Goal: Task Accomplishment & Management: Use online tool/utility

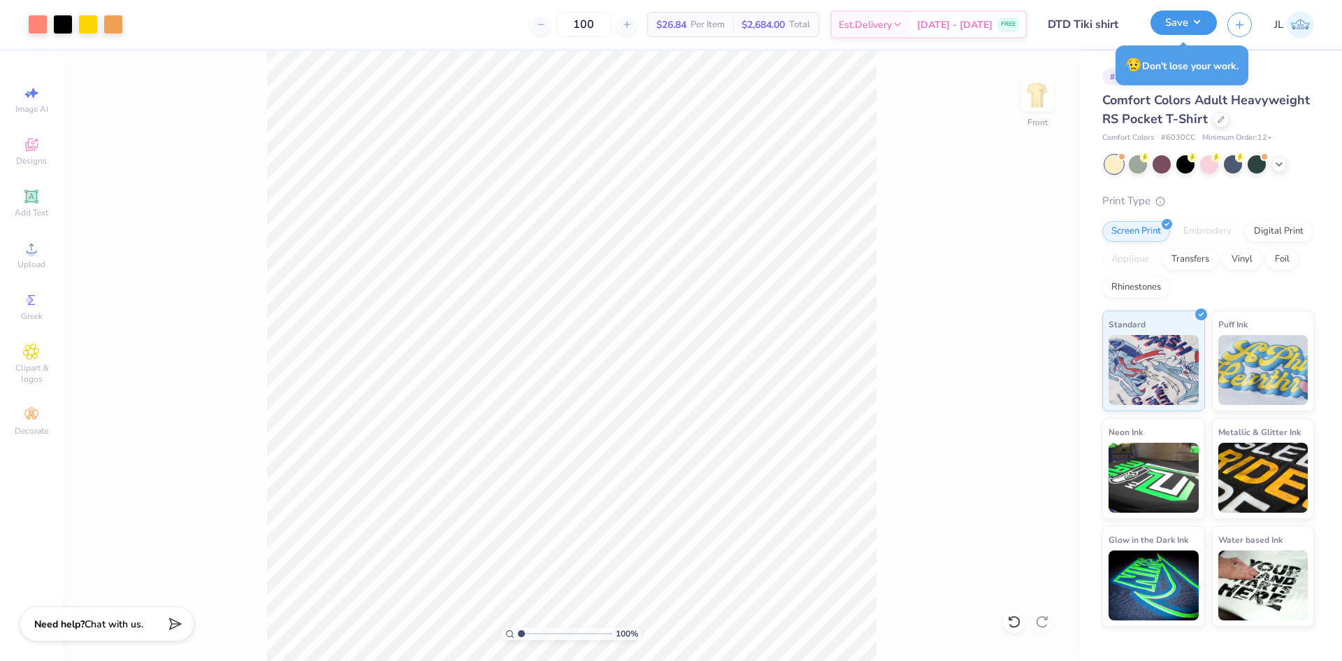
click at [1178, 27] on button "Save" at bounding box center [1184, 22] width 66 height 24
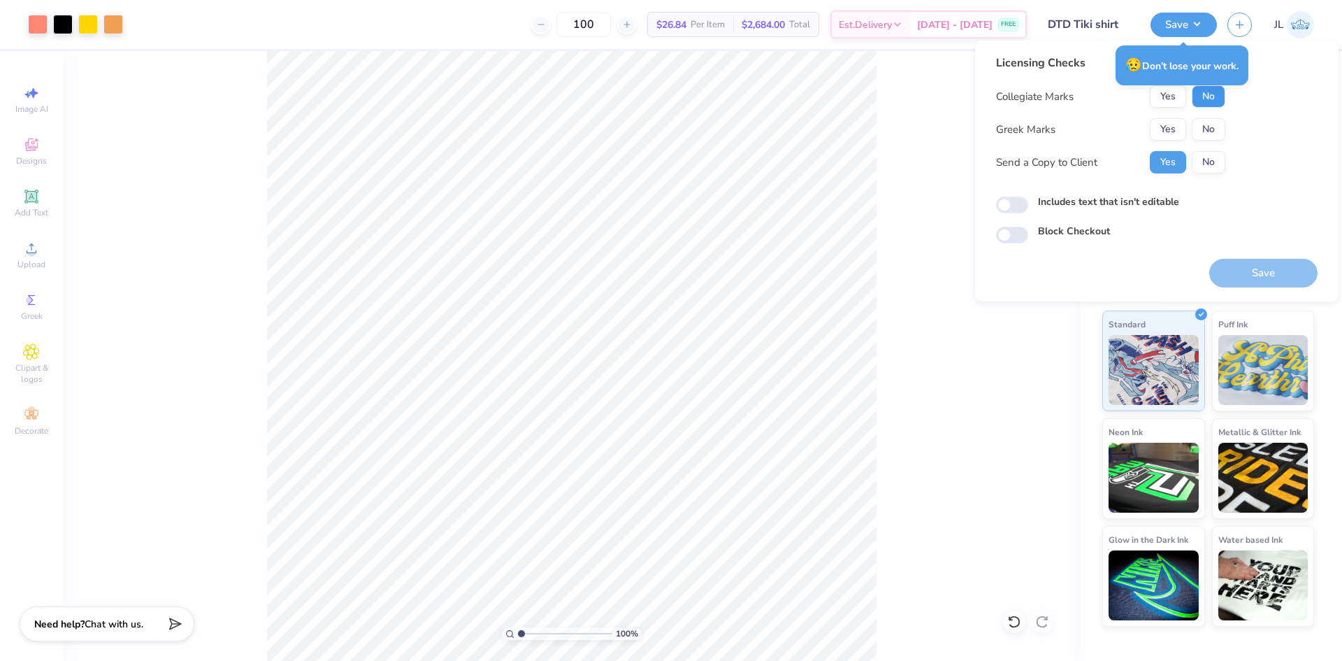
click at [1212, 96] on button "No" at bounding box center [1209, 96] width 34 height 22
click at [1168, 127] on button "Yes" at bounding box center [1168, 129] width 36 height 22
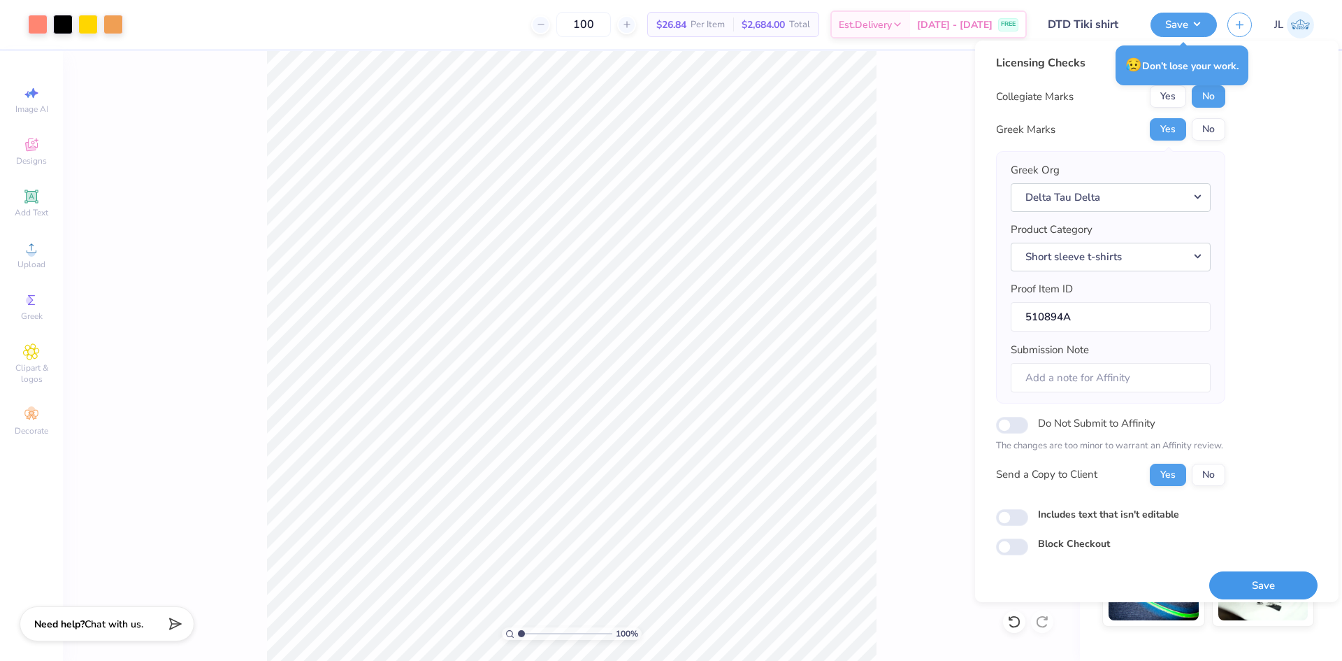
click at [1269, 582] on button "Save" at bounding box center [1263, 585] width 108 height 29
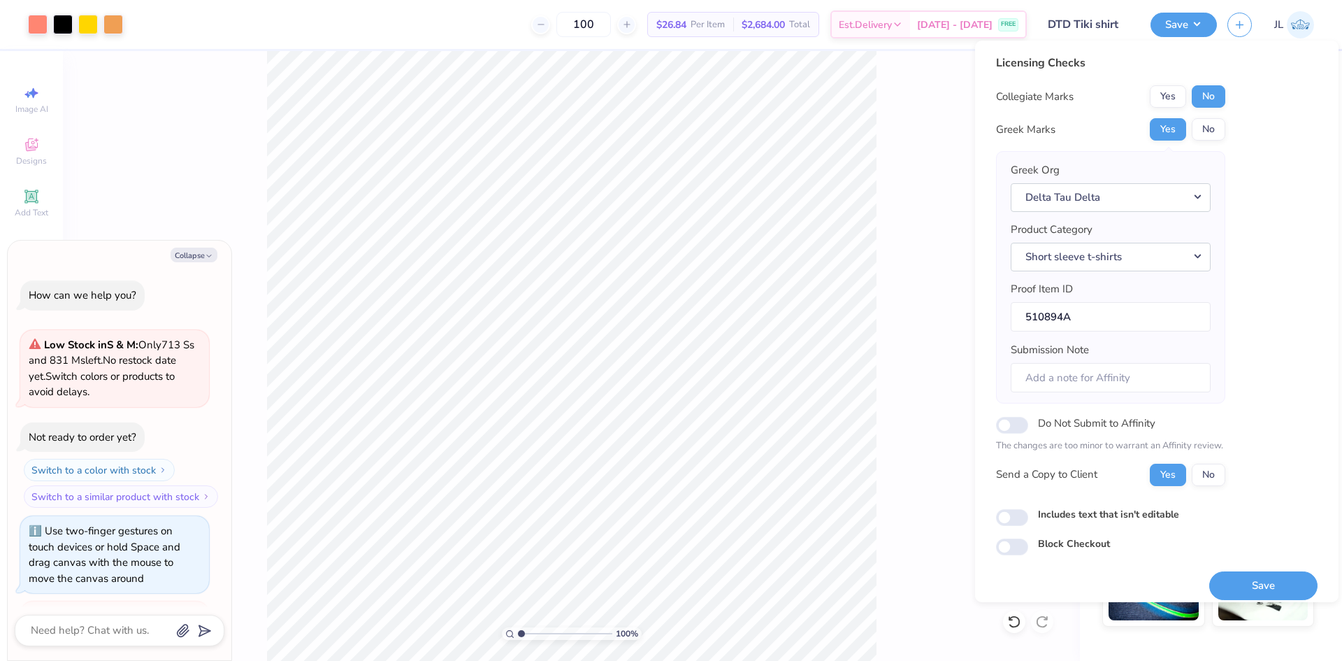
scroll to position [50, 0]
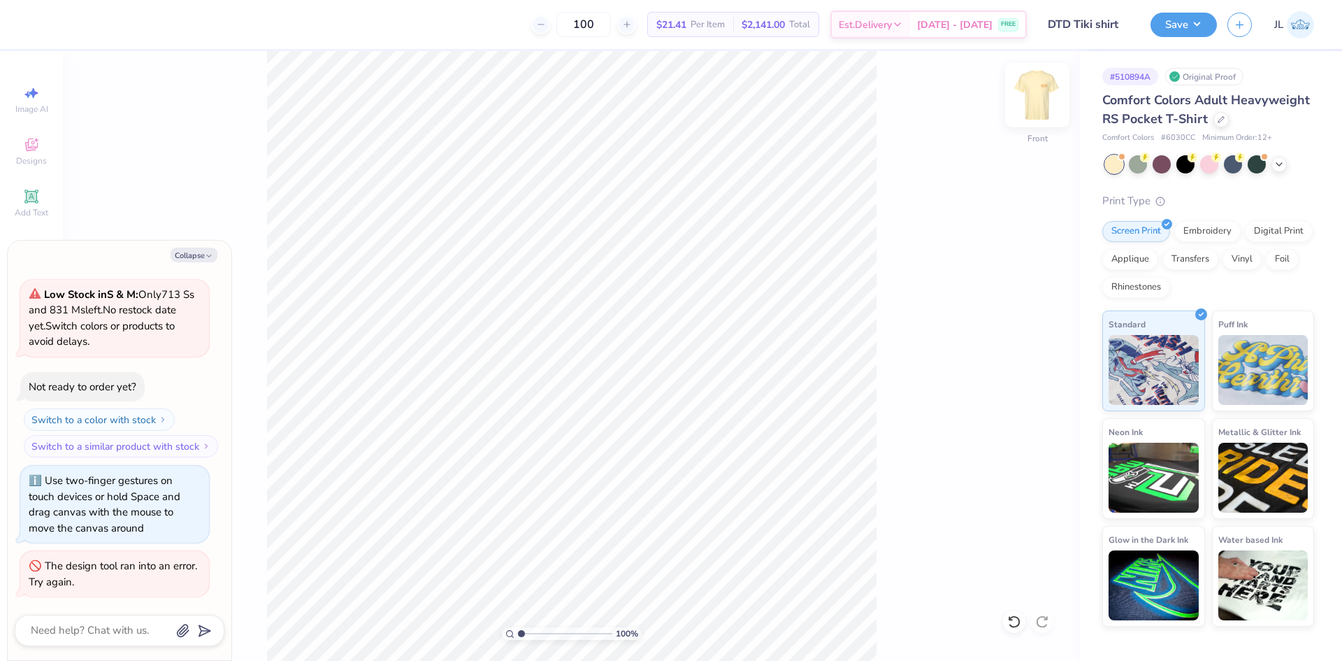
click at [1024, 121] on div "Front" at bounding box center [1037, 104] width 32 height 50
type textarea "x"
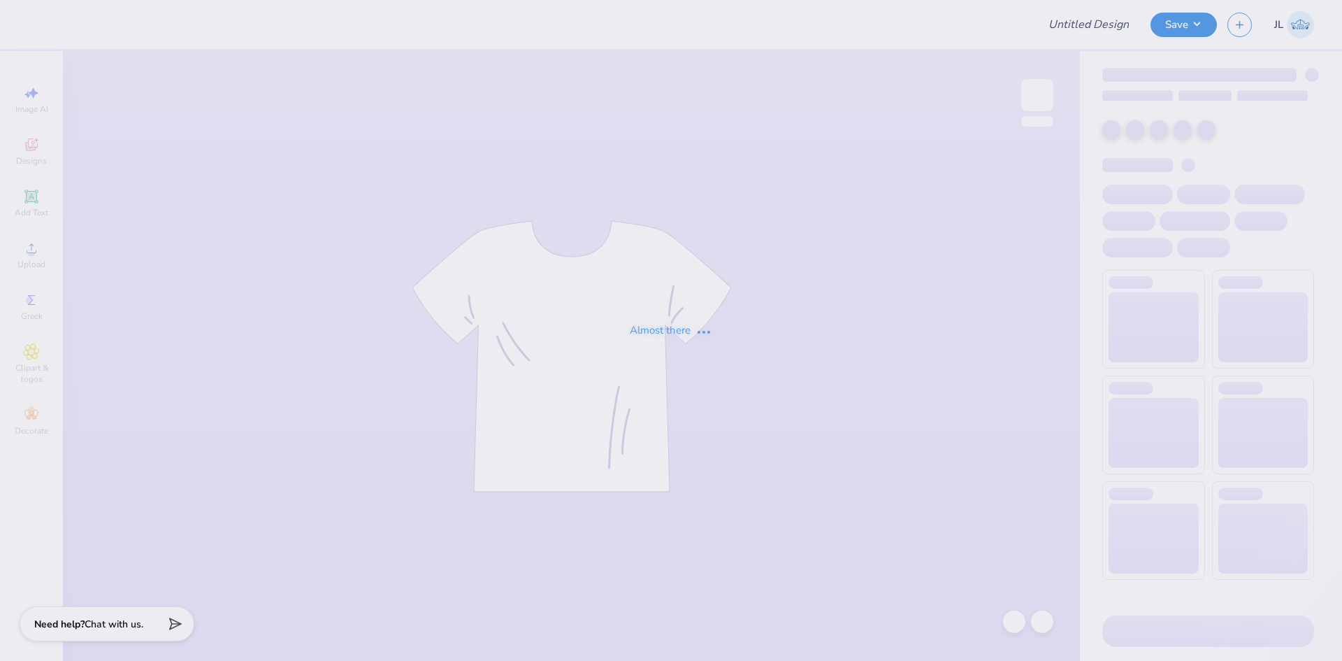
type input "DTD Tiki shirt"
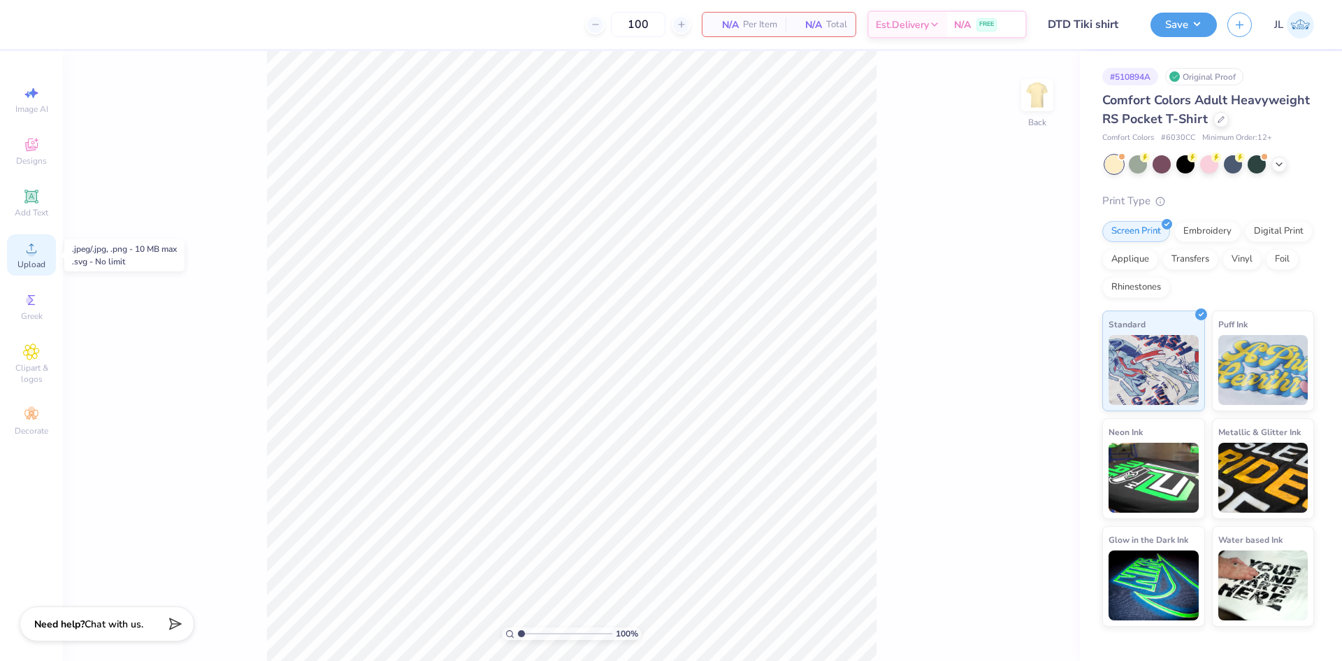
click at [36, 256] on icon at bounding box center [31, 248] width 17 height 17
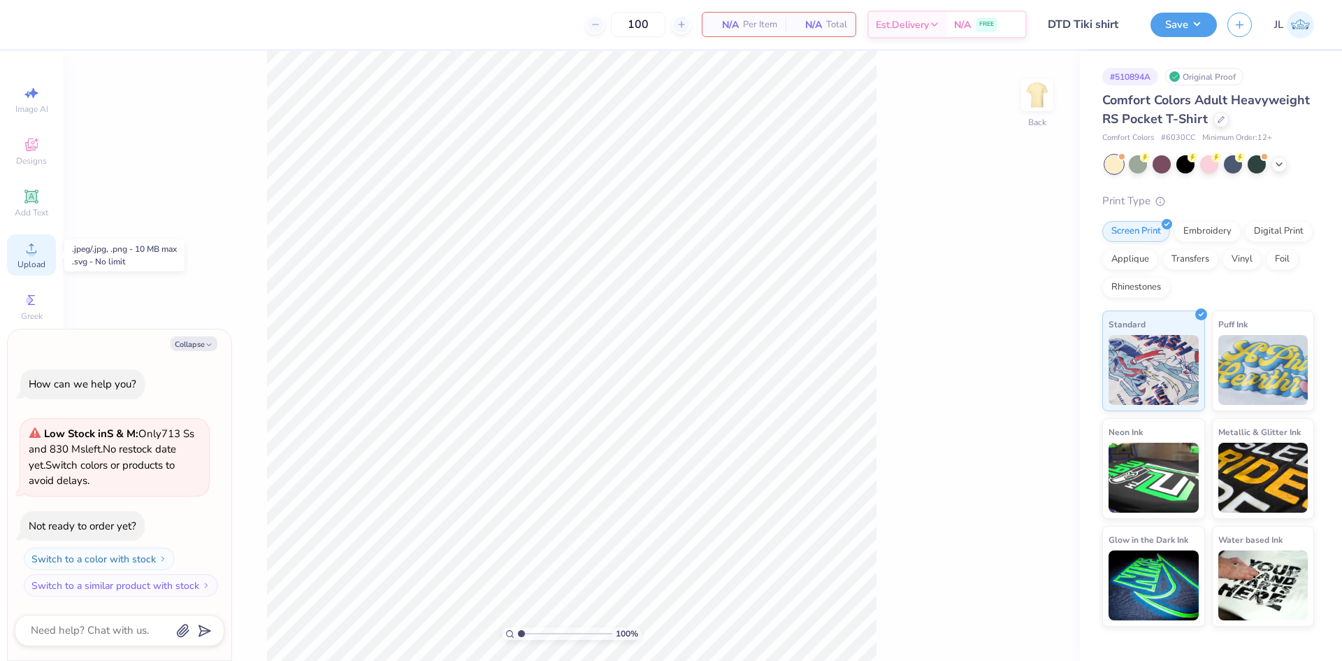
type textarea "x"
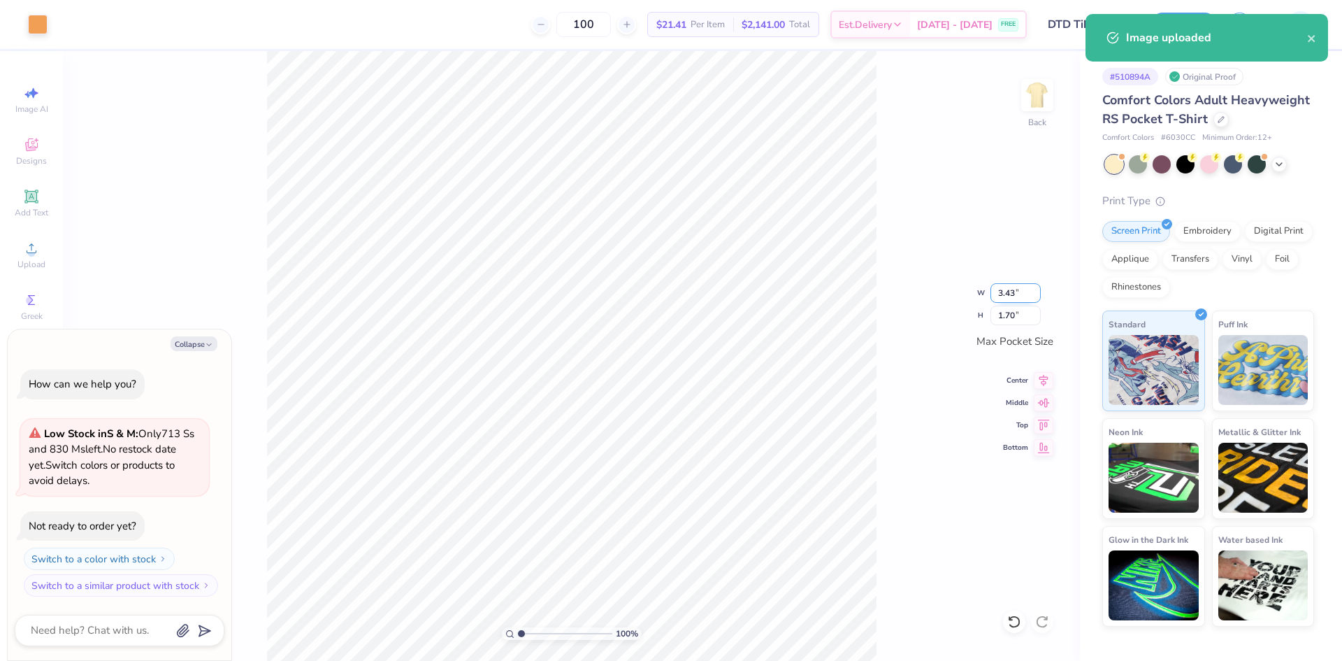
click at [1007, 299] on input "3.43" at bounding box center [1016, 293] width 50 height 20
type input "4.5"
type textarea "x"
type input "3.50"
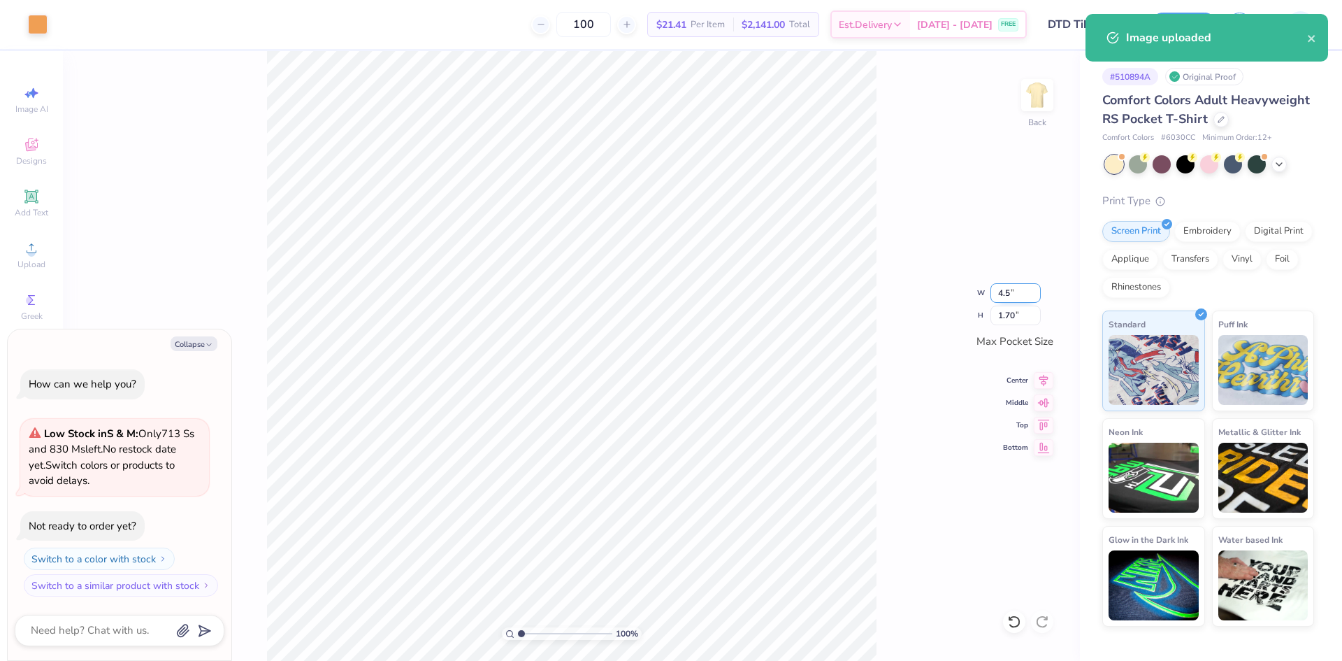
type input "1.74"
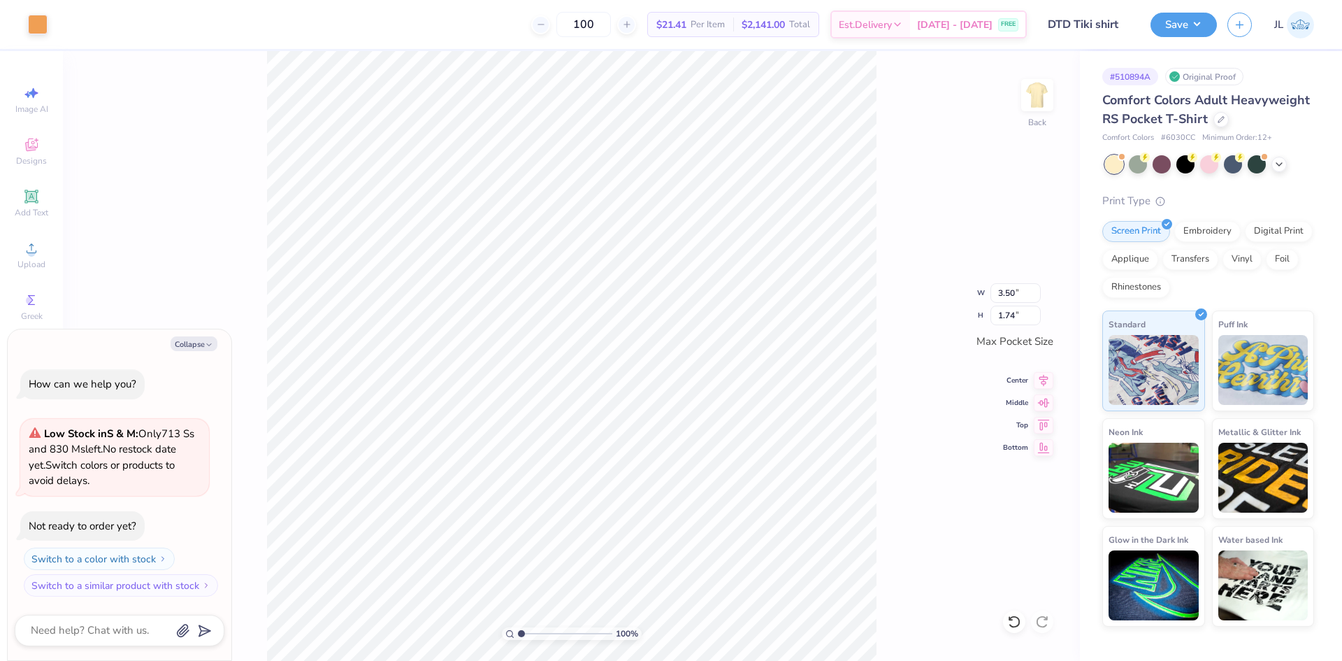
click at [916, 294] on div "100 % Back W 3.50 3.50 " H 1.74 1.74 " Max Pocket Size Center Middle Top Bottom" at bounding box center [571, 356] width 1017 height 610
click at [196, 340] on button "Collapse" at bounding box center [194, 343] width 47 height 15
type textarea "x"
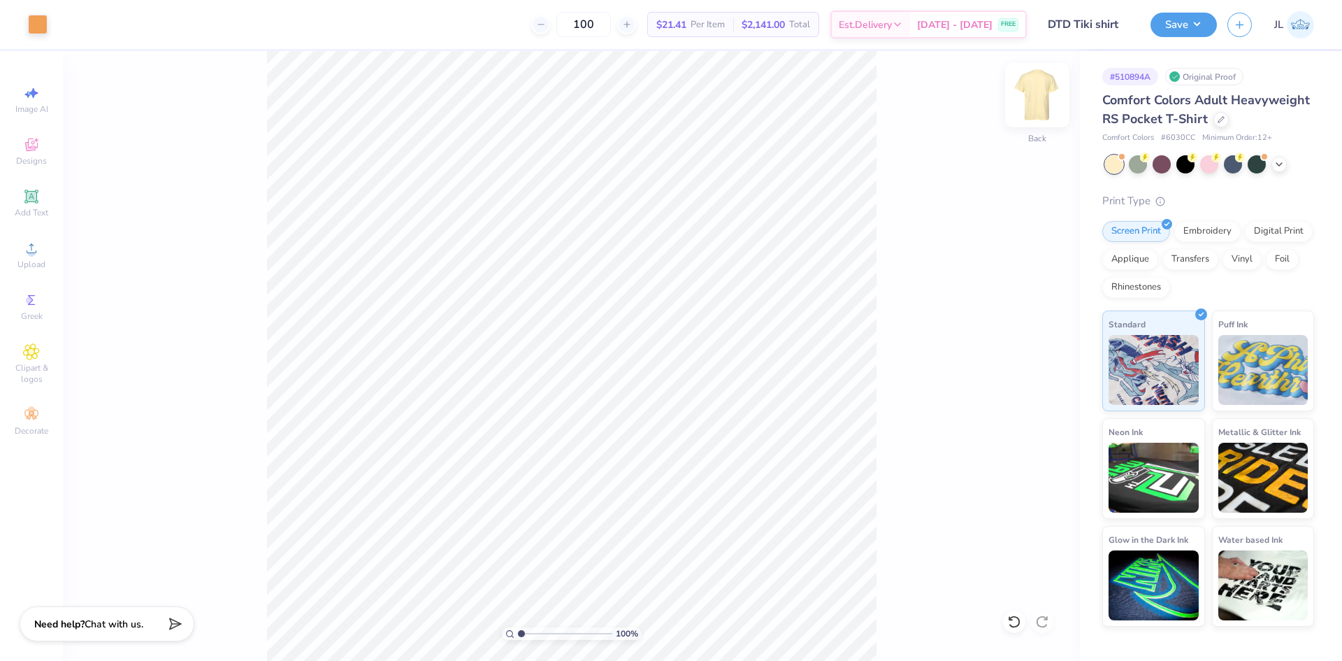
click at [1046, 87] on img at bounding box center [1037, 95] width 56 height 56
click at [27, 253] on icon at bounding box center [31, 248] width 17 height 17
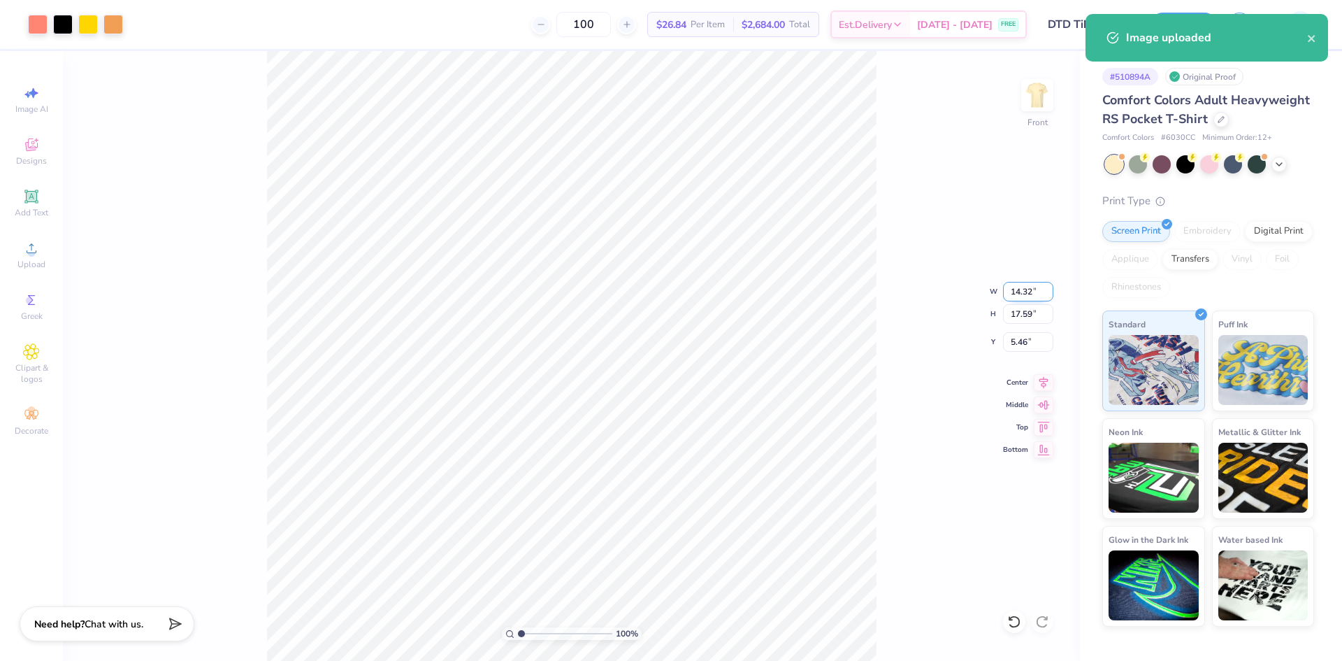
click at [1027, 298] on input "14.32" at bounding box center [1028, 292] width 50 height 20
type input "12.00"
type input "14.74"
click at [1014, 340] on input "6.88" at bounding box center [1028, 342] width 50 height 20
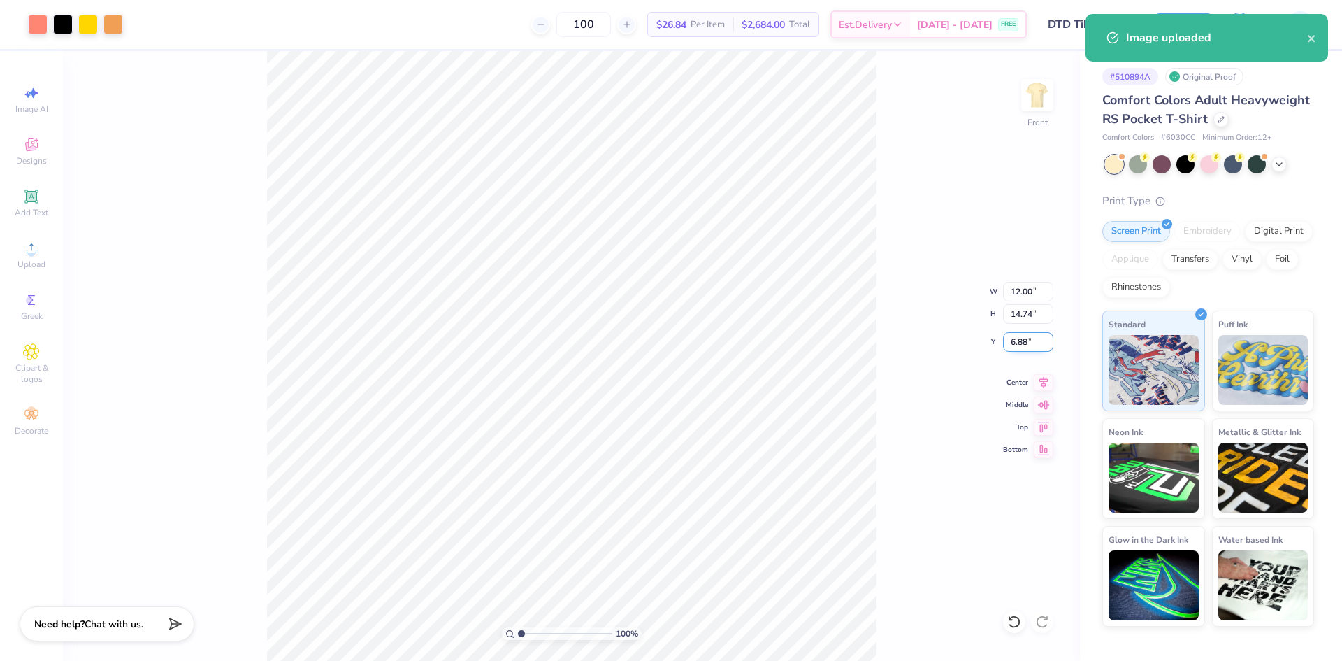
click at [1014, 340] on input "6.88" at bounding box center [1028, 342] width 50 height 20
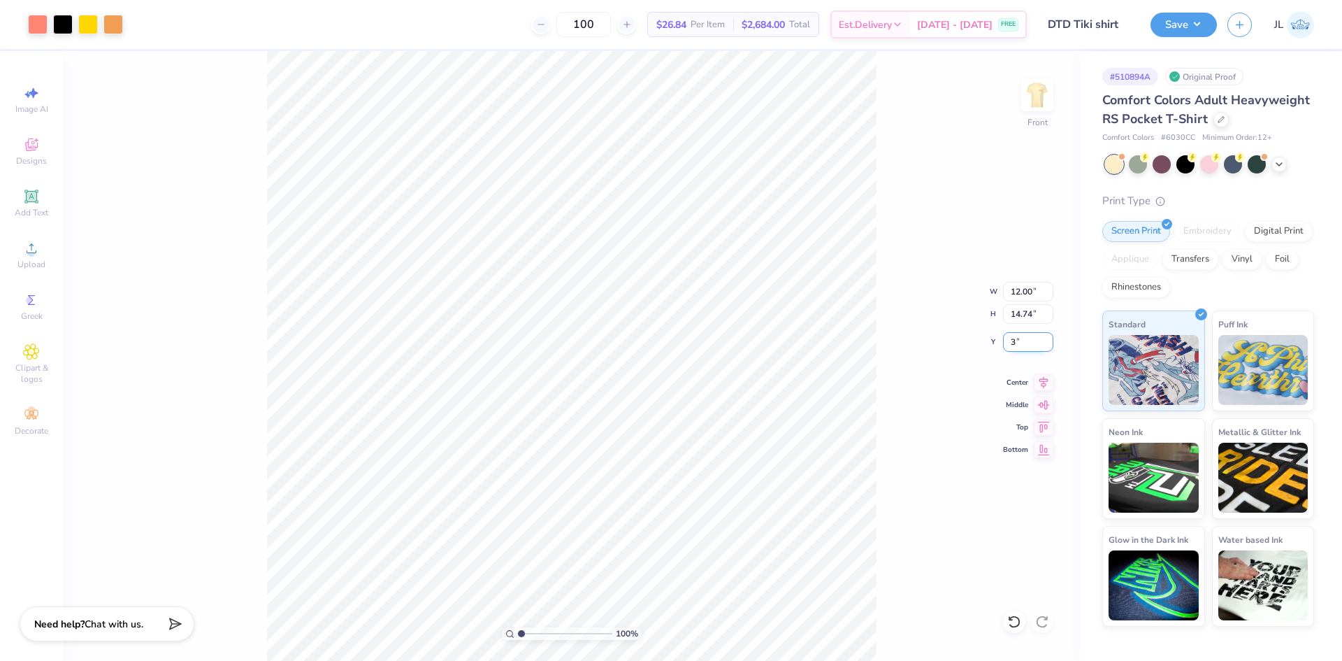
type input "3.00"
click at [909, 320] on div "100 % Front W 12.00 12.00 " H 14.74 14.74 " Y 3.00 3.00 " Center Middle Top Bot…" at bounding box center [571, 356] width 1017 height 610
click at [1167, 34] on button "Save" at bounding box center [1184, 22] width 66 height 24
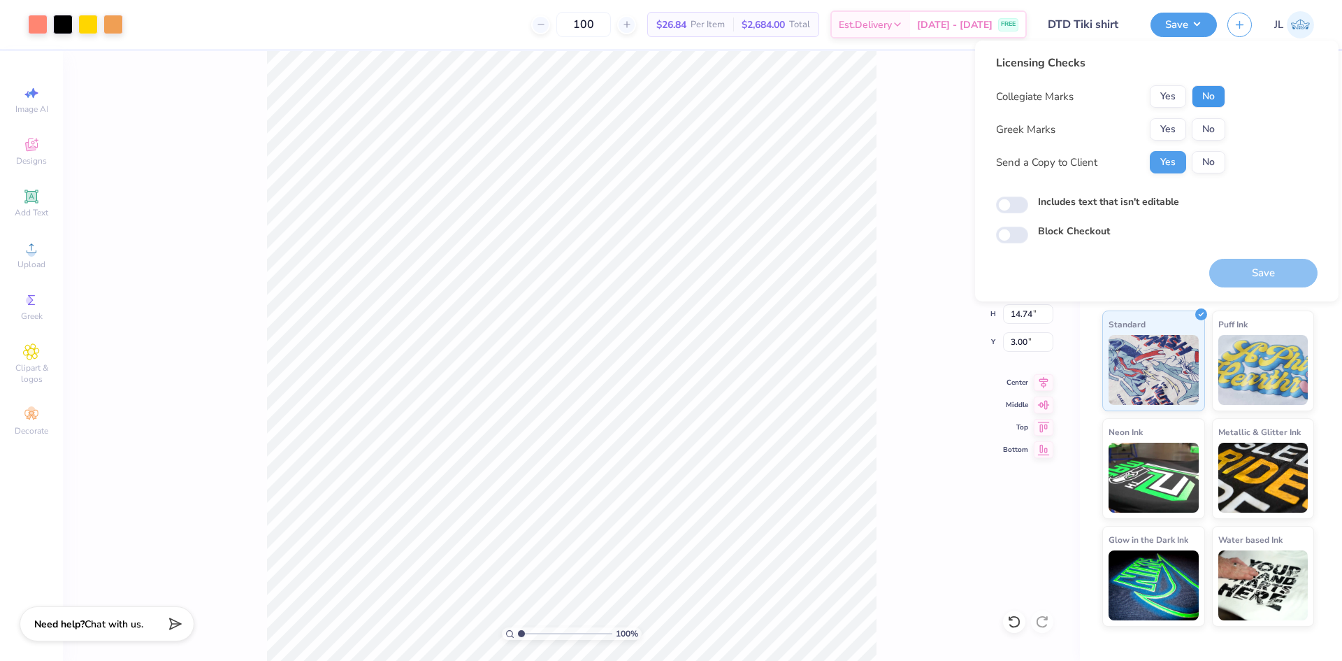
click at [1211, 92] on button "No" at bounding box center [1209, 96] width 34 height 22
click at [1163, 120] on button "Yes" at bounding box center [1168, 129] width 36 height 22
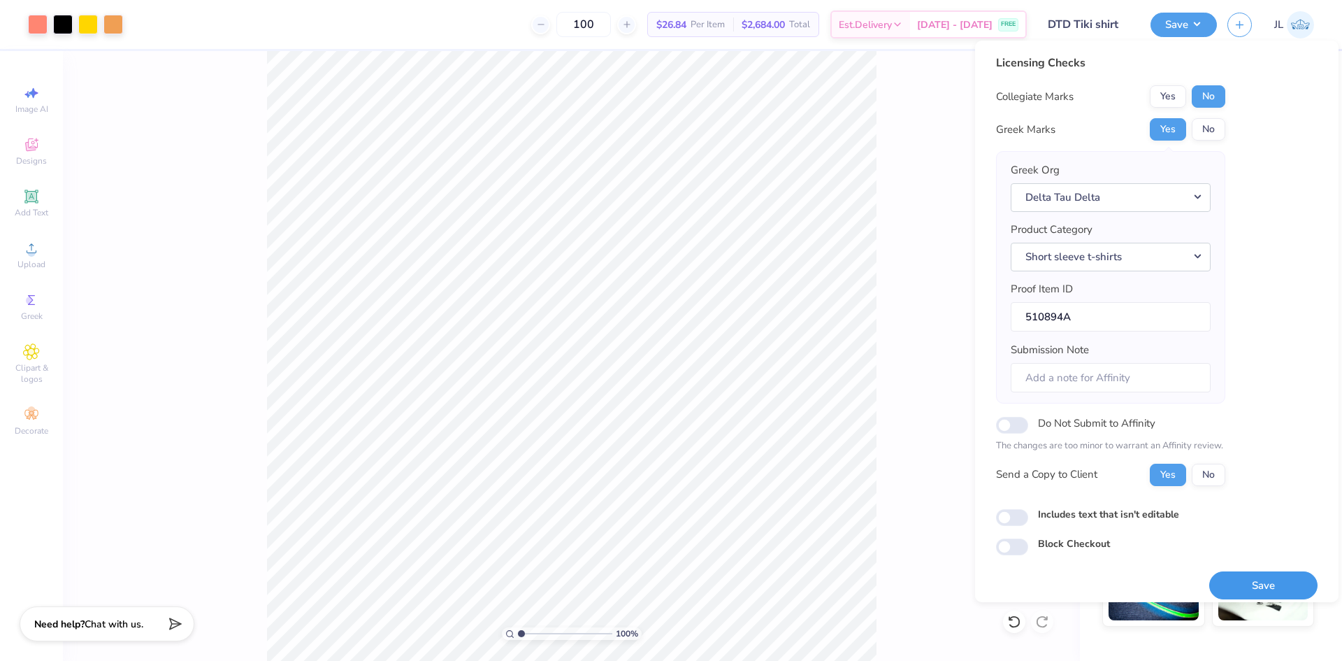
click at [1266, 582] on button "Save" at bounding box center [1263, 585] width 108 height 29
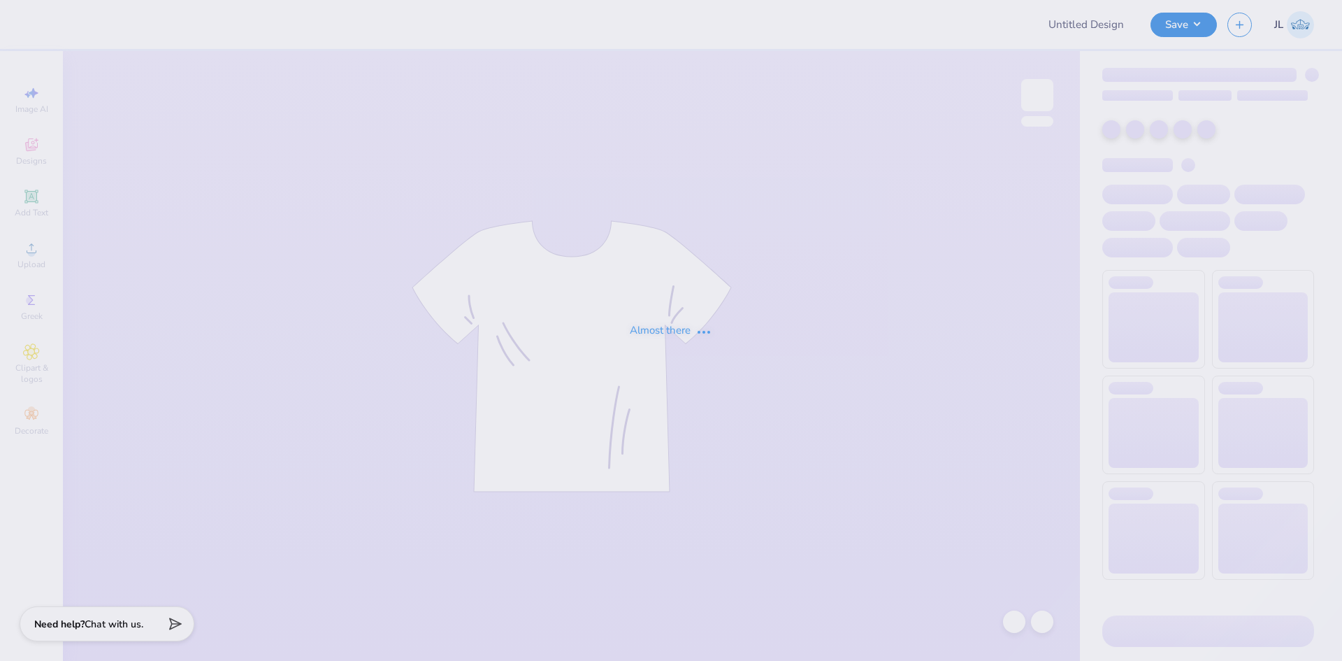
type input "AOII GM"
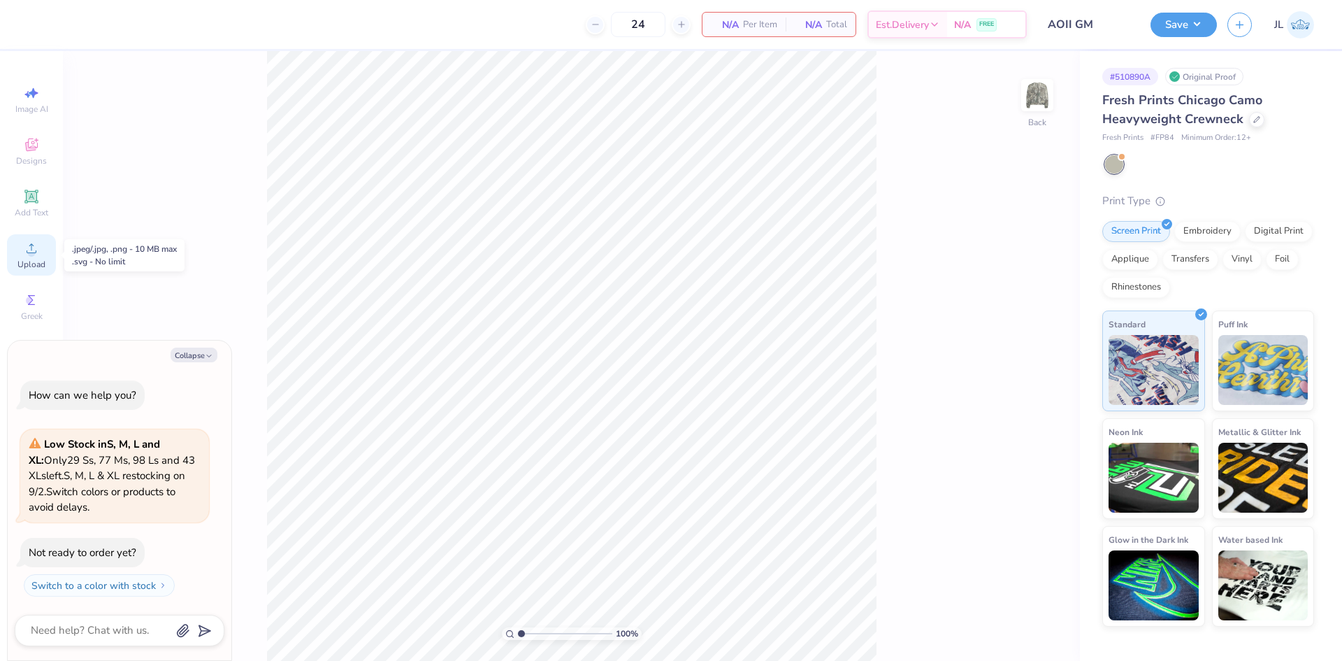
click at [38, 255] on icon at bounding box center [31, 248] width 17 height 17
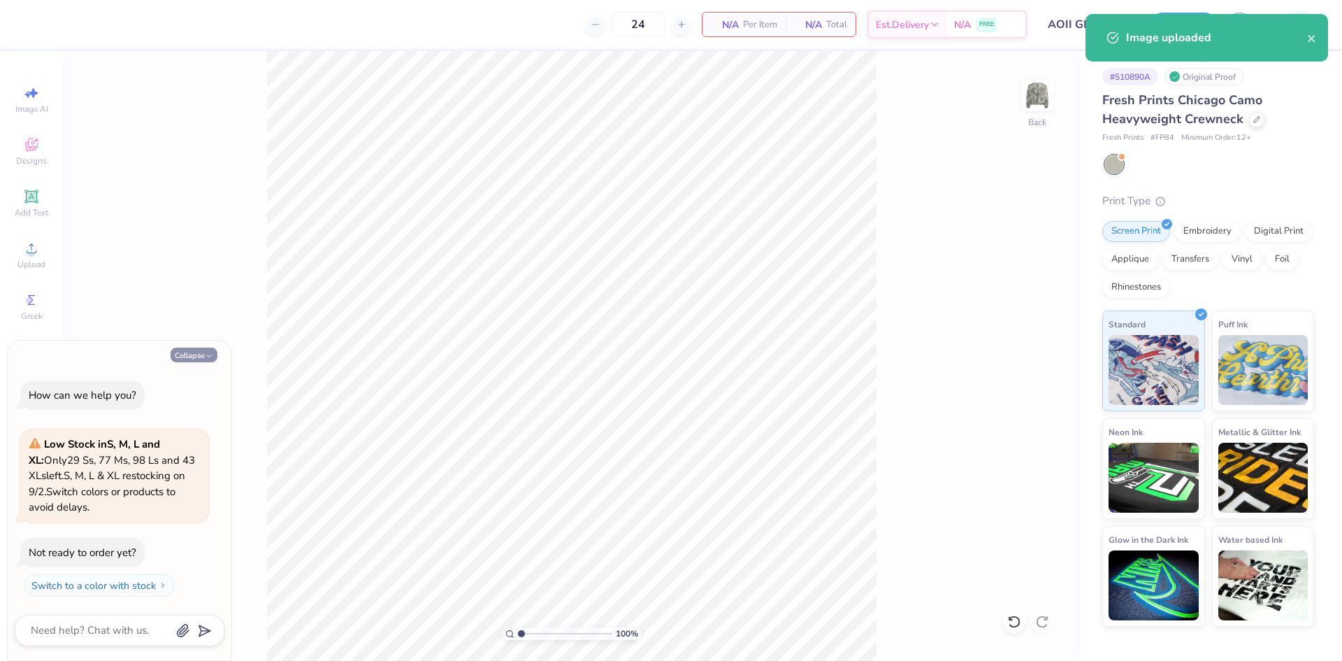
click at [194, 350] on button "Collapse" at bounding box center [194, 354] width 47 height 15
type textarea "x"
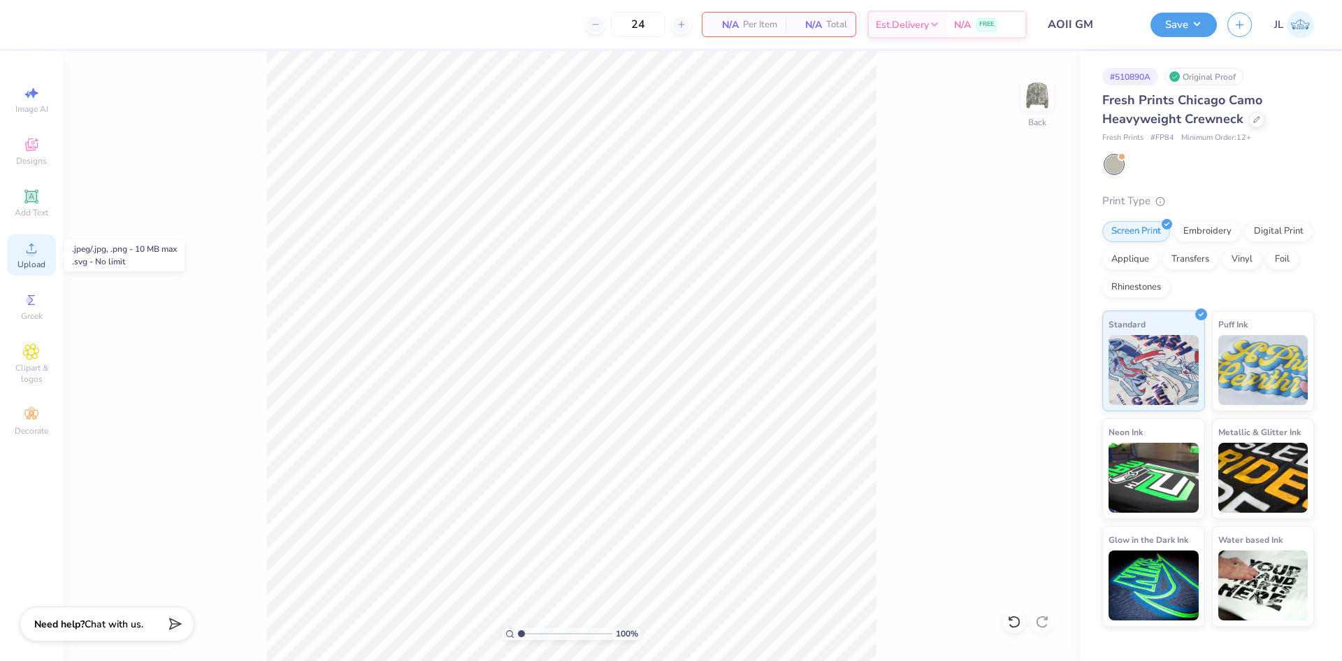
click at [31, 254] on circle at bounding box center [31, 253] width 8 height 8
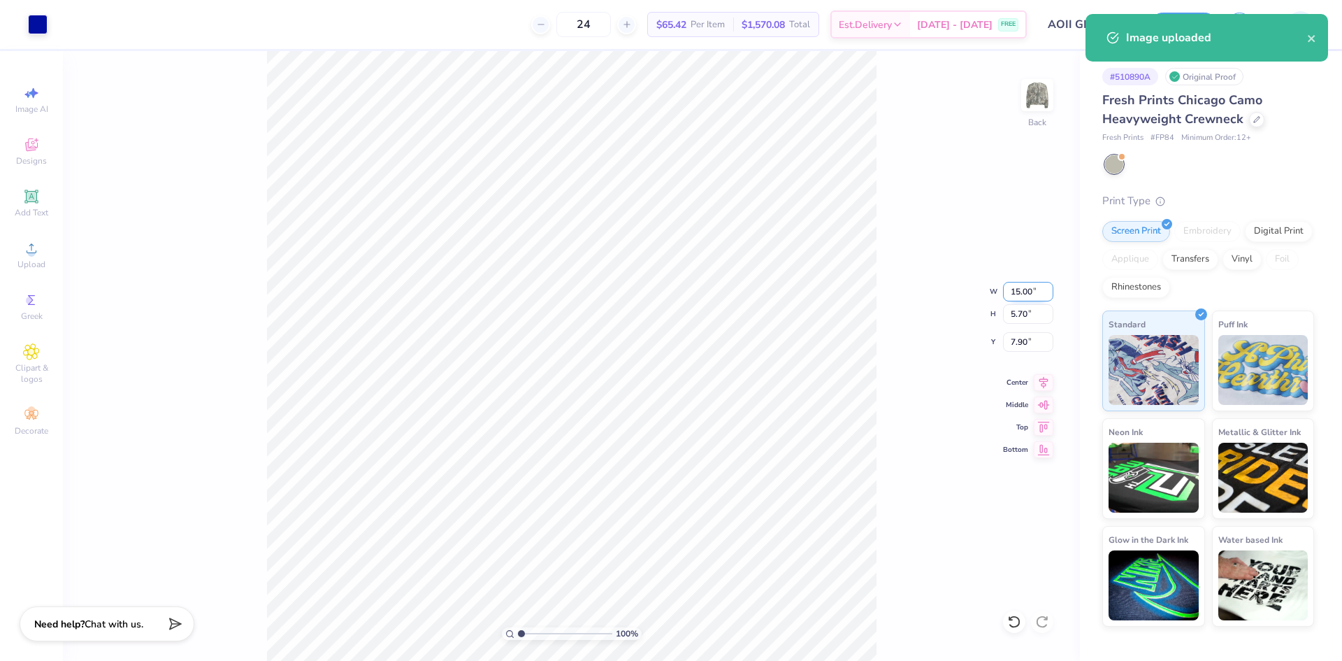
click at [1024, 287] on input "15.00" at bounding box center [1028, 292] width 50 height 20
type input "12.00"
type input "4.56"
click at [1020, 340] on input "8.47" at bounding box center [1028, 342] width 50 height 20
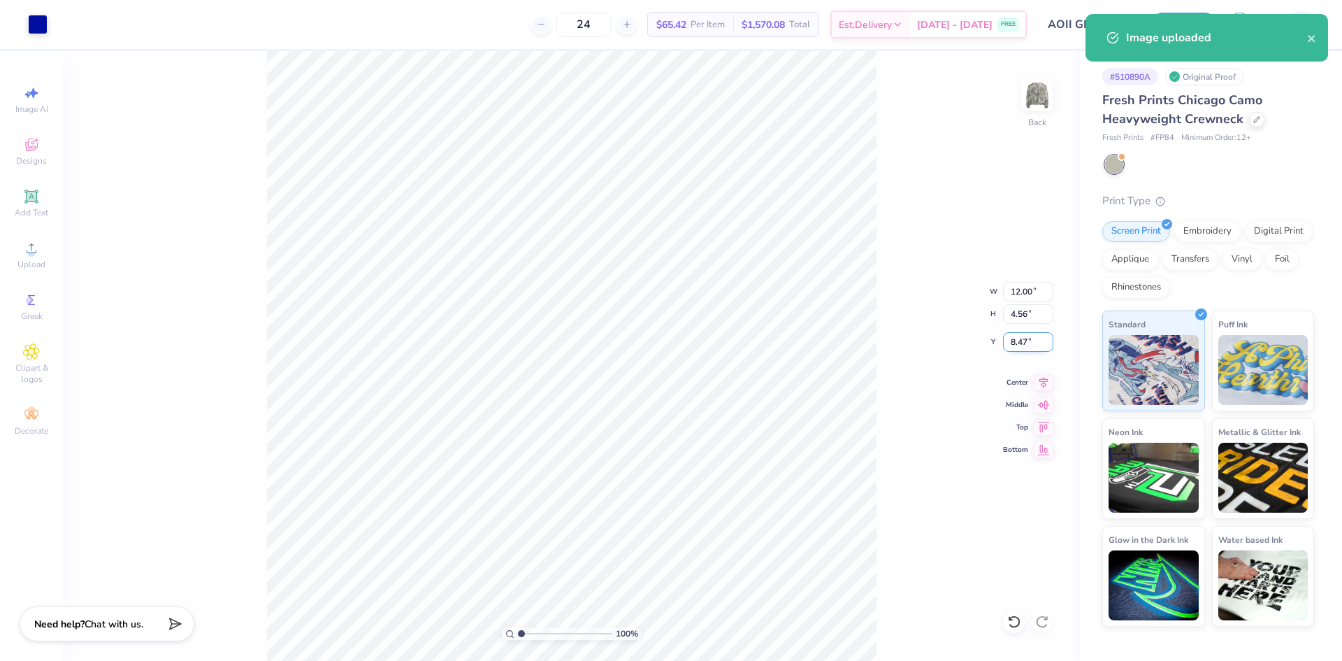
click at [1020, 340] on input "8.47" at bounding box center [1028, 342] width 50 height 20
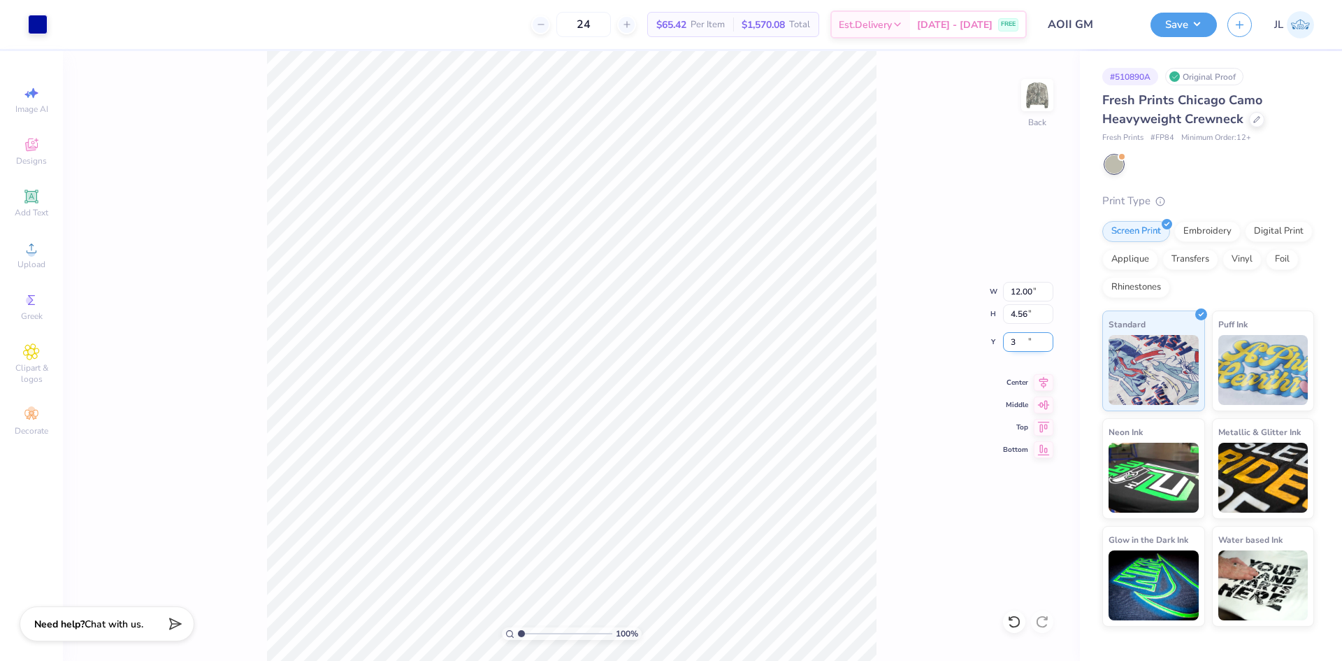
type input "3.00"
click at [1022, 294] on input "12.00" at bounding box center [1028, 292] width 50 height 20
type input "12.50"
type input "4.75"
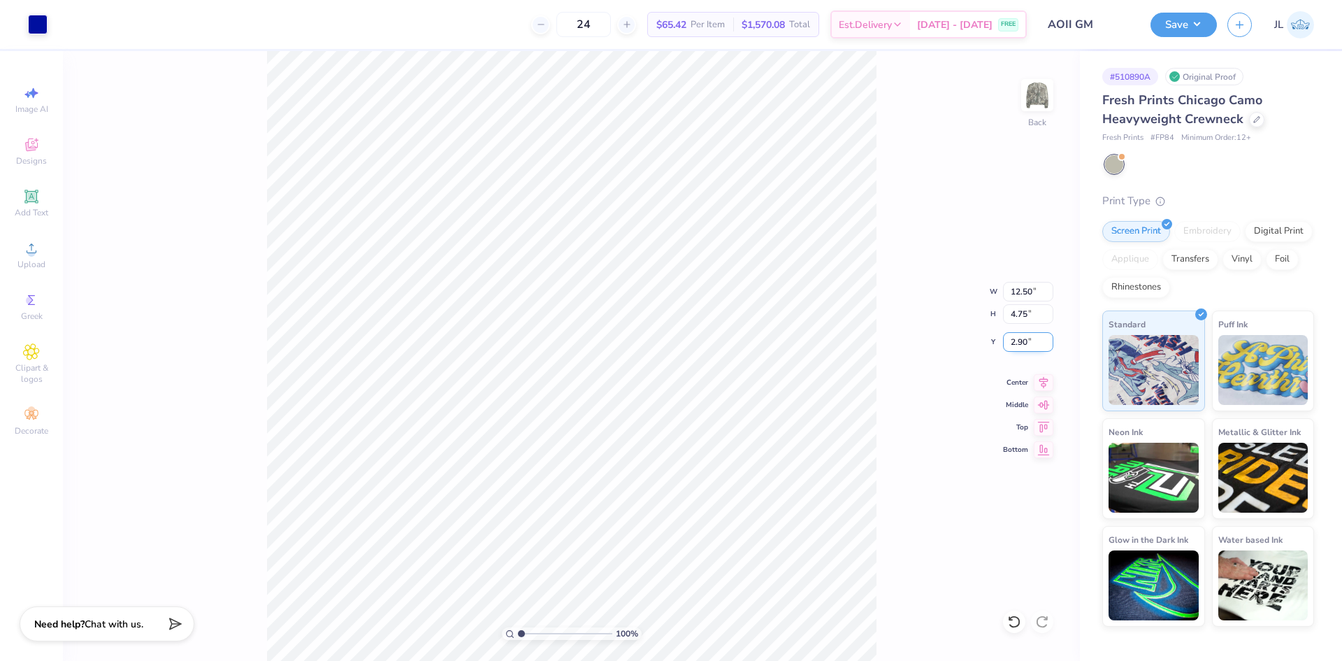
click at [1023, 336] on input "2.90" at bounding box center [1028, 342] width 50 height 20
type input "3.00"
click at [919, 320] on div "100 % Back W 12.50 12.50 " H 4.75 4.75 " Y 3.00 3.00 " Center Middle Top Bottom" at bounding box center [571, 356] width 1017 height 610
click at [350, 14] on div "24 $65.42 Per Item $1,570.08 Total Est. Delivery Sep 6 - 9 FREE" at bounding box center [542, 24] width 969 height 49
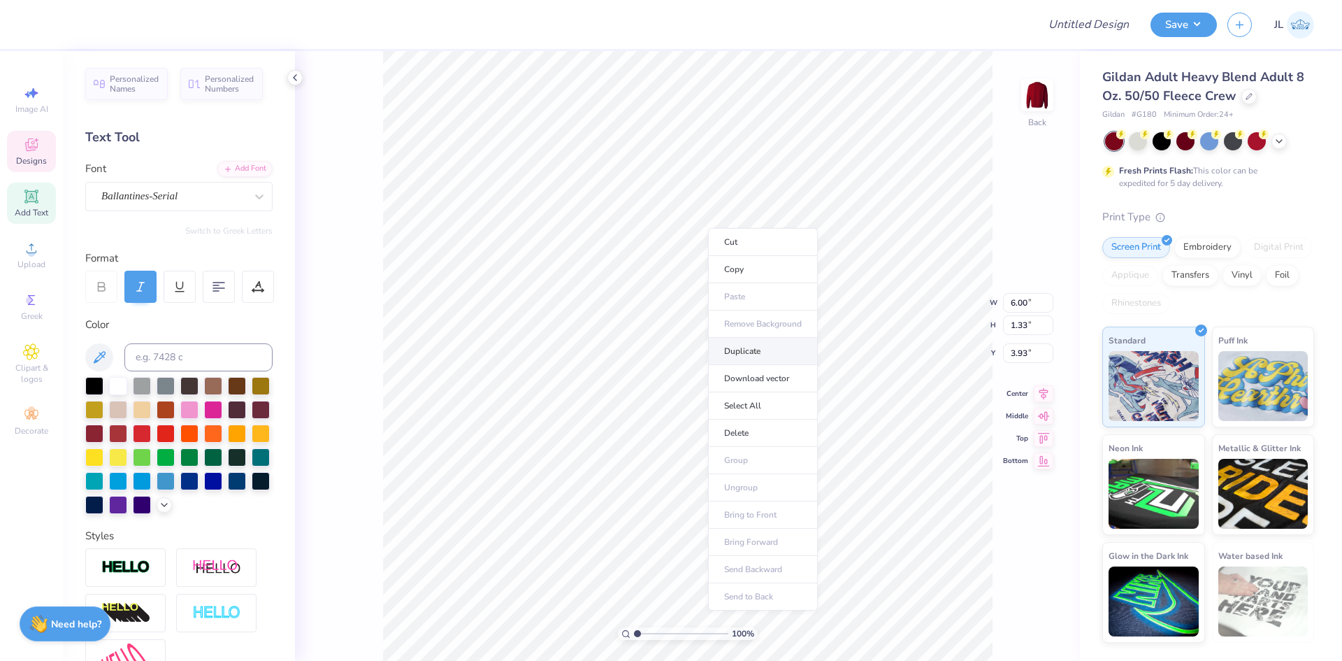
click at [765, 353] on li "Duplicate" at bounding box center [763, 351] width 110 height 27
type input "4.93"
click at [775, 371] on li "Download vector" at bounding box center [789, 370] width 110 height 27
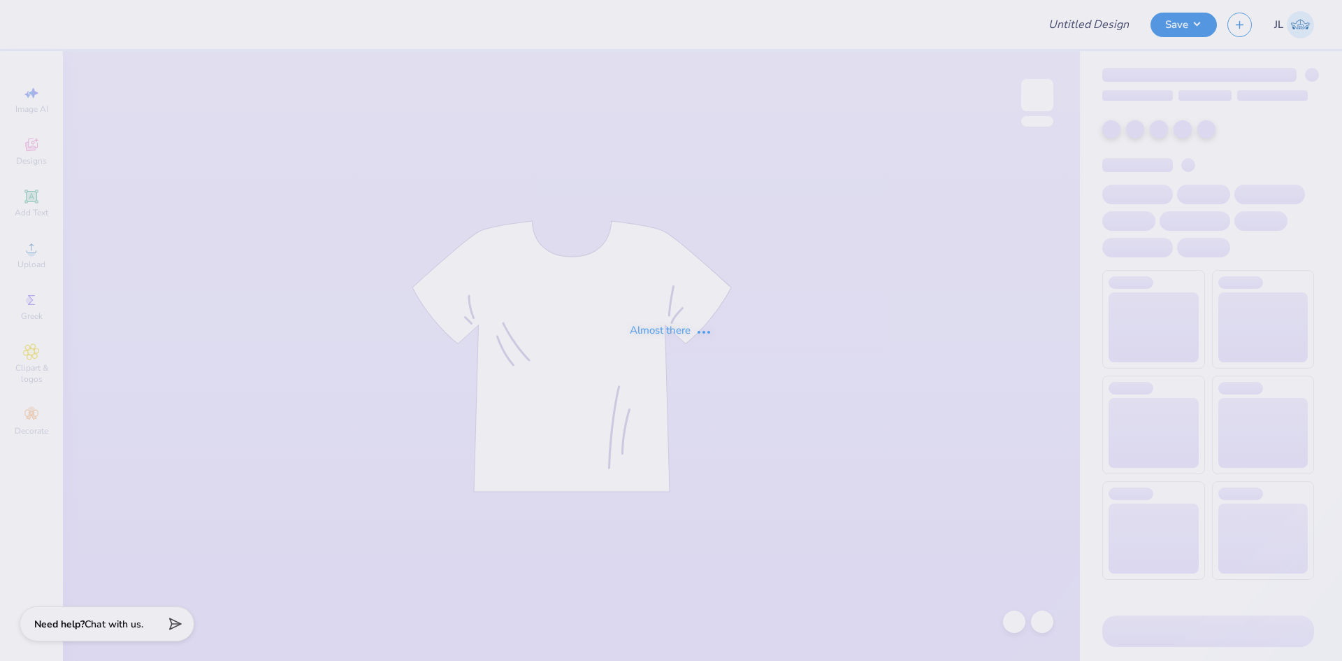
type input "[PERSON_NAME] : [GEOGRAPHIC_DATA]"
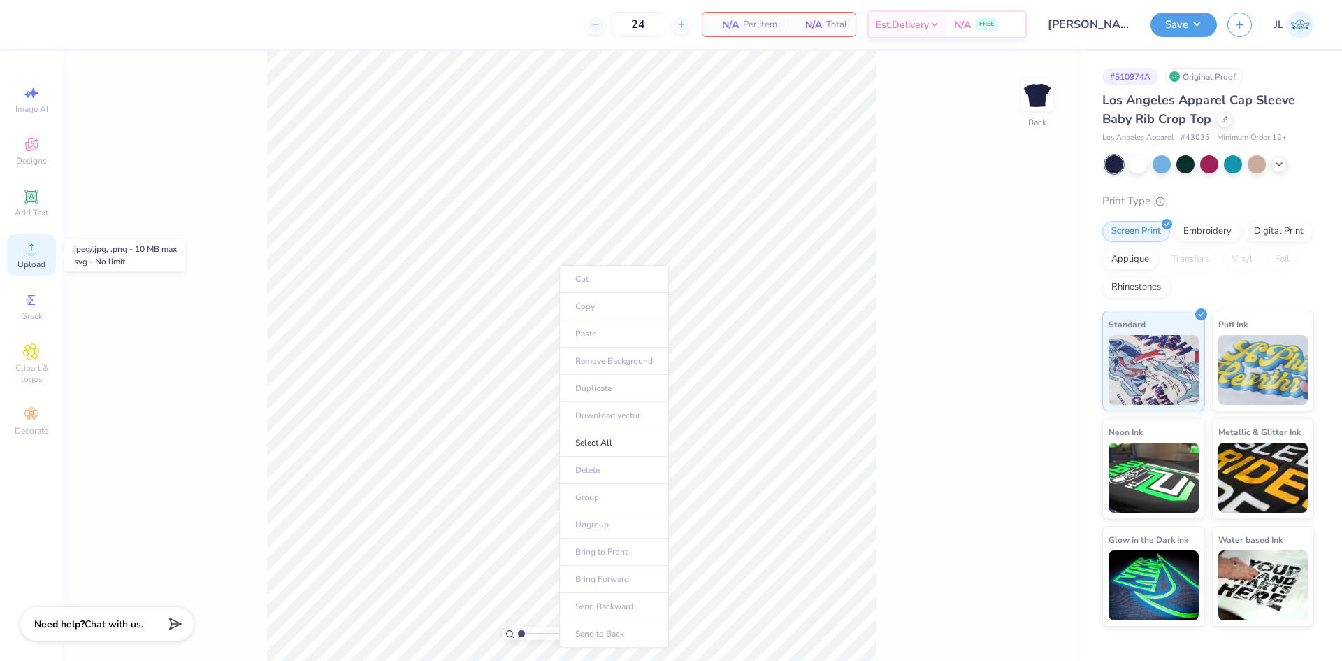
click at [38, 264] on span "Upload" at bounding box center [31, 264] width 28 height 11
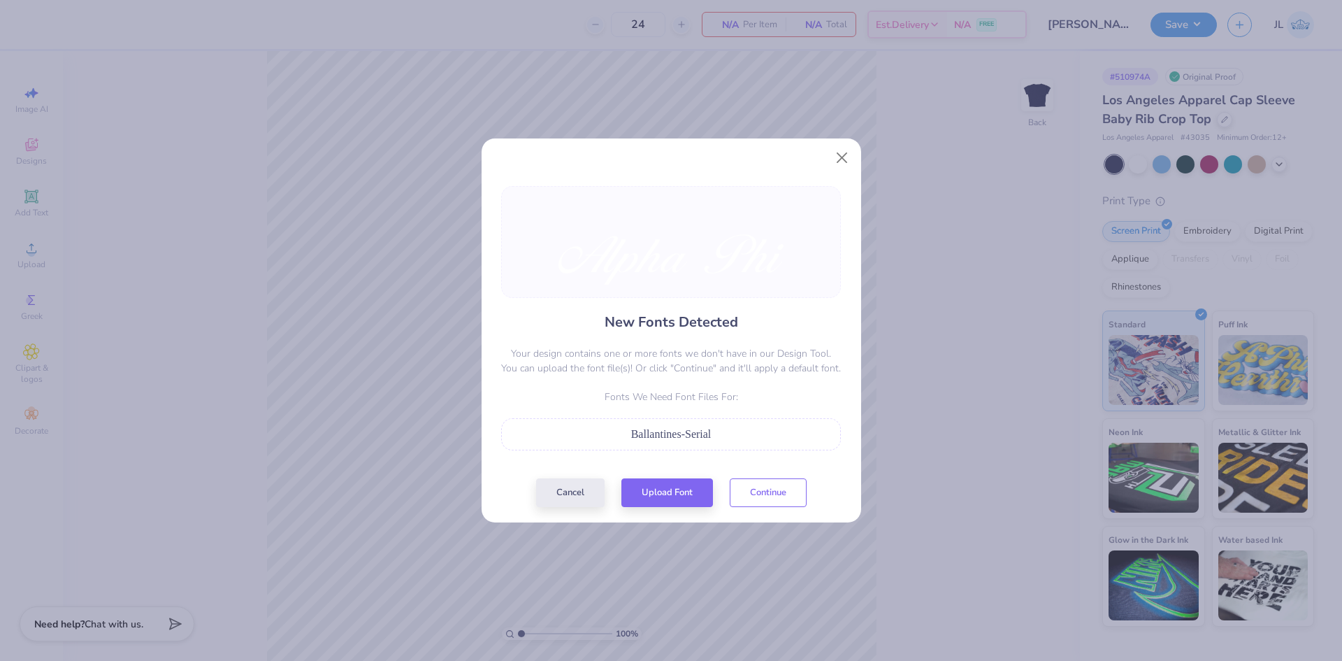
drag, startPoint x: 783, startPoint y: 493, endPoint x: 860, endPoint y: 219, distance: 284.1
click at [863, 228] on div "New Fonts Detected Your design contains one or more fonts we don't have in our …" at bounding box center [671, 330] width 1342 height 661
click at [847, 166] on button "Close" at bounding box center [841, 158] width 27 height 27
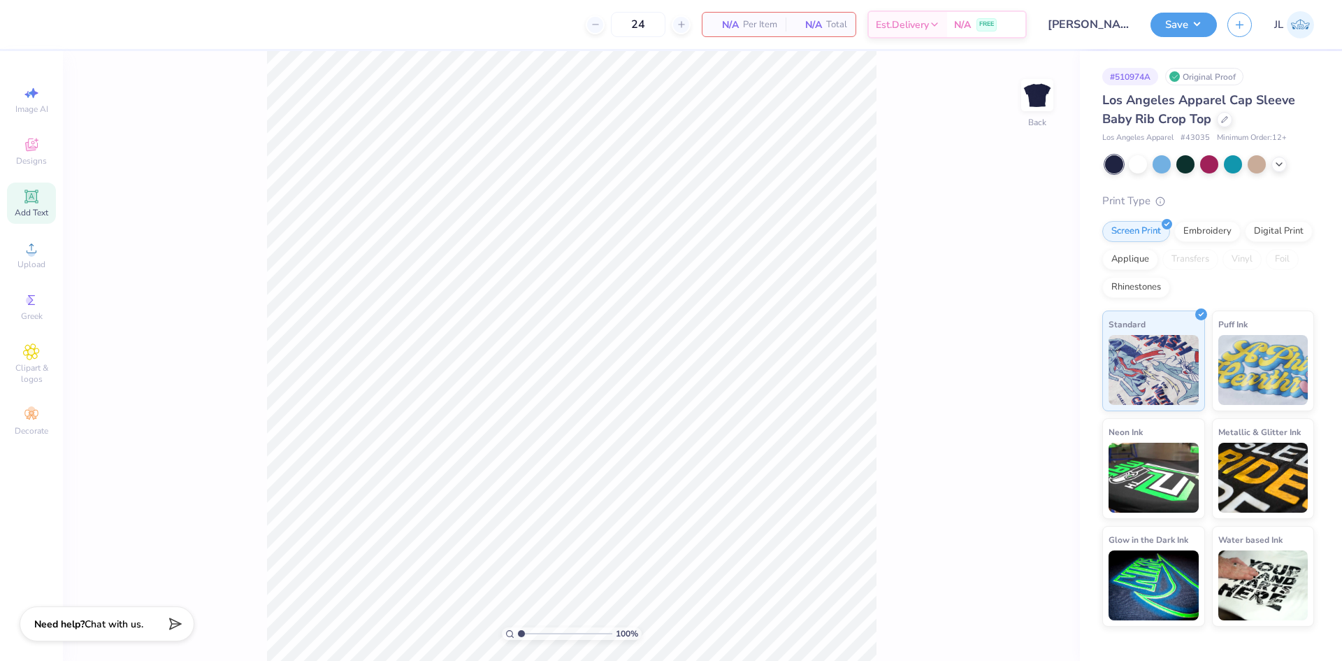
click at [45, 210] on span "Add Text" at bounding box center [32, 212] width 34 height 11
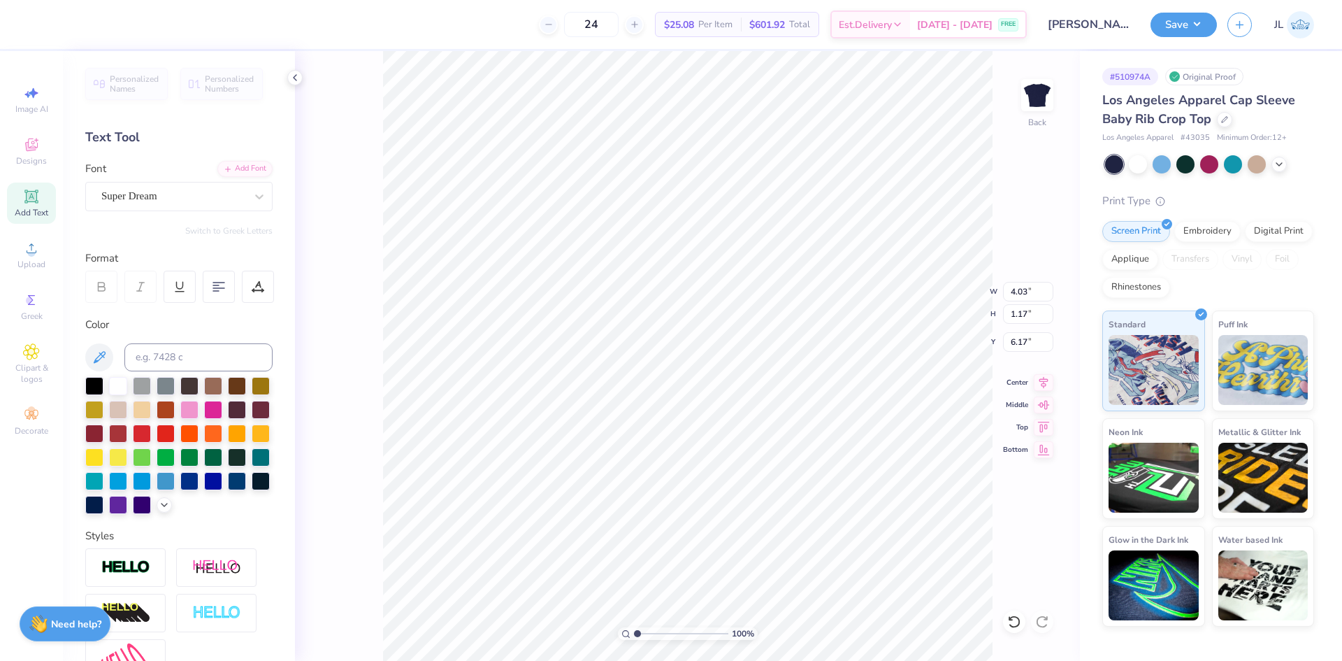
scroll to position [12, 2]
type textarea "Kappa"
type input "4.48"
type input "1.54"
click at [772, 315] on li "Copy" at bounding box center [777, 316] width 110 height 27
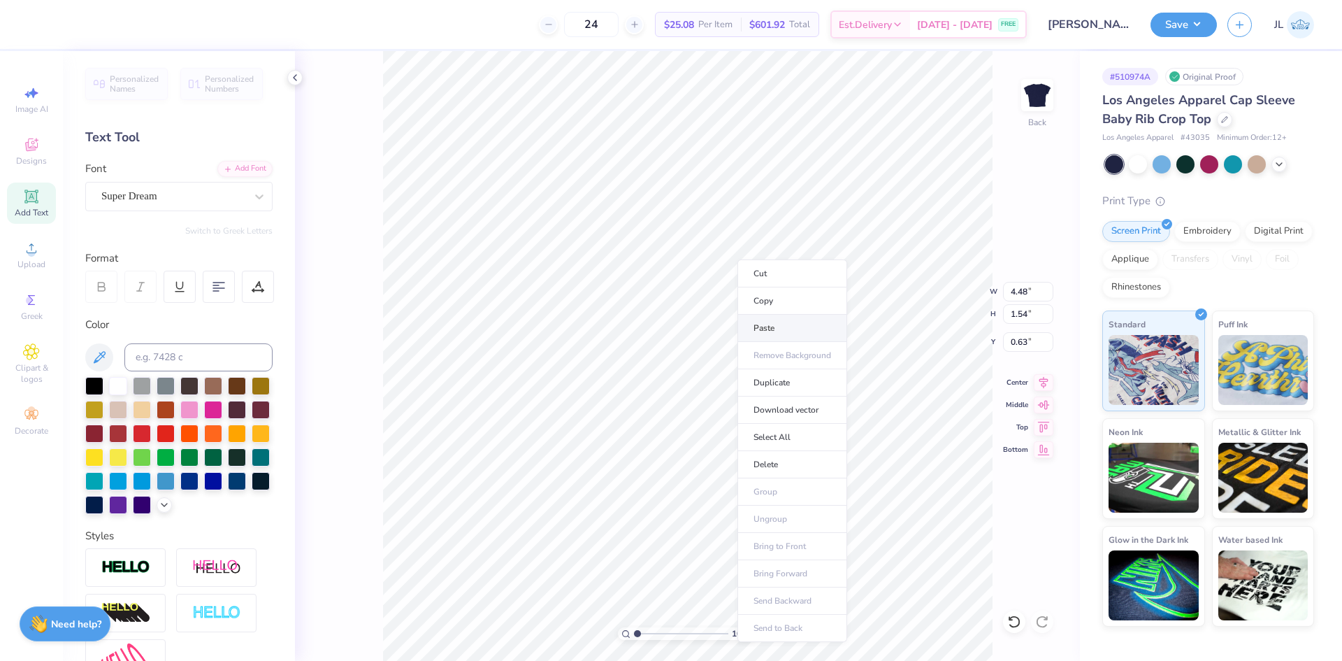
click at [772, 330] on li "Paste" at bounding box center [792, 328] width 110 height 27
type input "2.23"
type textarea "Beta"
type input "3.54"
type input "1.17"
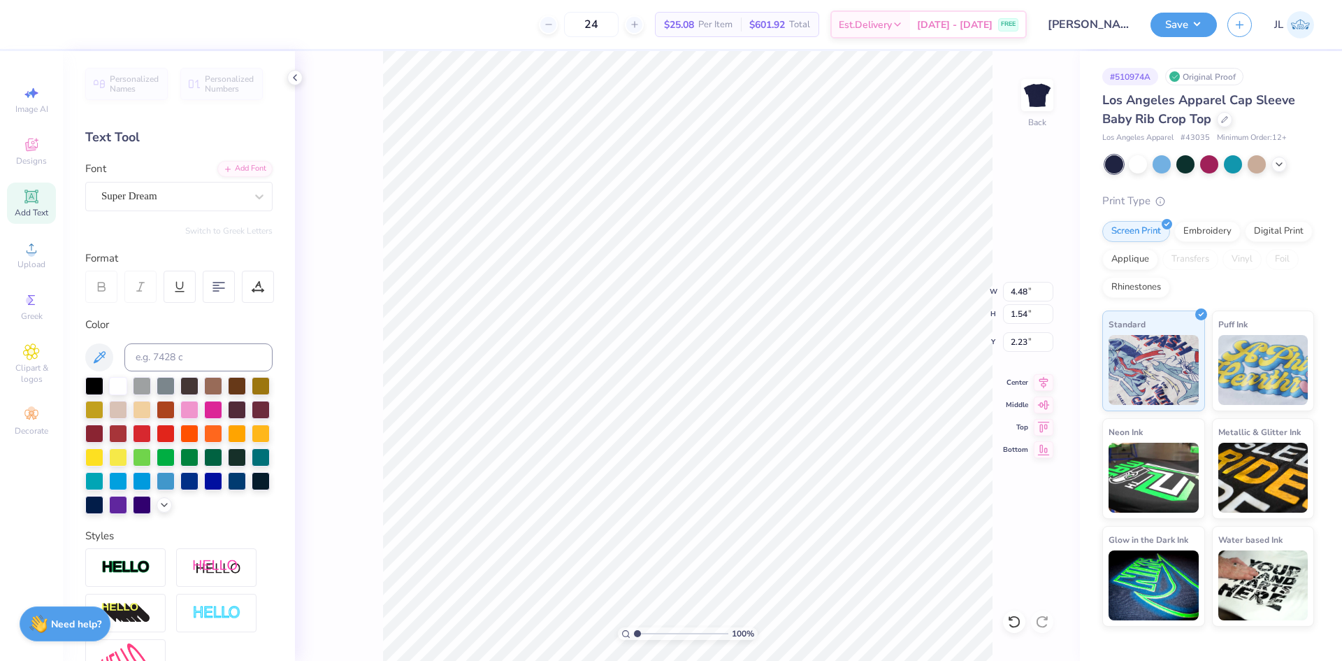
type input "2.41"
click at [781, 339] on li "Paste" at bounding box center [795, 343] width 110 height 27
type textarea "Phi"
type input "2.32"
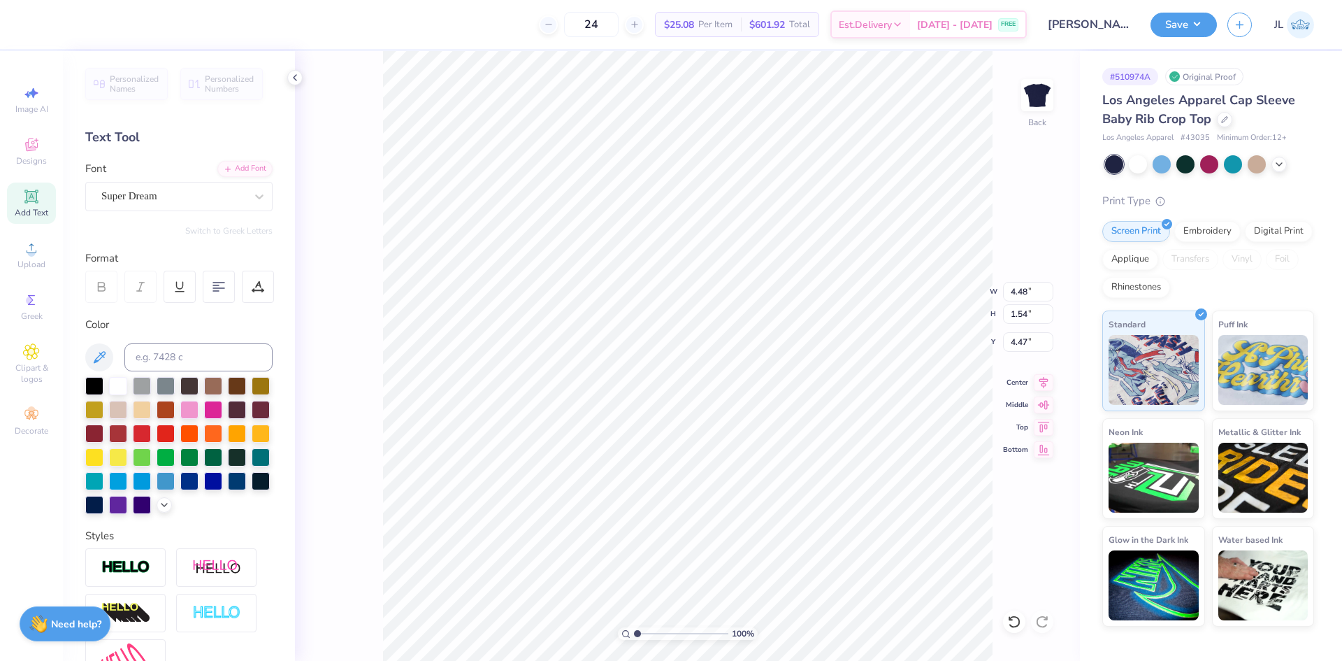
type input "1.17"
type input "3.73"
type input "3.54"
type input "2.41"
type input "2.32"
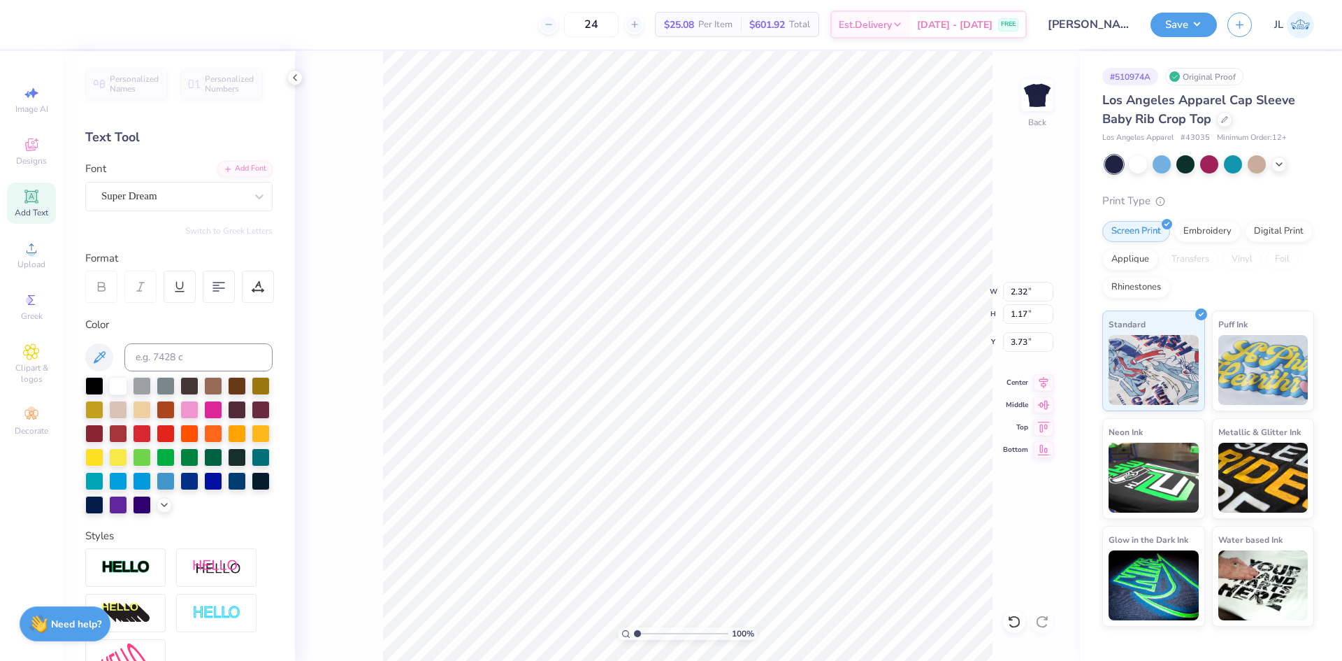
type input "3.91"
type input "4.48"
type input "1.54"
type input "0.63"
click at [222, 165] on div "Add Font" at bounding box center [244, 167] width 55 height 16
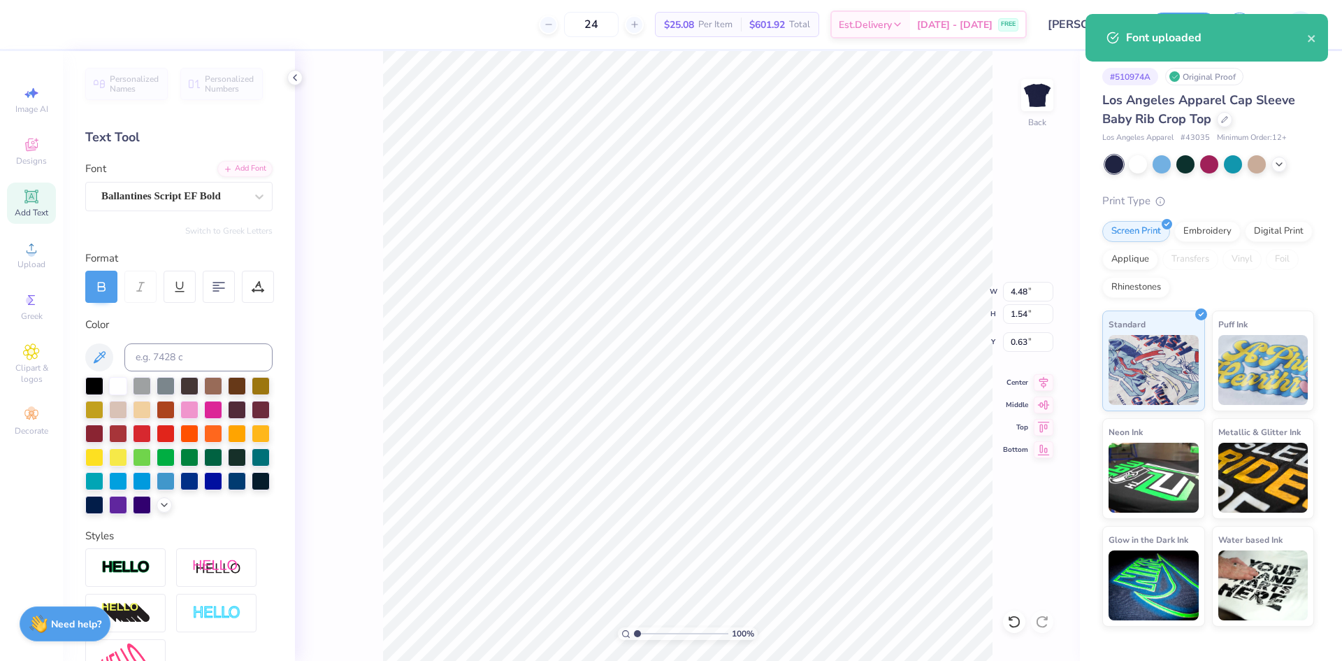
type input "4.76"
type input "1.51"
type input "0.64"
type input "3.54"
type input "1.17"
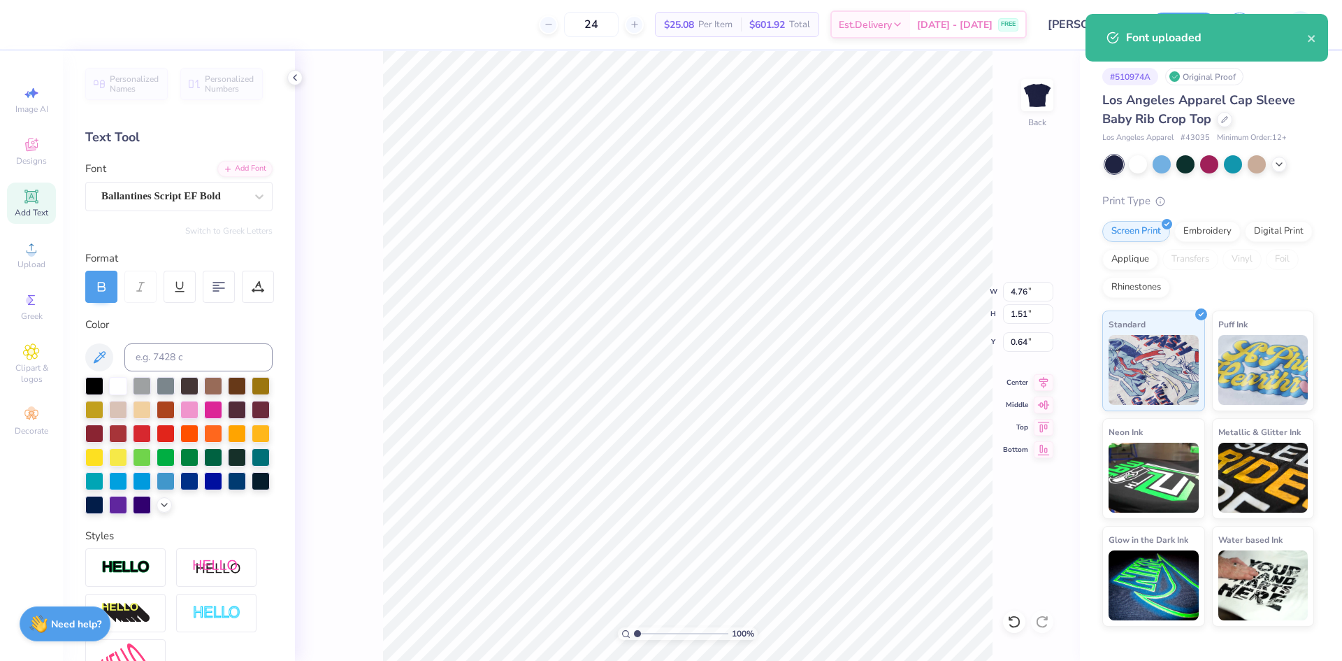
type input "2.41"
click at [215, 189] on div "Super Dream" at bounding box center [173, 196] width 147 height 22
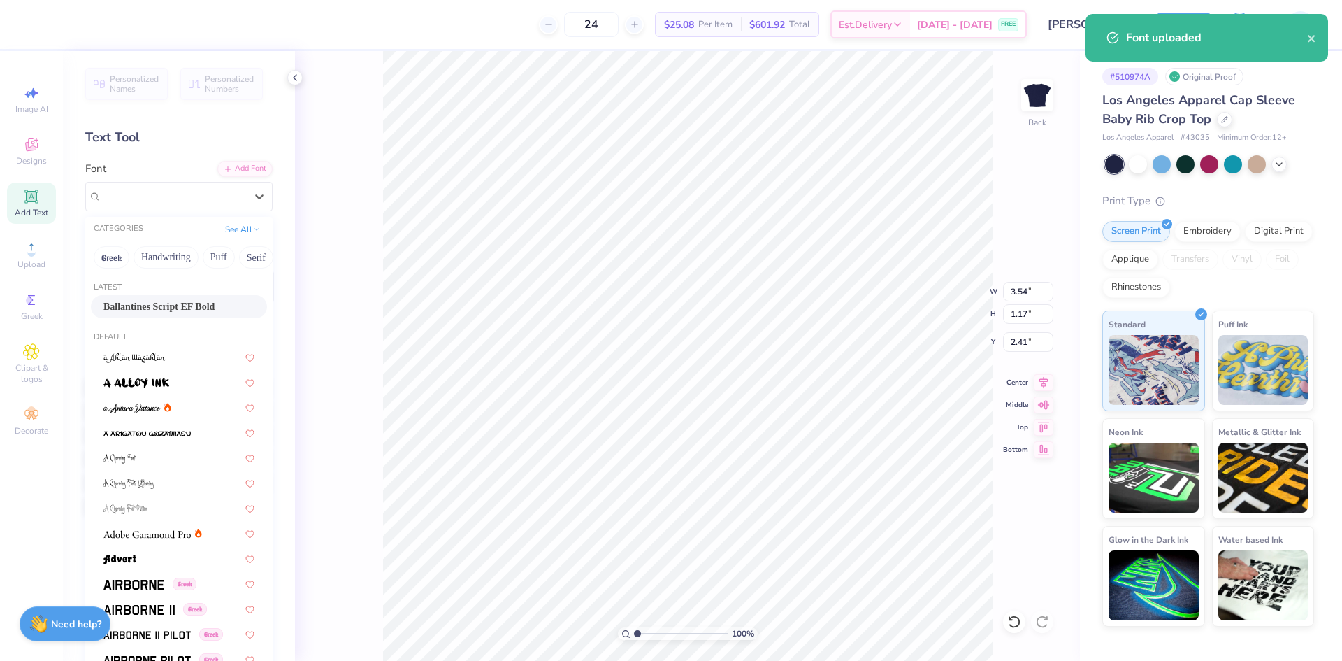
click at [168, 303] on span "Ballantines Script EF Bold" at bounding box center [158, 306] width 111 height 15
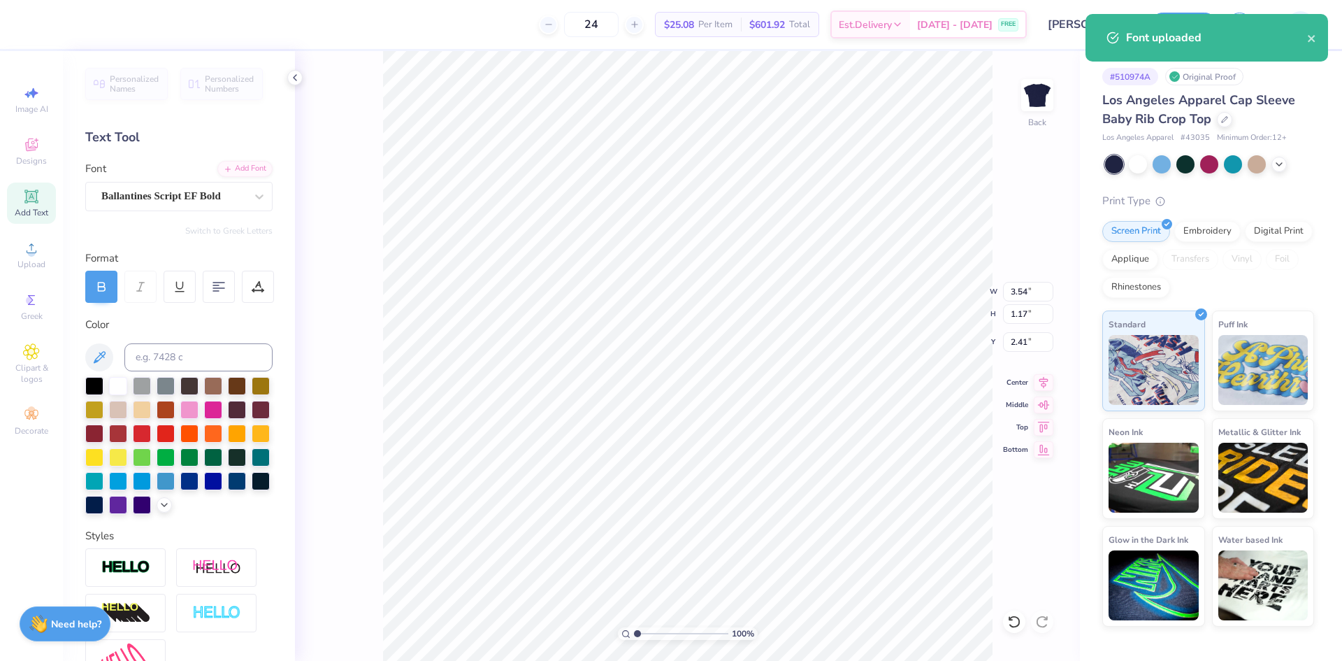
type input "3.53"
type input "1.16"
type input "2.42"
type input "2.32"
type input "1.17"
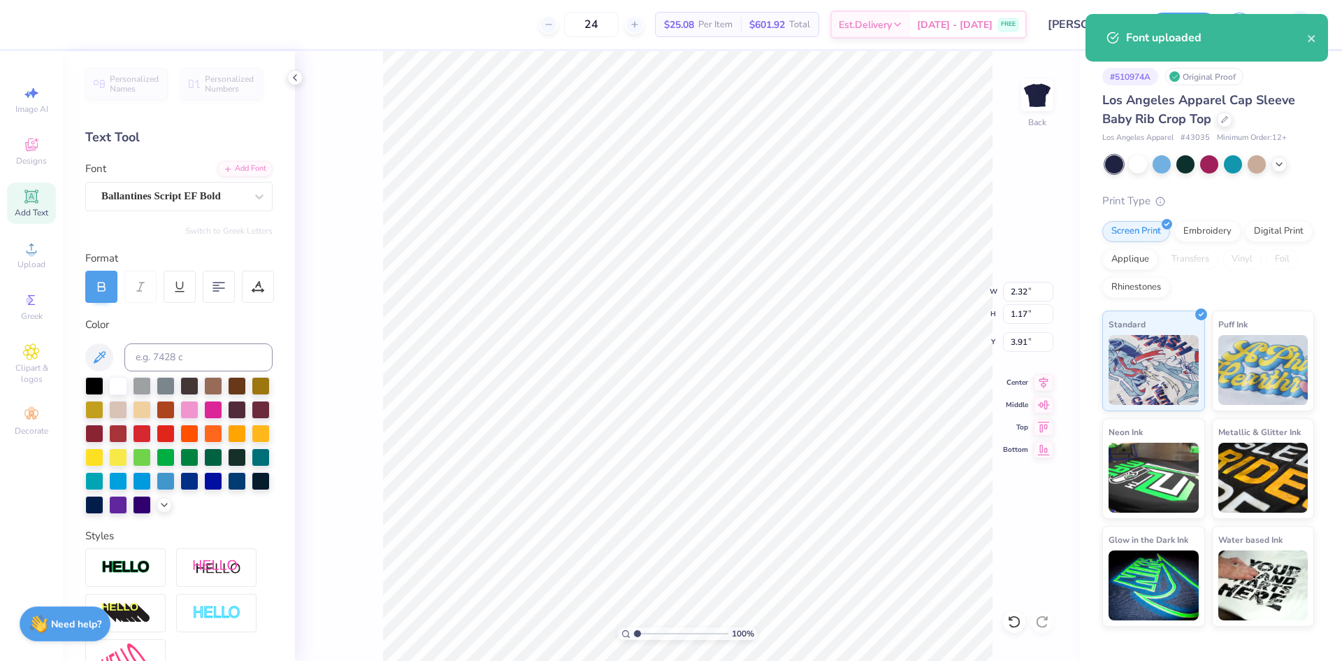
type input "3.96"
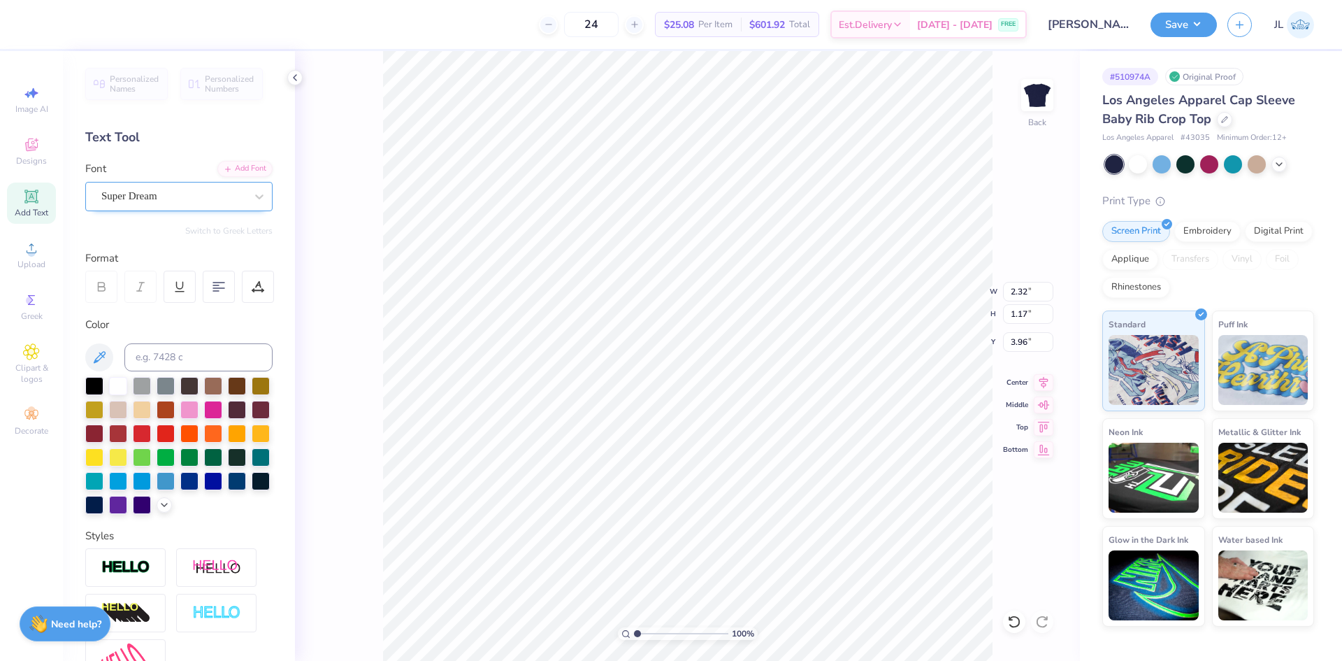
click at [224, 196] on div "Super Dream" at bounding box center [173, 196] width 147 height 22
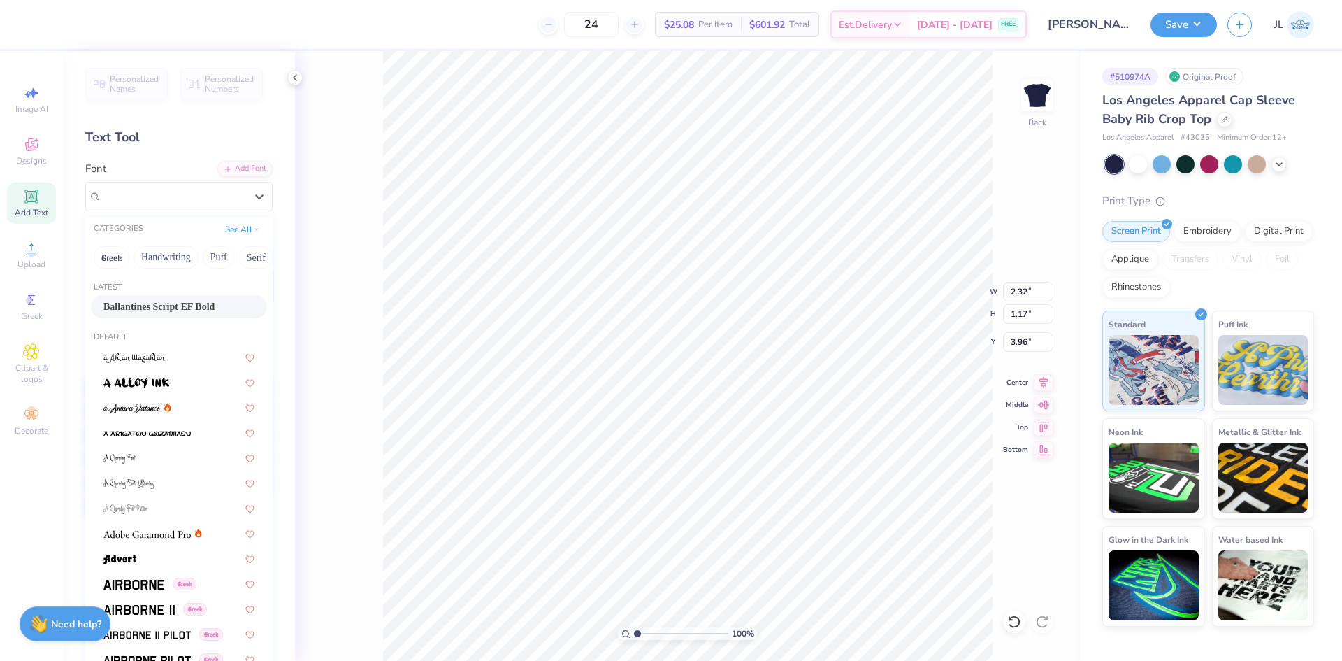
click at [143, 306] on span "Ballantines Script EF Bold" at bounding box center [158, 306] width 111 height 15
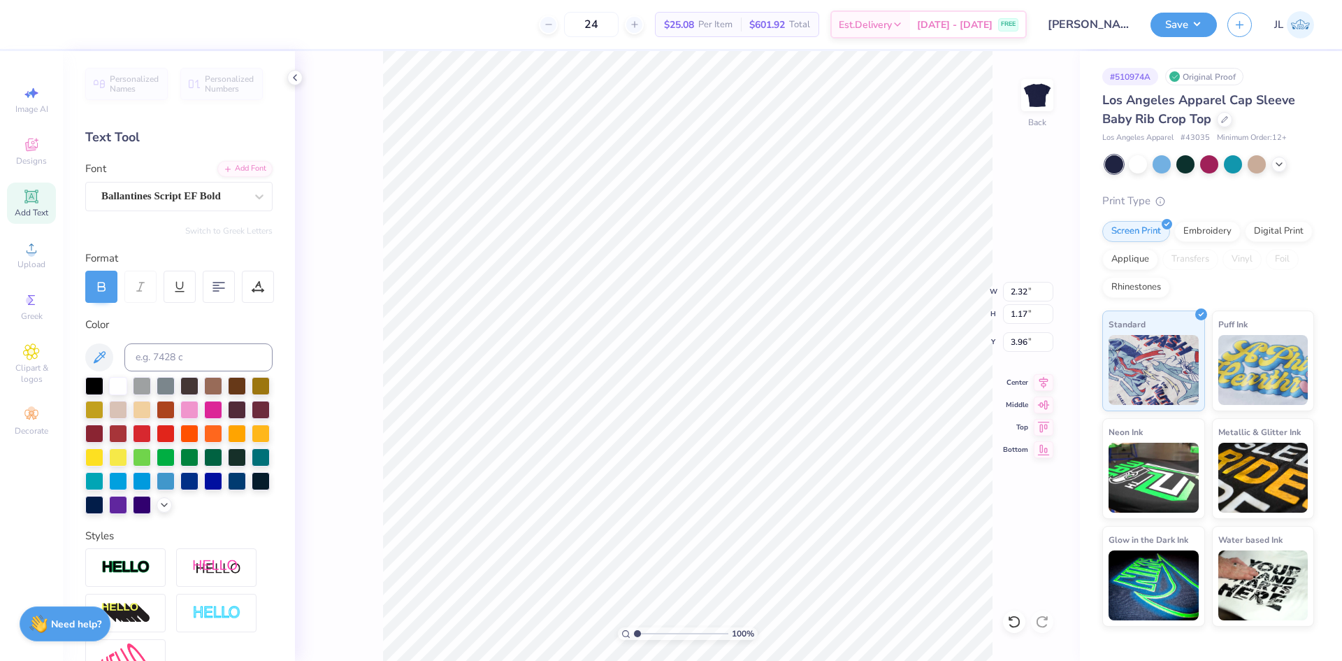
type input "2.73"
type input "1.18"
type input "3.95"
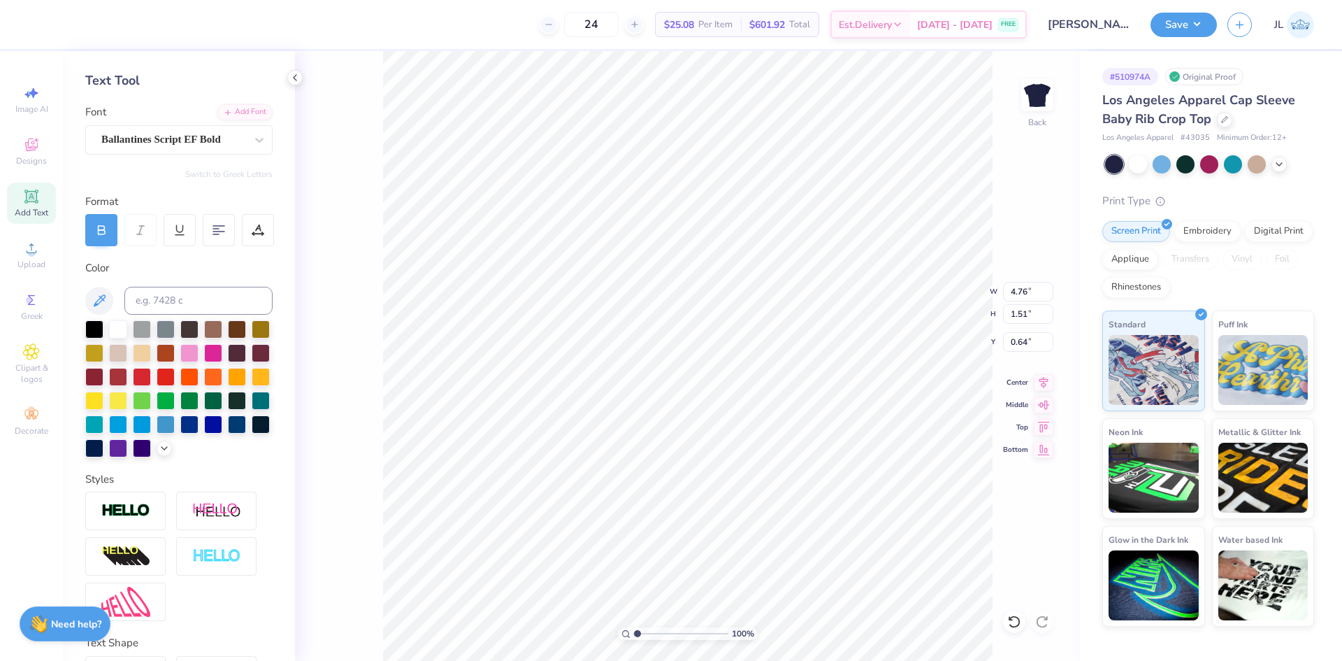
scroll to position [176, 0]
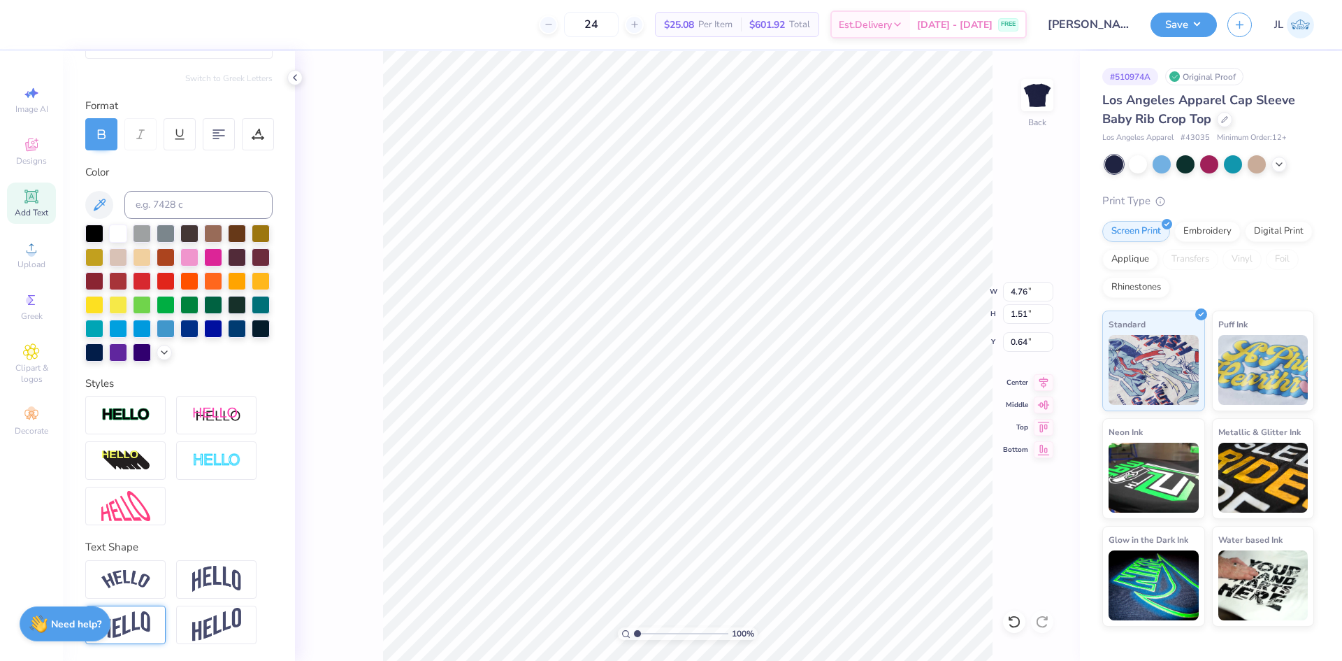
click at [143, 617] on img at bounding box center [125, 624] width 49 height 27
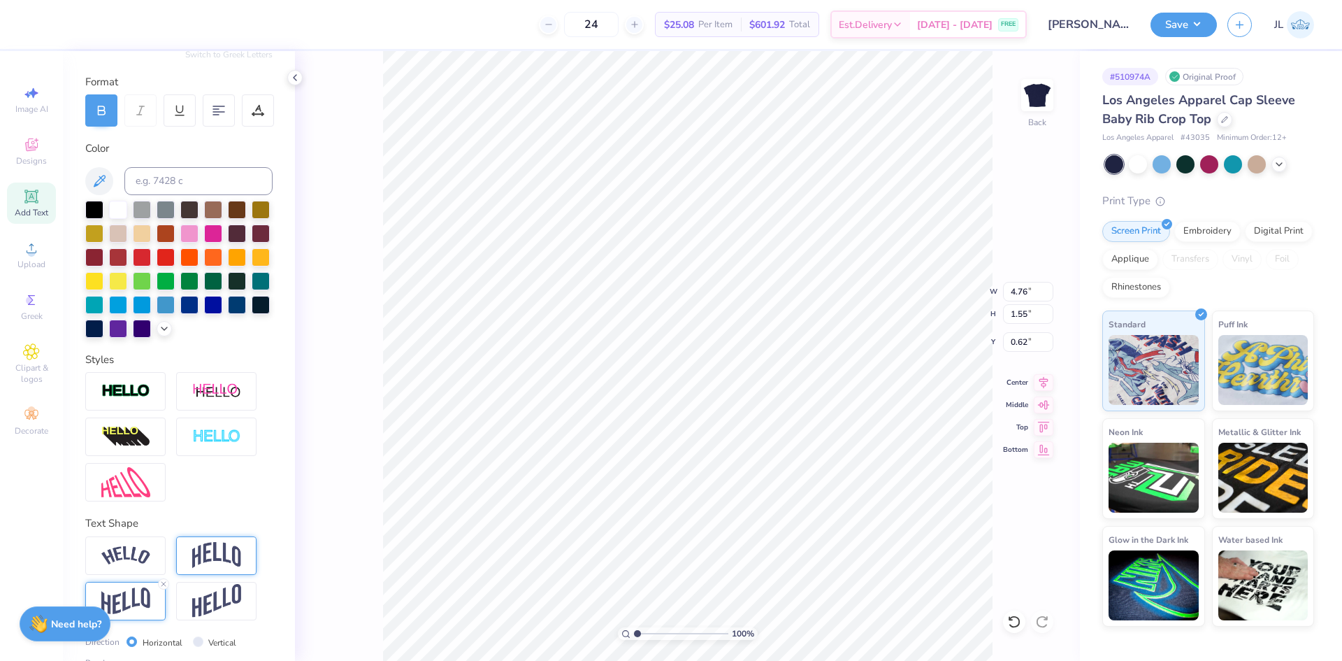
type input "1.55"
type input "0.62"
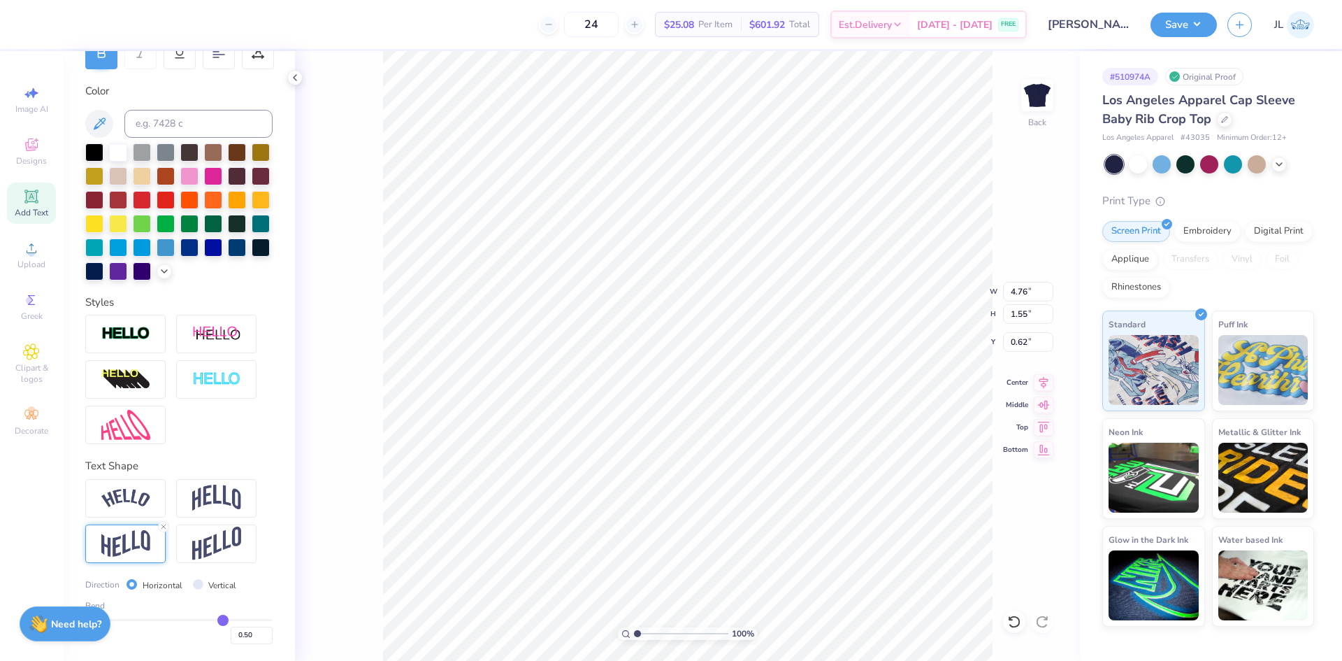
scroll to position [257, 0]
type input "0.44"
type input "0.43"
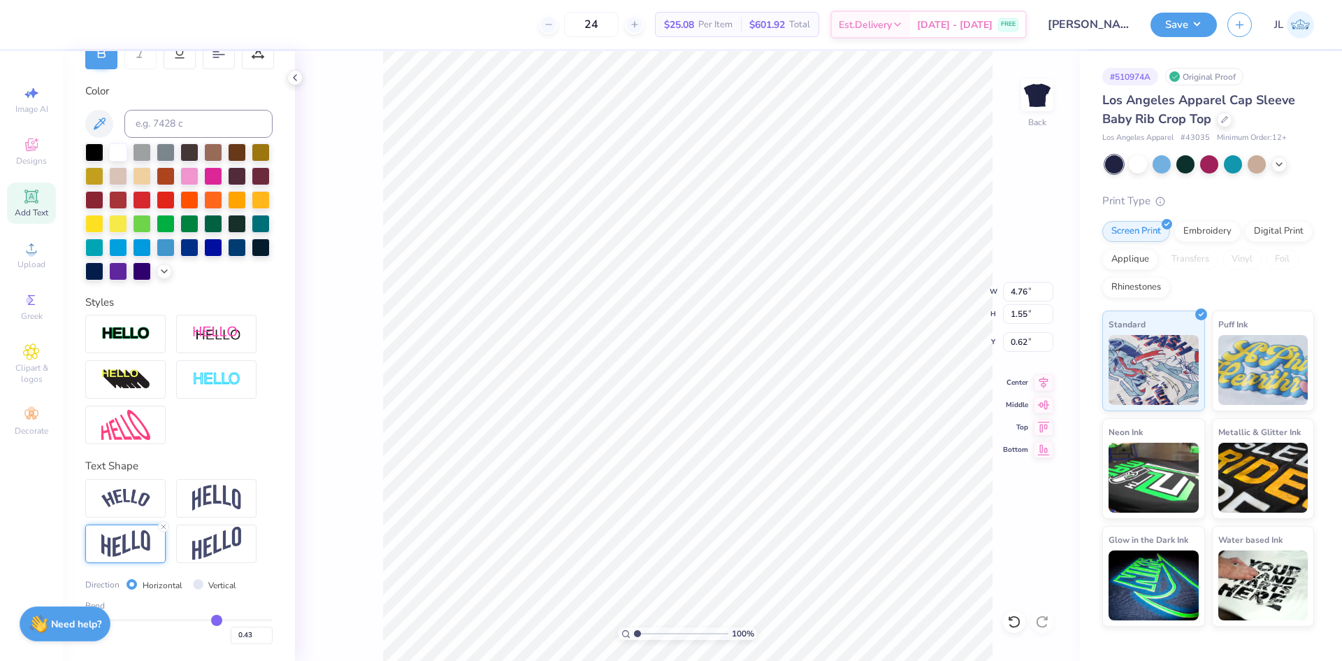
type input "0.41"
type input "0.4"
type input "0.40"
type input "0.39"
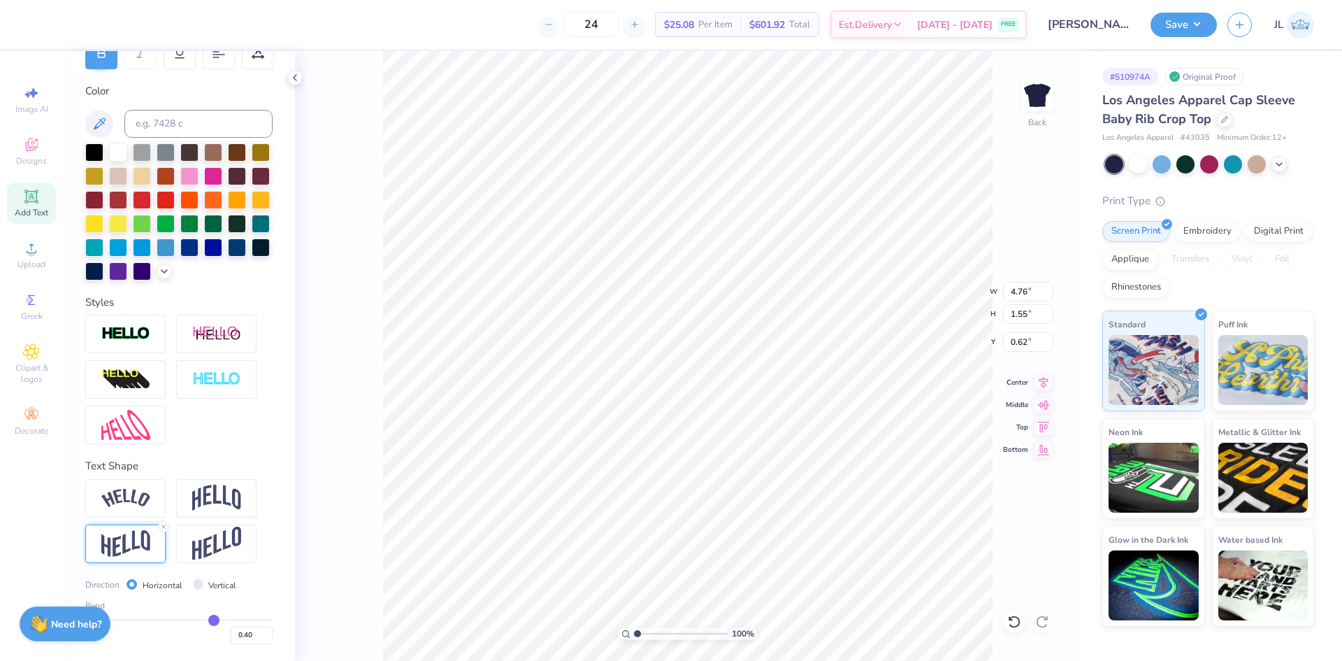
type input "0.39"
type input "0.38"
type input "0.37"
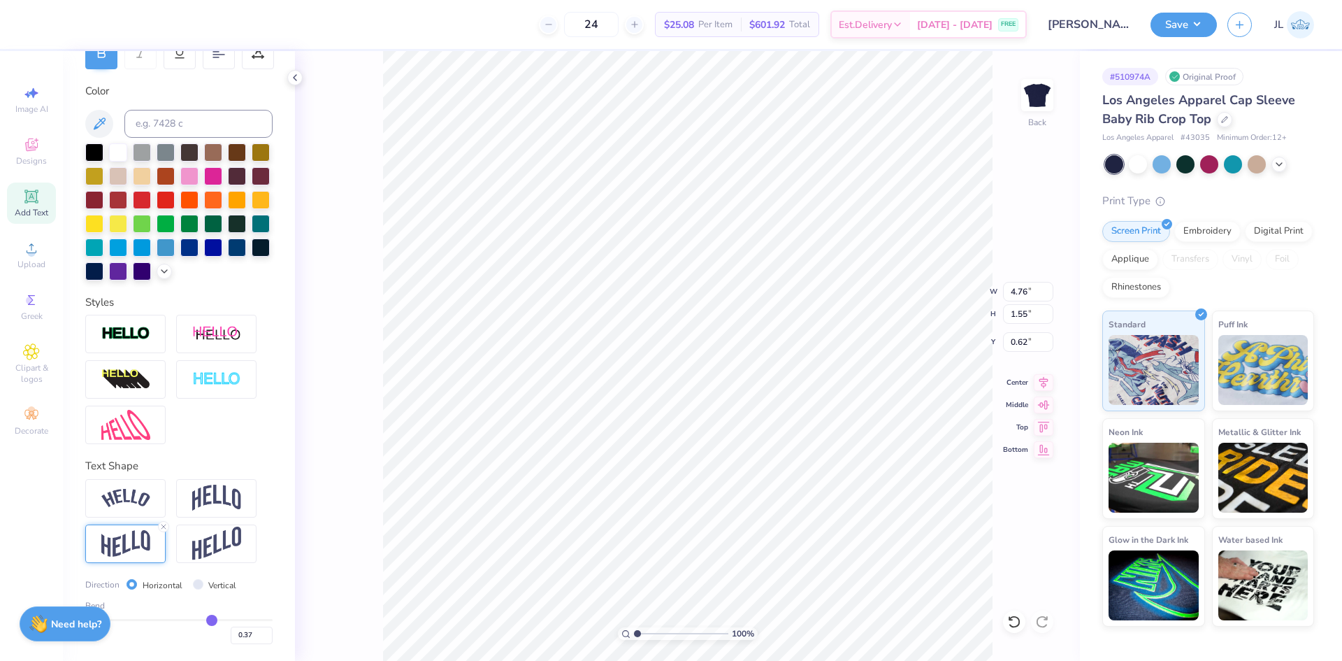
type input "0.36"
type input "0.34"
type input "0.33"
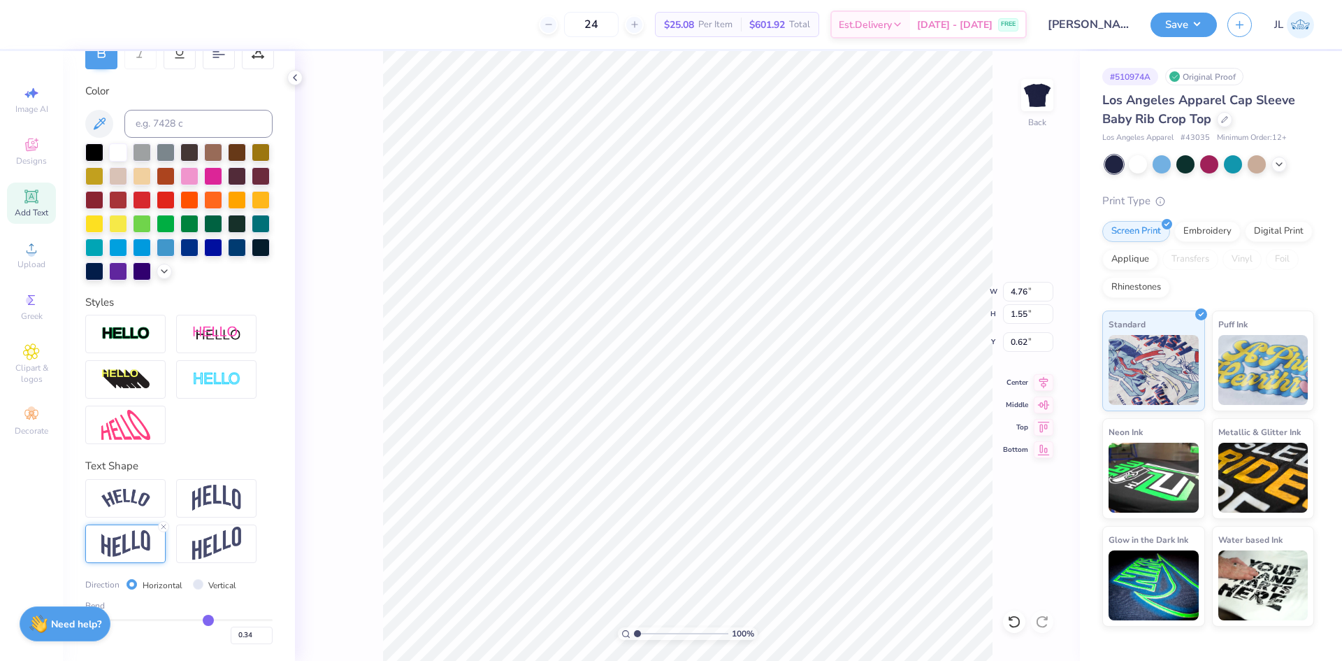
type input "0.33"
type input "0.32"
drag, startPoint x: 211, startPoint y: 621, endPoint x: 201, endPoint y: 622, distance: 10.6
click at [201, 621] on input "range" at bounding box center [178, 620] width 187 height 2
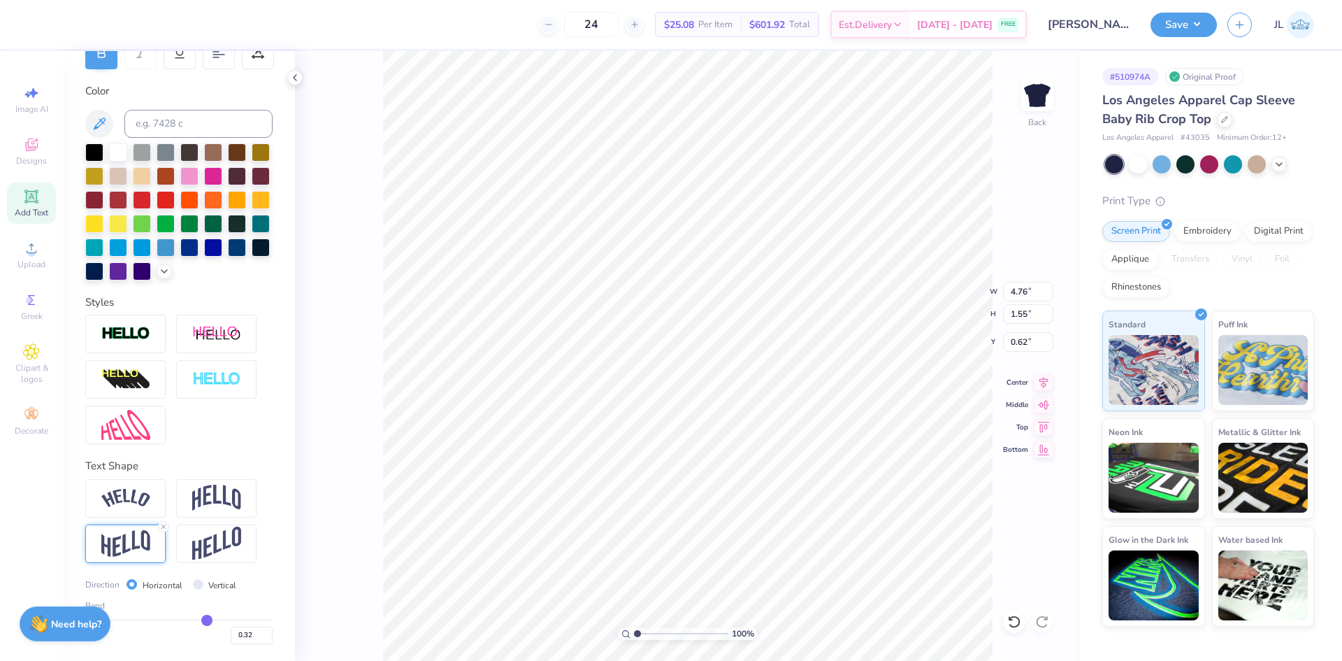
type input "0.3"
type input "0.31"
type input "1.51"
type input "0.64"
type input "0.30"
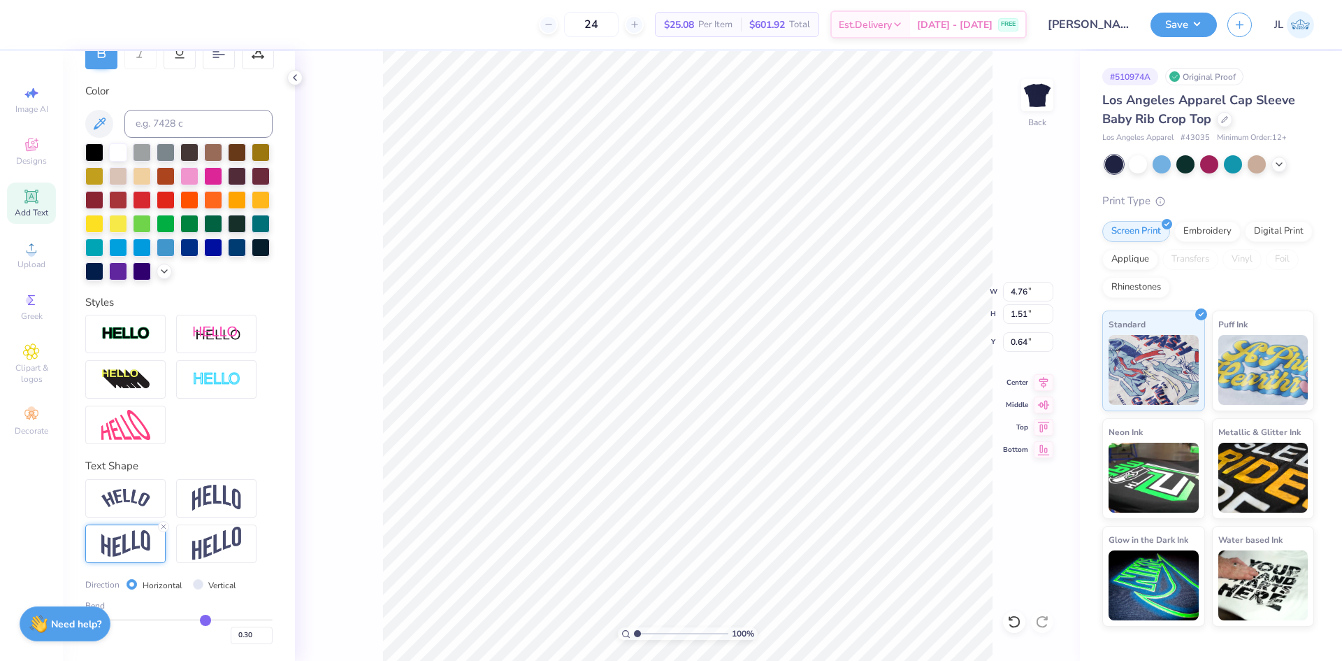
type input "0.29"
type input "0.28"
type input "0.25"
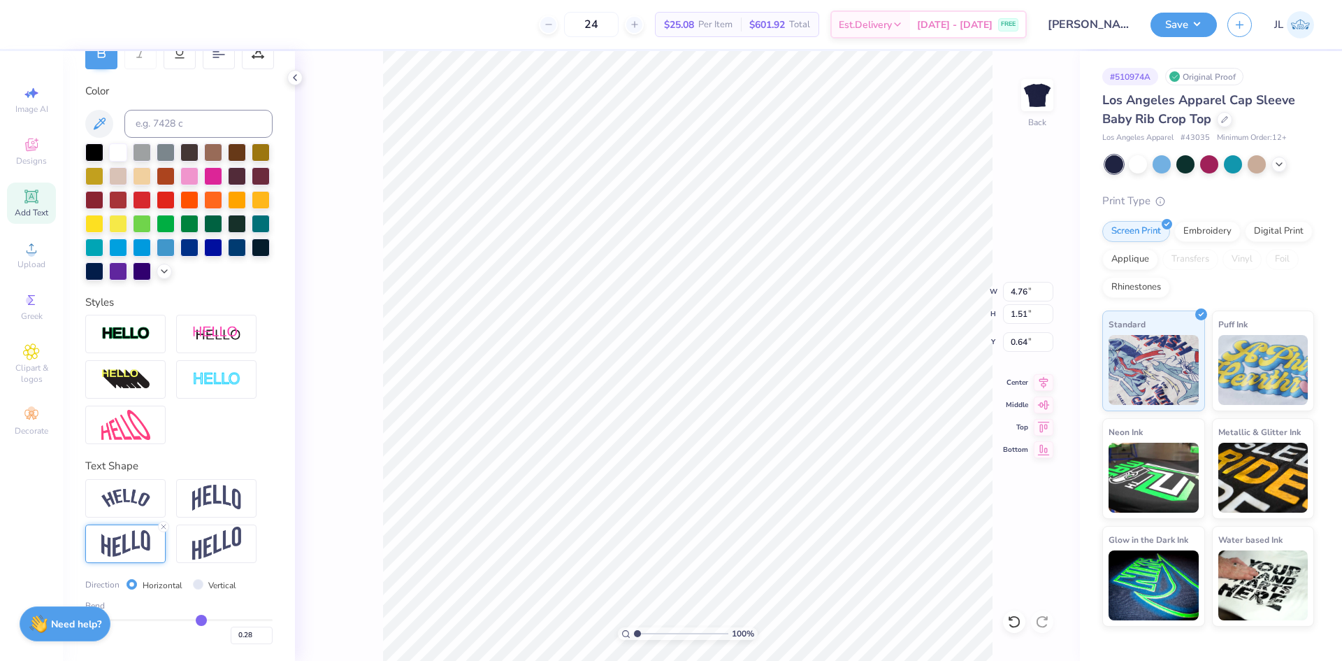
type input "0.25"
type input "0.24"
type input "0.23"
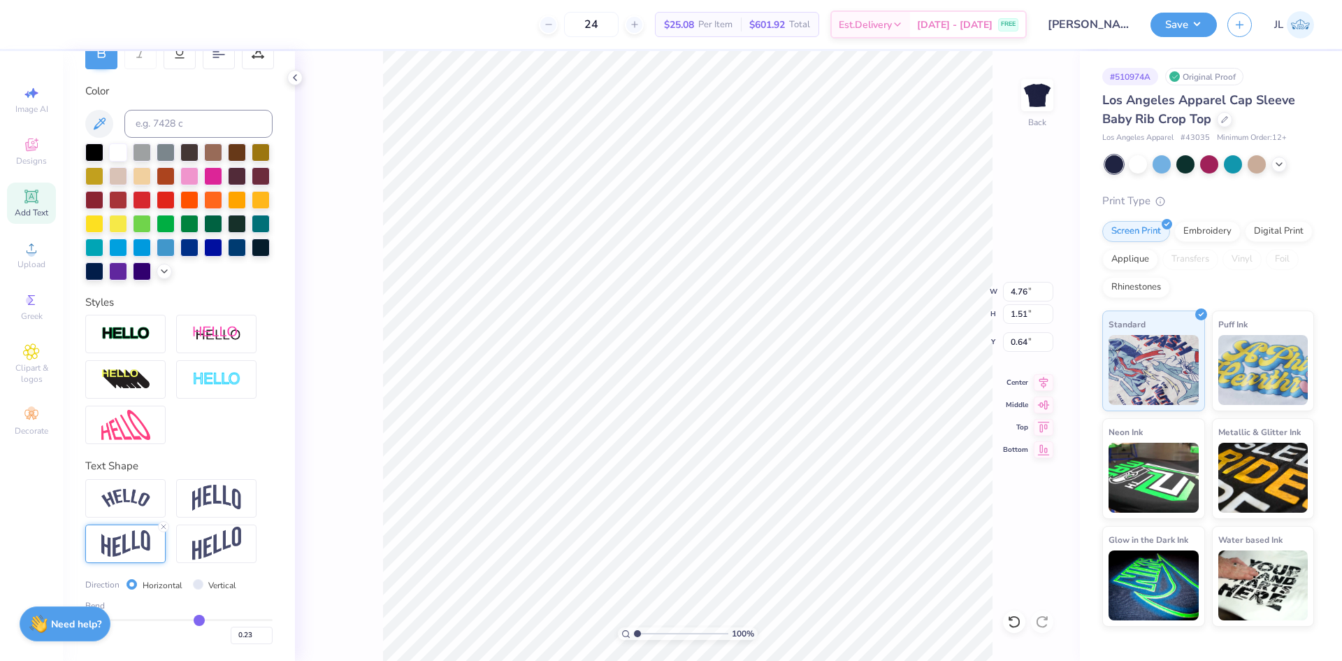
type input "0.22"
type input "0.21"
drag, startPoint x: 201, startPoint y: 623, endPoint x: 191, endPoint y: 623, distance: 9.8
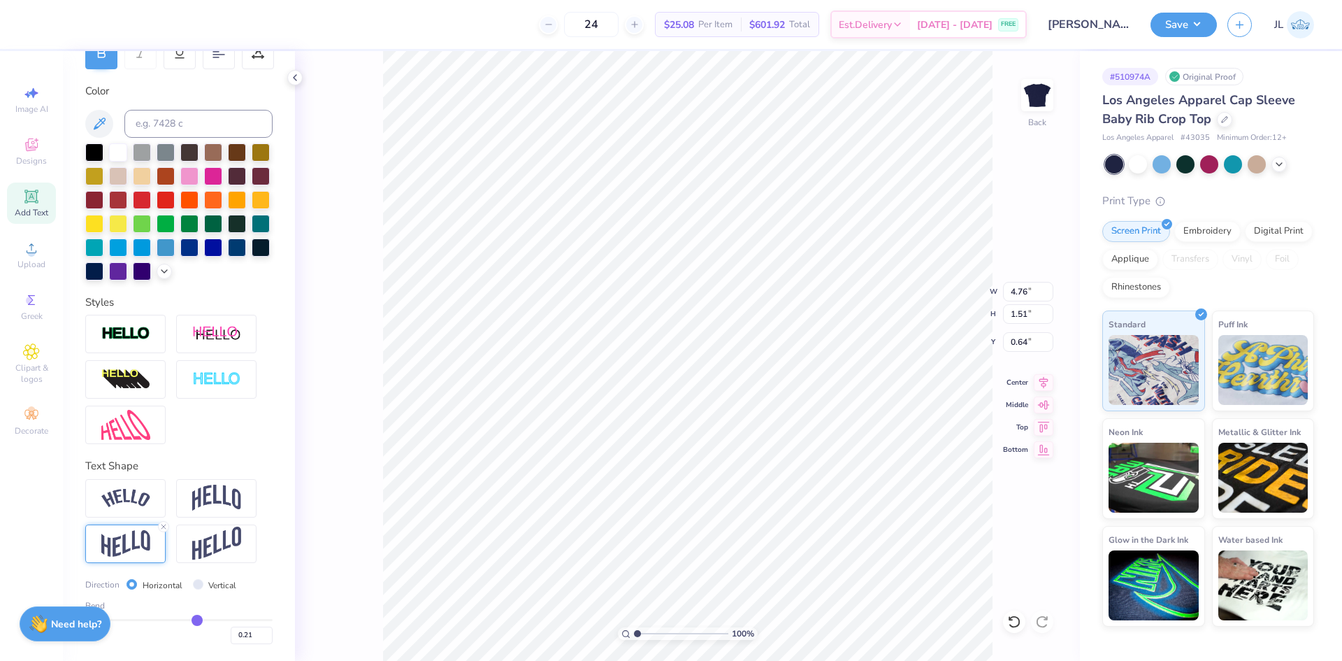
type input "0.21"
click at [191, 621] on input "range" at bounding box center [178, 620] width 187 height 2
drag, startPoint x: 242, startPoint y: 636, endPoint x: 233, endPoint y: 635, distance: 8.4
click at [233, 635] on input "0.21" at bounding box center [252, 634] width 42 height 17
type input "0.10"
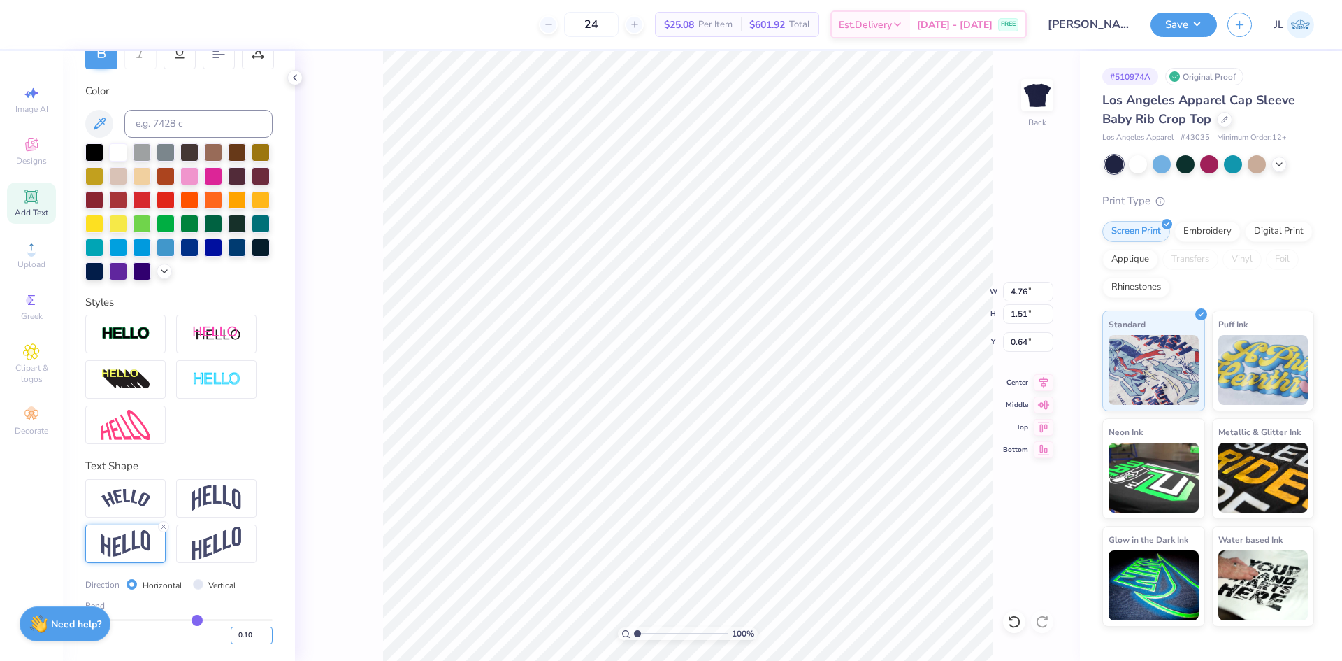
type input "0.1"
click at [215, 540] on img at bounding box center [216, 543] width 49 height 34
click at [229, 544] on img at bounding box center [216, 543] width 49 height 34
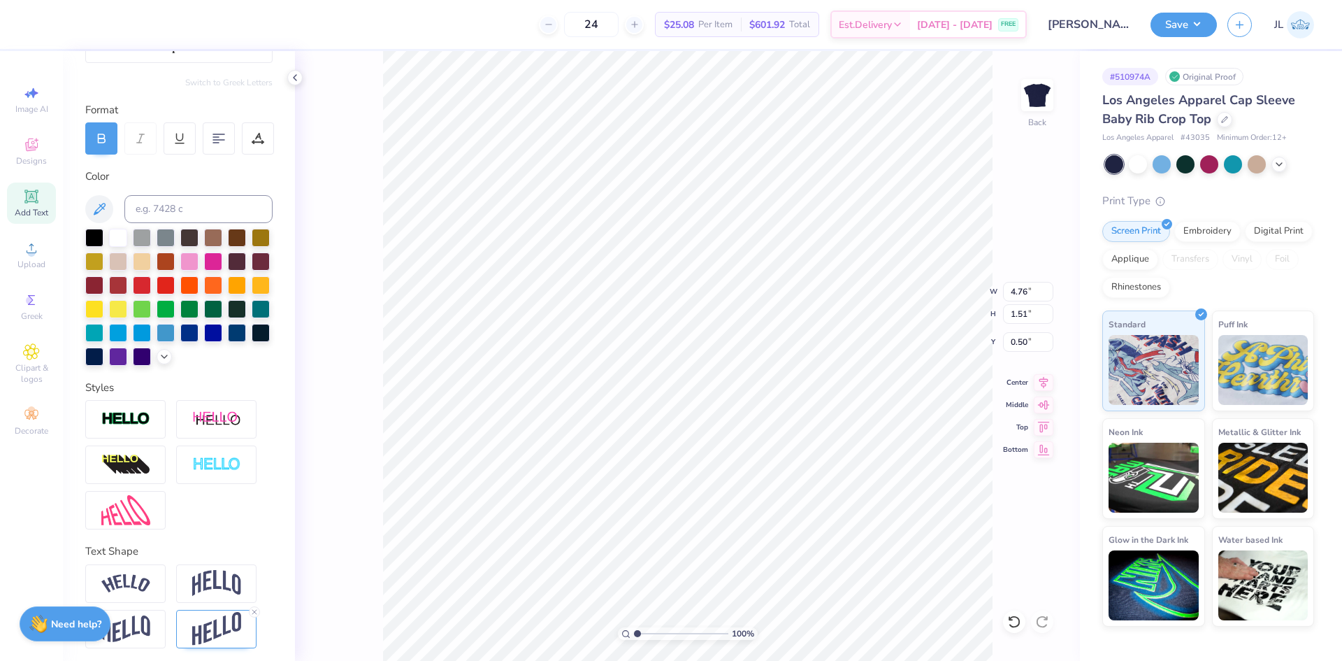
scroll to position [176, 0]
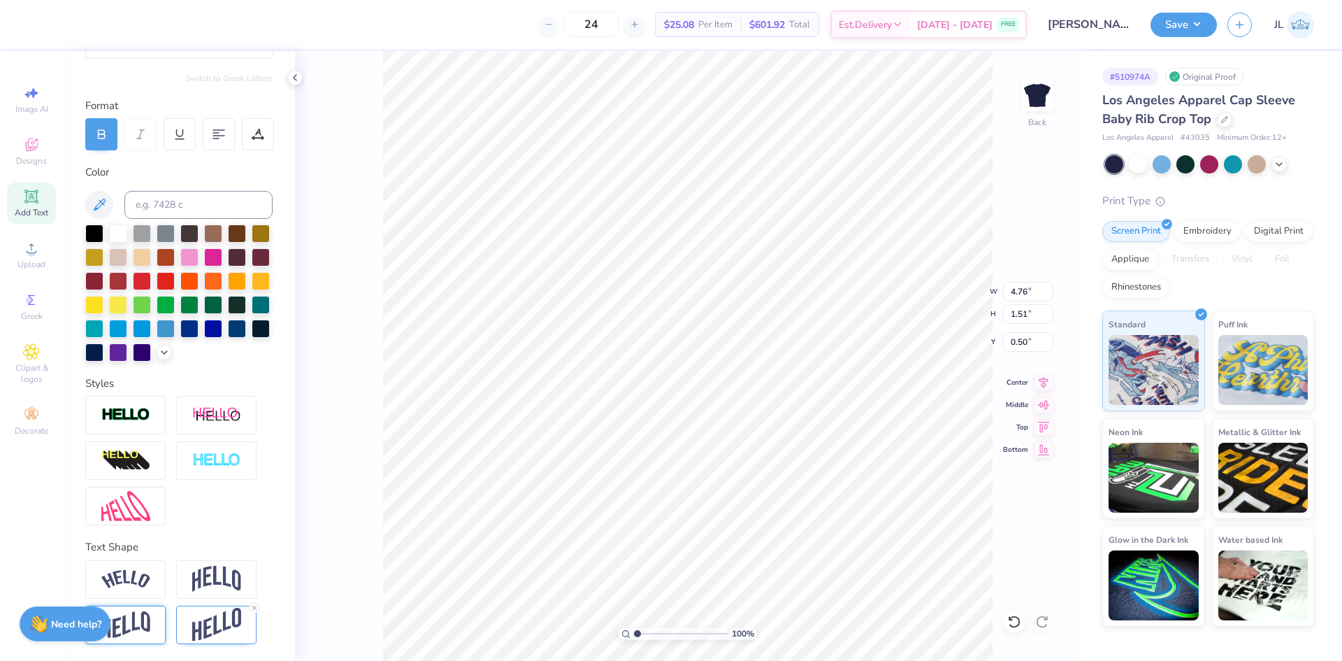
click at [138, 624] on img at bounding box center [125, 624] width 49 height 27
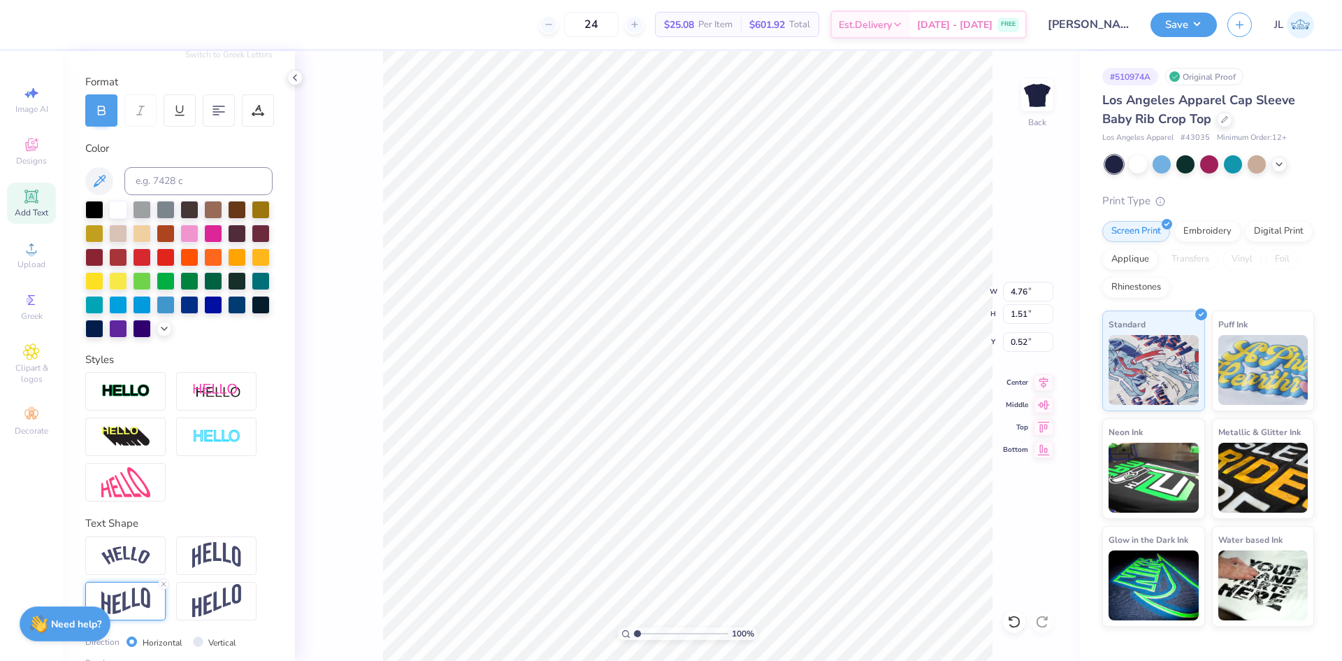
type input "0.52"
click at [188, 620] on div at bounding box center [216, 601] width 80 height 38
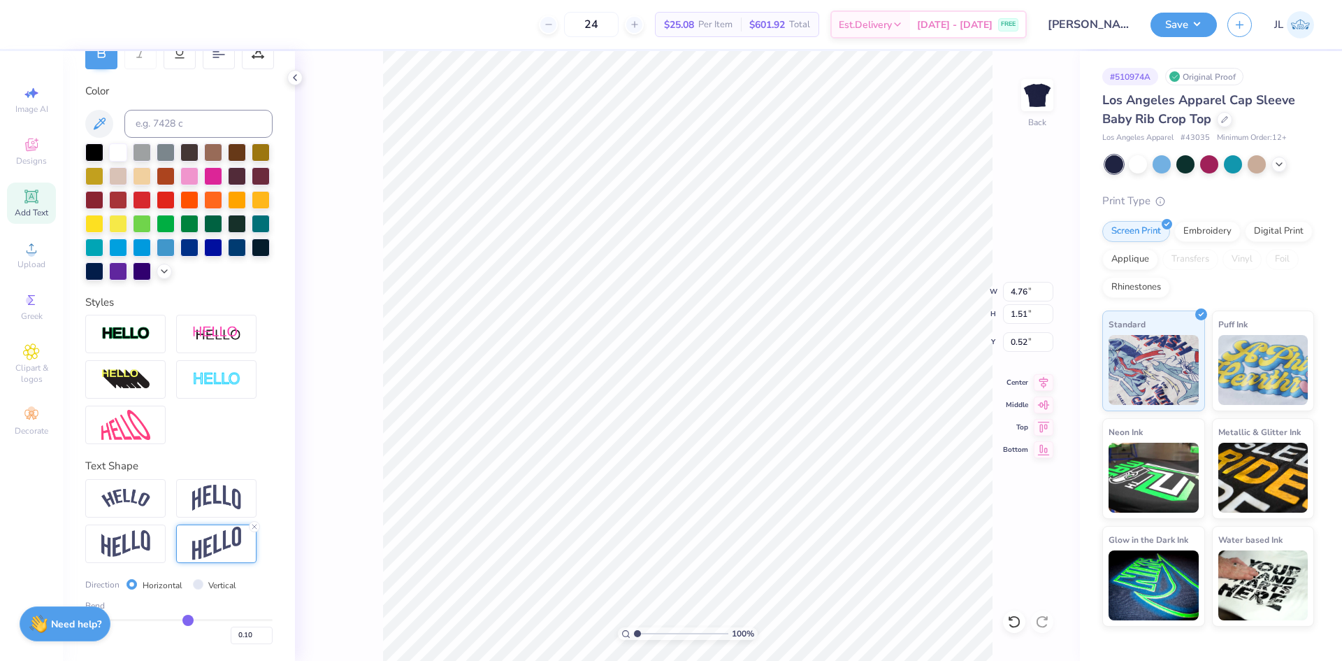
scroll to position [257, 0]
drag, startPoint x: 236, startPoint y: 635, endPoint x: 251, endPoint y: 638, distance: 15.6
click at [251, 638] on input "0.10" at bounding box center [252, 634] width 42 height 17
type input "0.20"
type input "0.2"
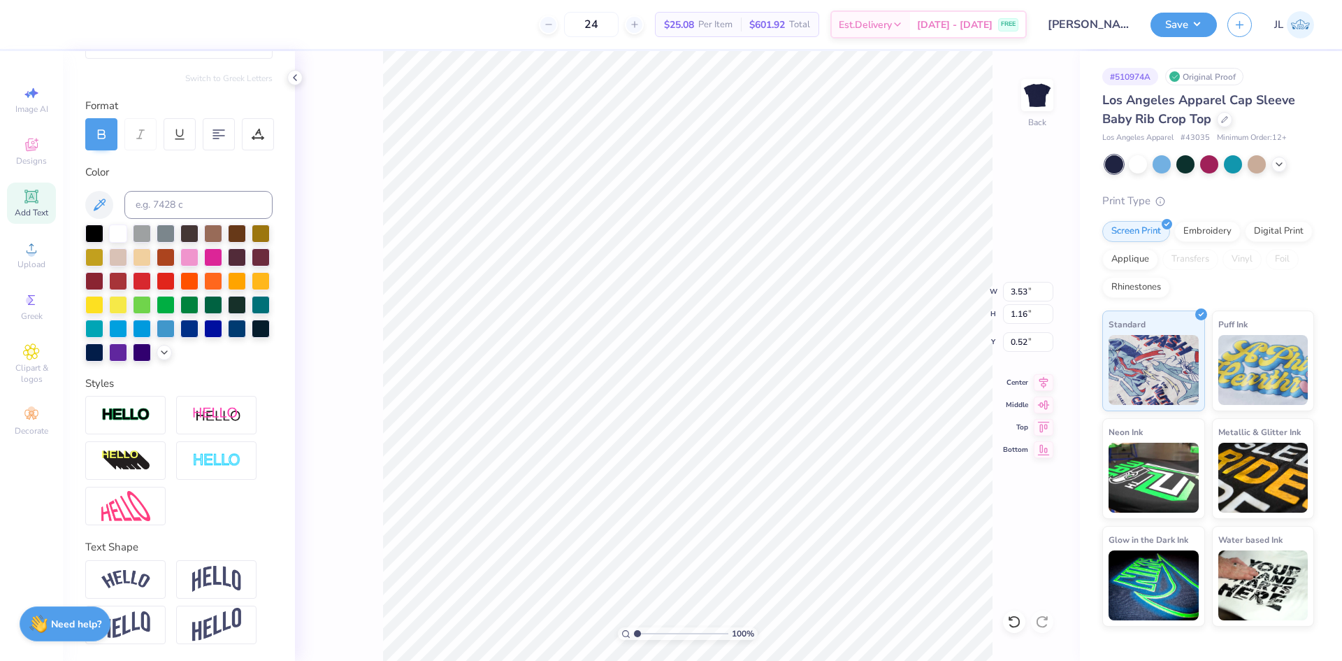
type input "3.53"
type input "1.16"
type input "2.42"
click at [233, 616] on img at bounding box center [216, 624] width 49 height 34
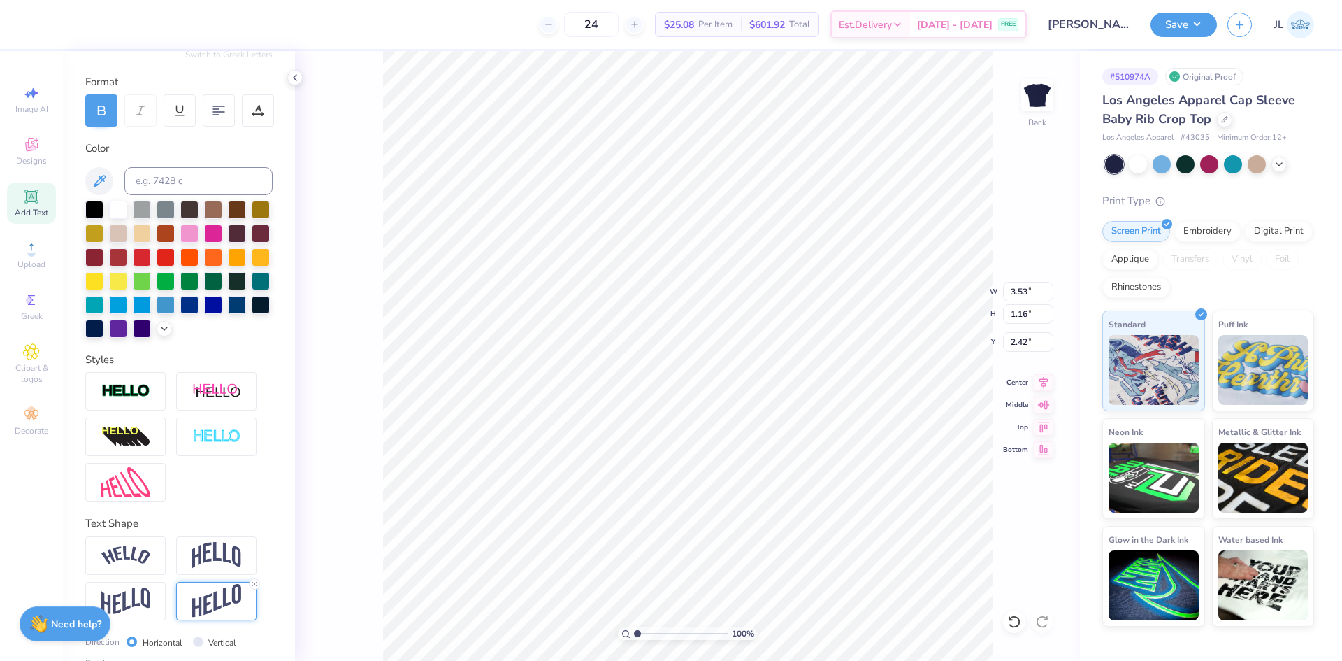
type input "1.84"
type input "2.08"
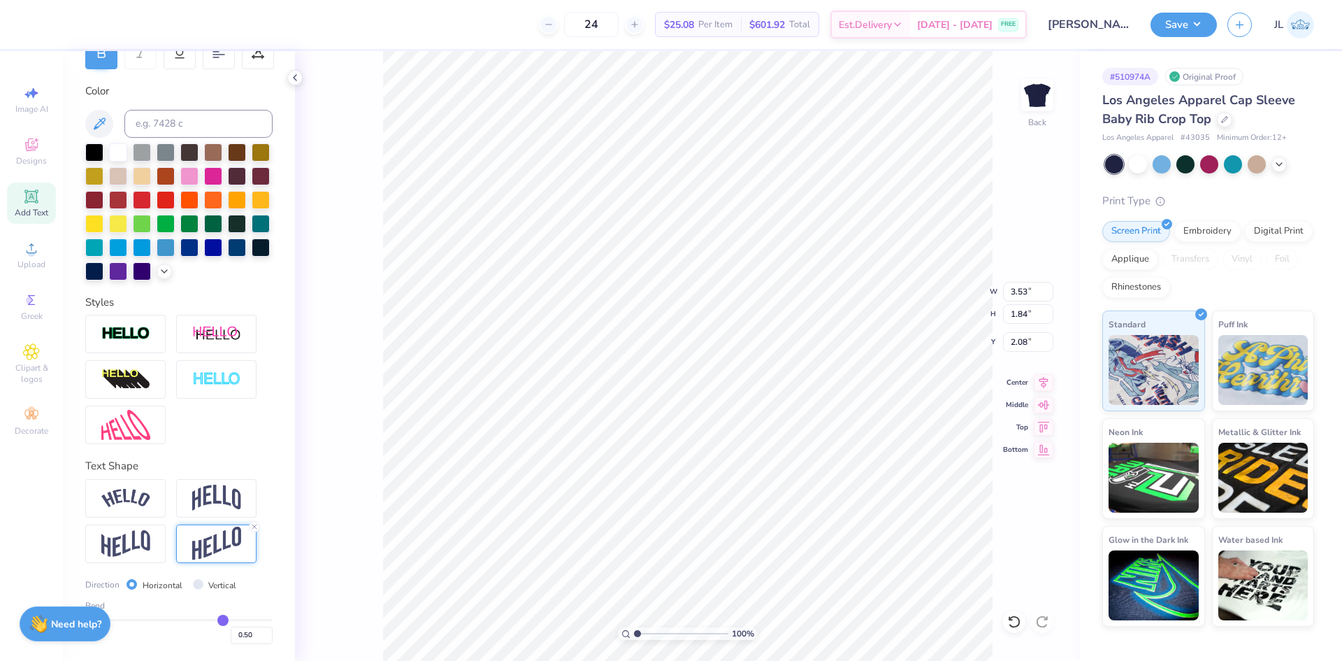
scroll to position [257, 0]
click at [236, 633] on input "0.50" at bounding box center [252, 634] width 42 height 17
click at [237, 632] on input "0.50" at bounding box center [252, 634] width 42 height 17
click at [243, 626] on div "0.50" at bounding box center [178, 631] width 187 height 25
click at [238, 634] on input "0.50" at bounding box center [252, 634] width 42 height 17
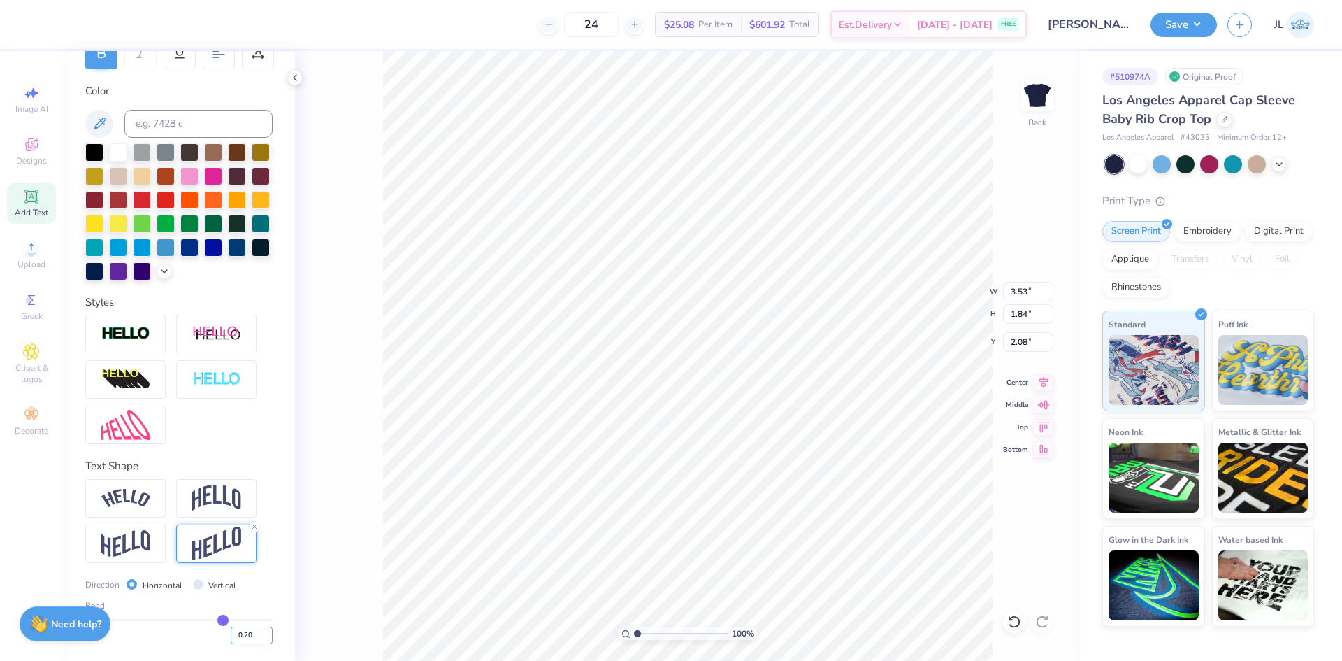
type input "0.20"
type input "0.2"
type input "1.29"
type input "2.36"
click at [355, 566] on div "100 % Back W 3.53 3.53 " H 1.29 1.29 " Y 2.36 2.36 " Center Middle Top Bottom" at bounding box center [687, 356] width 785 height 610
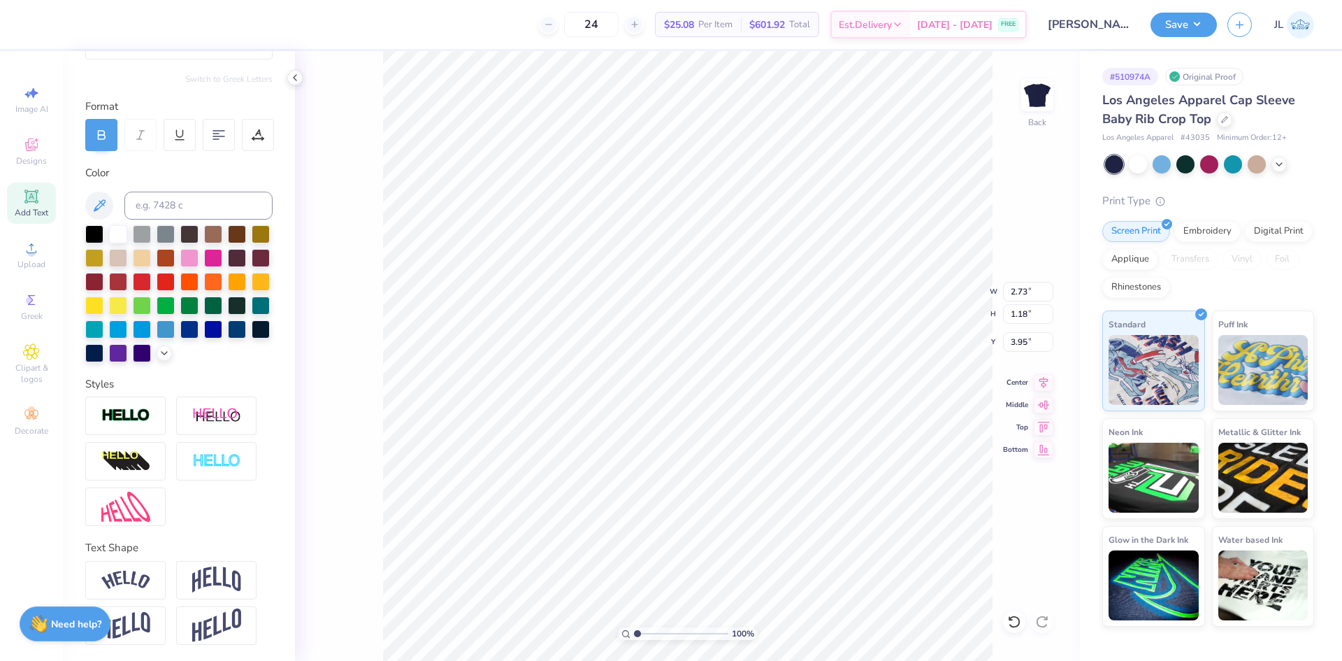
scroll to position [176, 0]
click at [215, 612] on img at bounding box center [216, 624] width 49 height 34
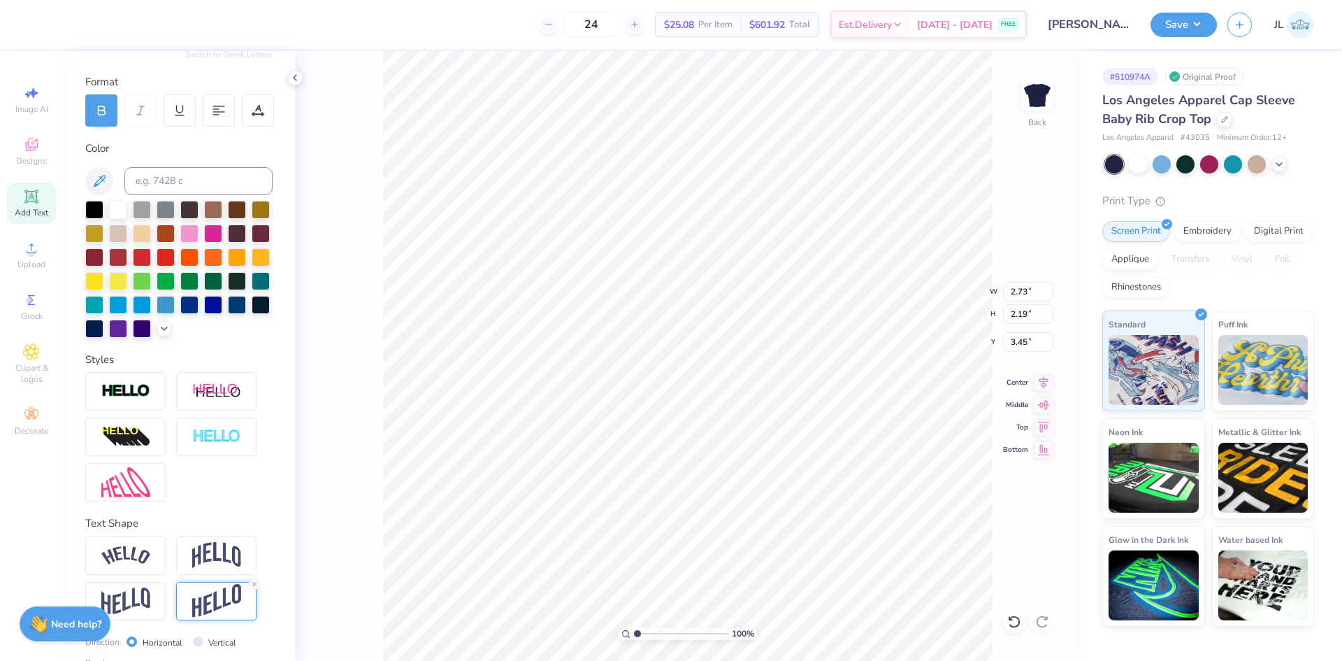
type input "2.19"
type input "3.45"
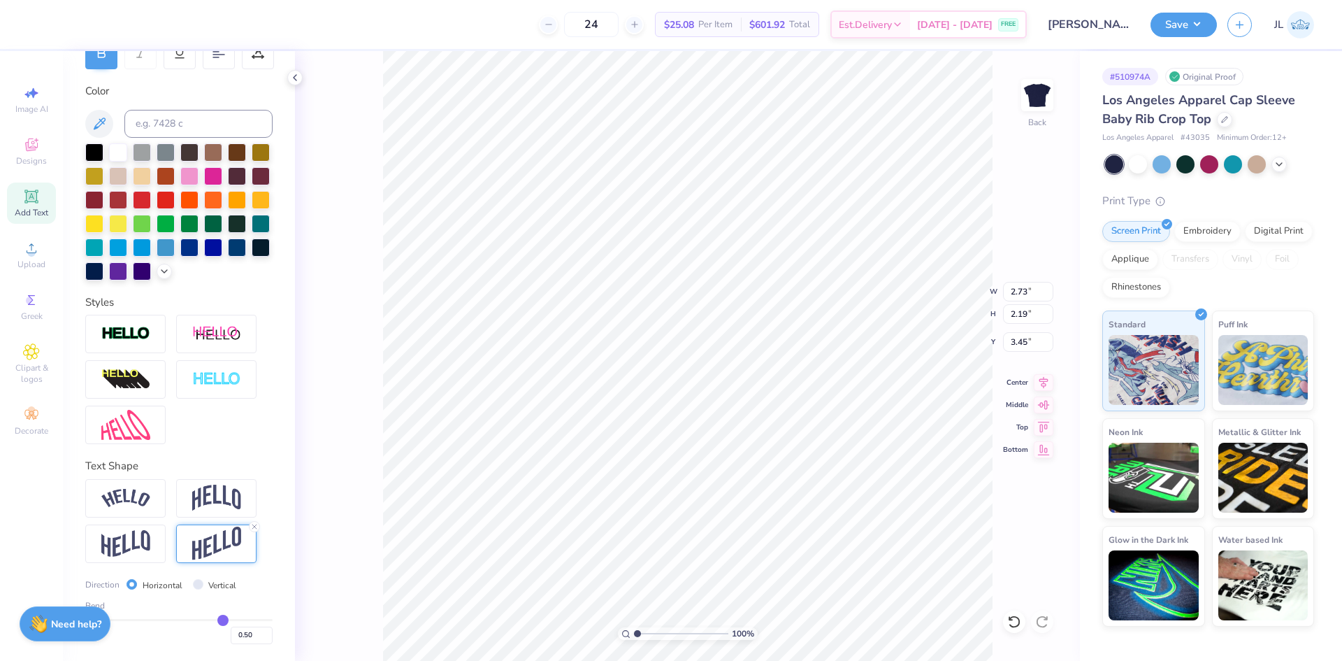
scroll to position [257, 0]
click at [237, 635] on input "0.50" at bounding box center [252, 634] width 42 height 17
type input "0.20"
type input "0.2"
type input "1.50"
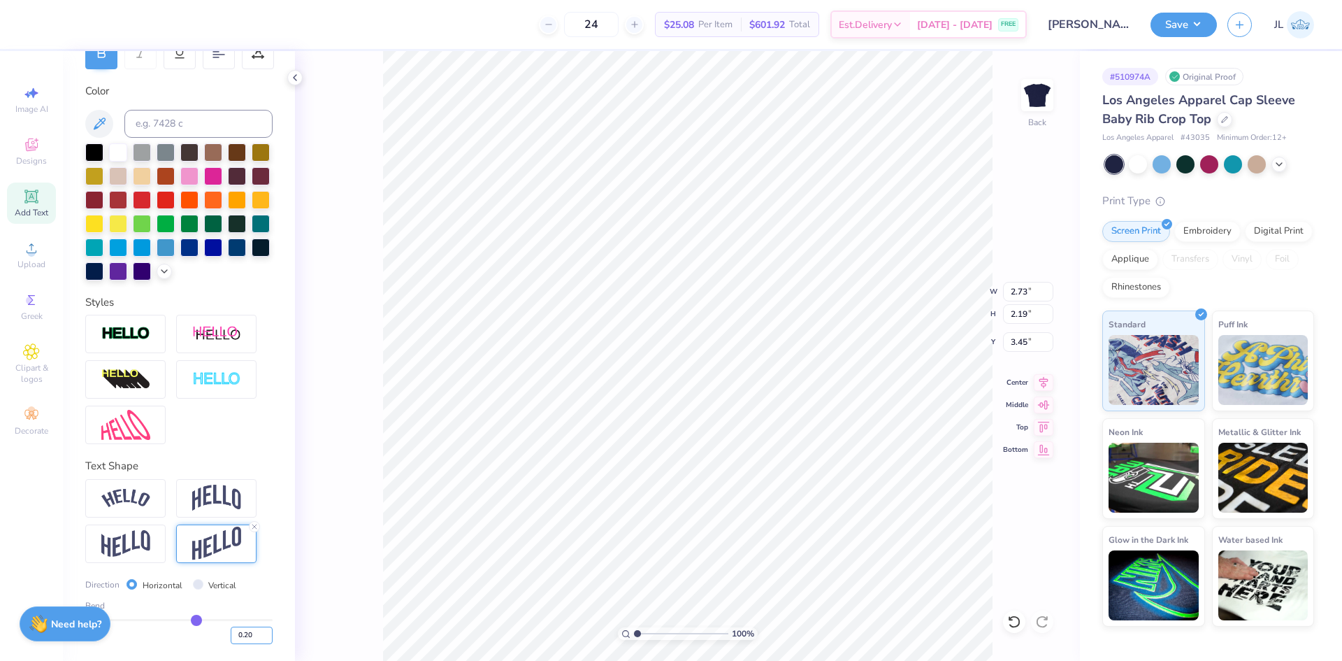
type input "3.79"
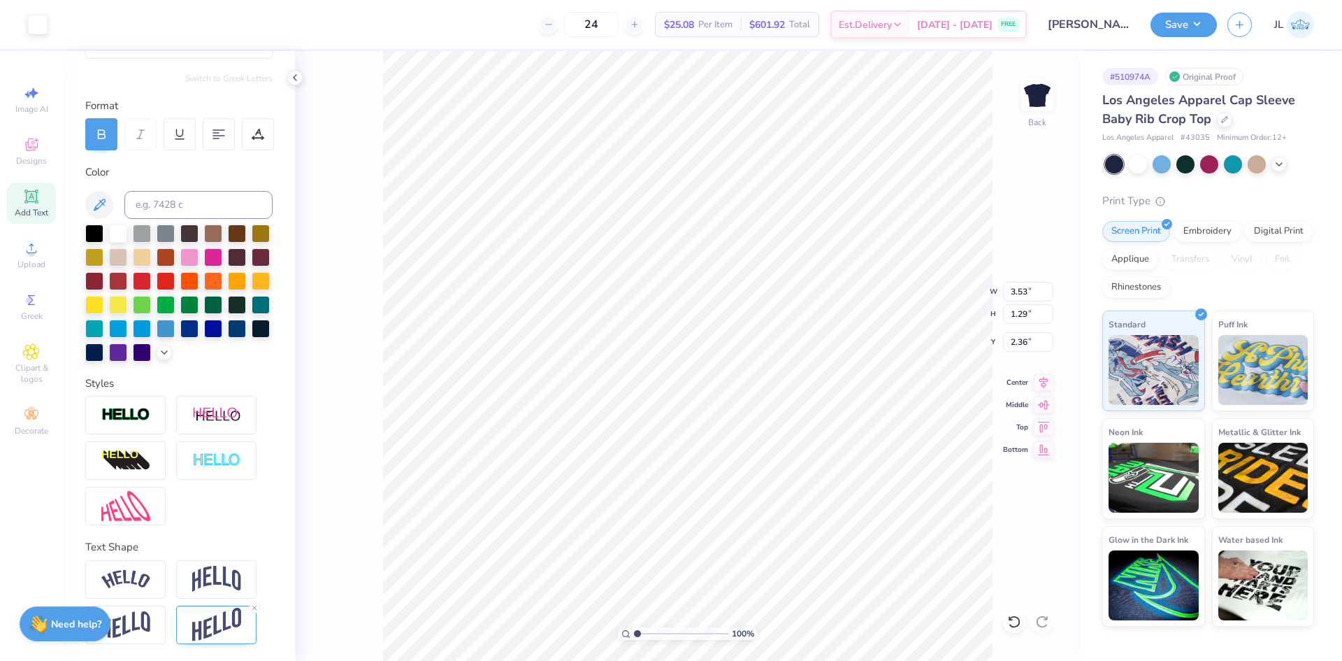
scroll to position [176, 0]
type input "2.73"
type input "1.50"
type input "3.19"
type input "3.32"
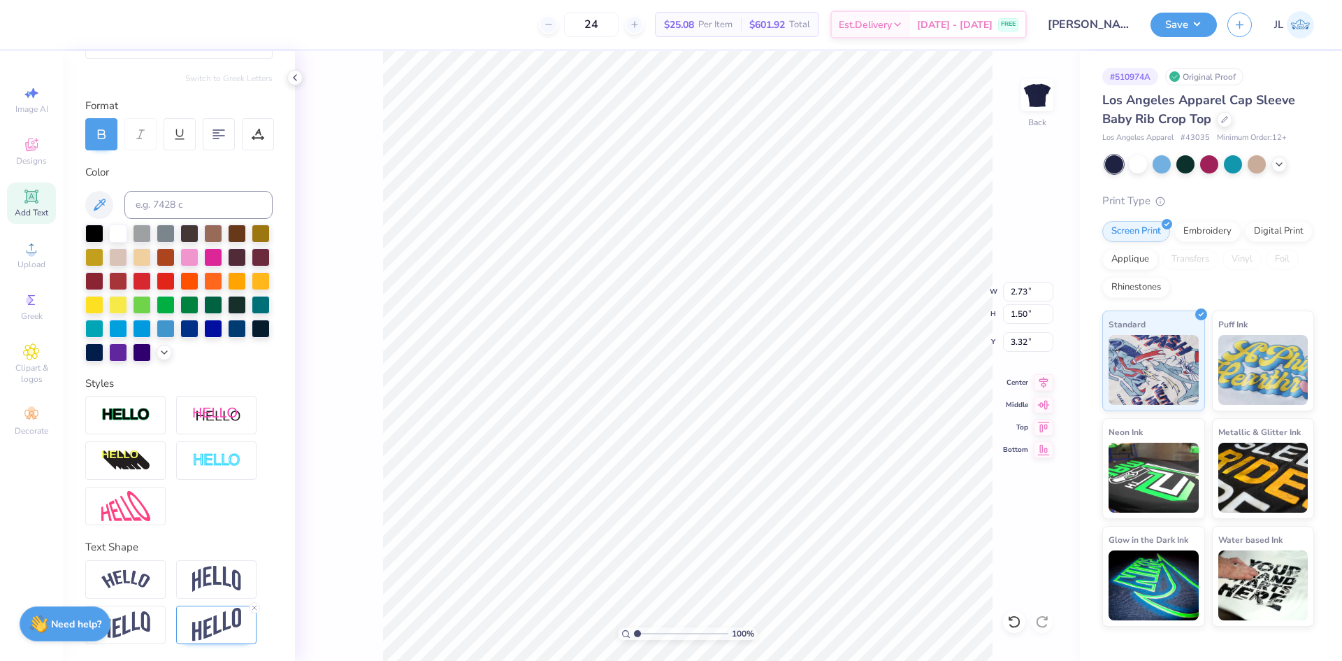
type input "3.53"
type input "1.29"
type input "2.19"
type input "3.47"
type input "2.73"
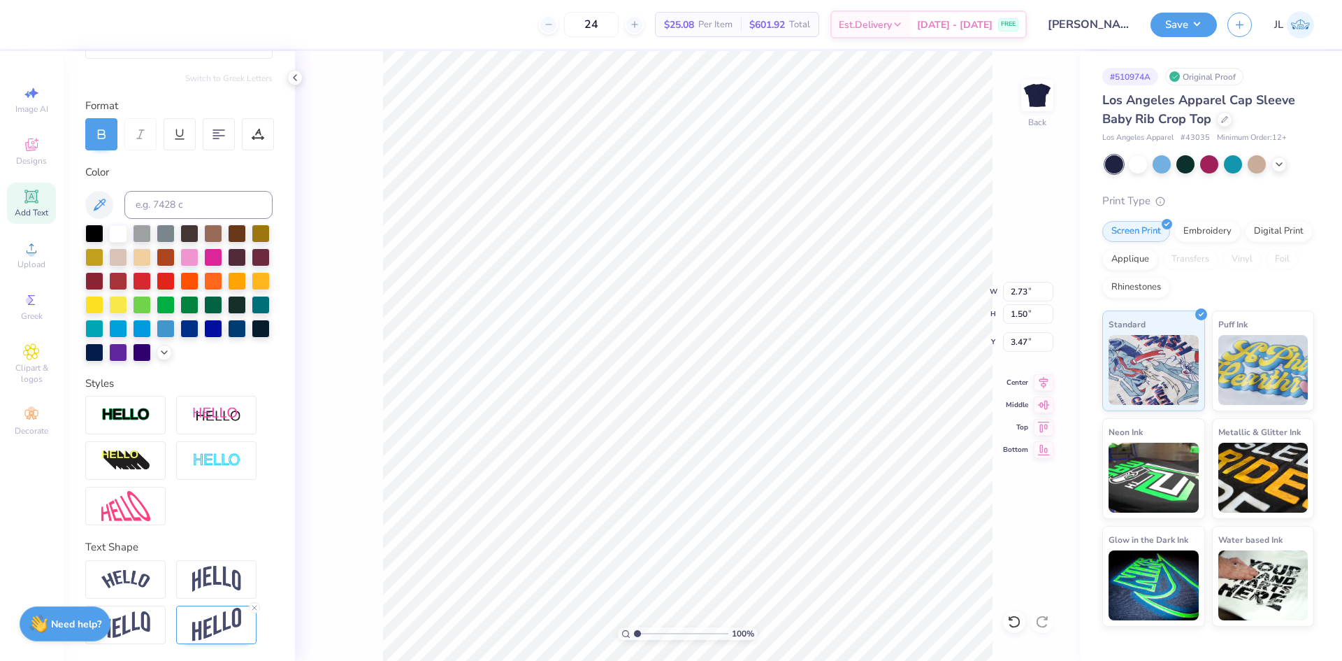
type input "1.50"
type input "3.47"
click at [755, 495] on li "Group" at bounding box center [748, 501] width 110 height 27
click at [1038, 384] on icon at bounding box center [1044, 380] width 20 height 17
type input "10.09"
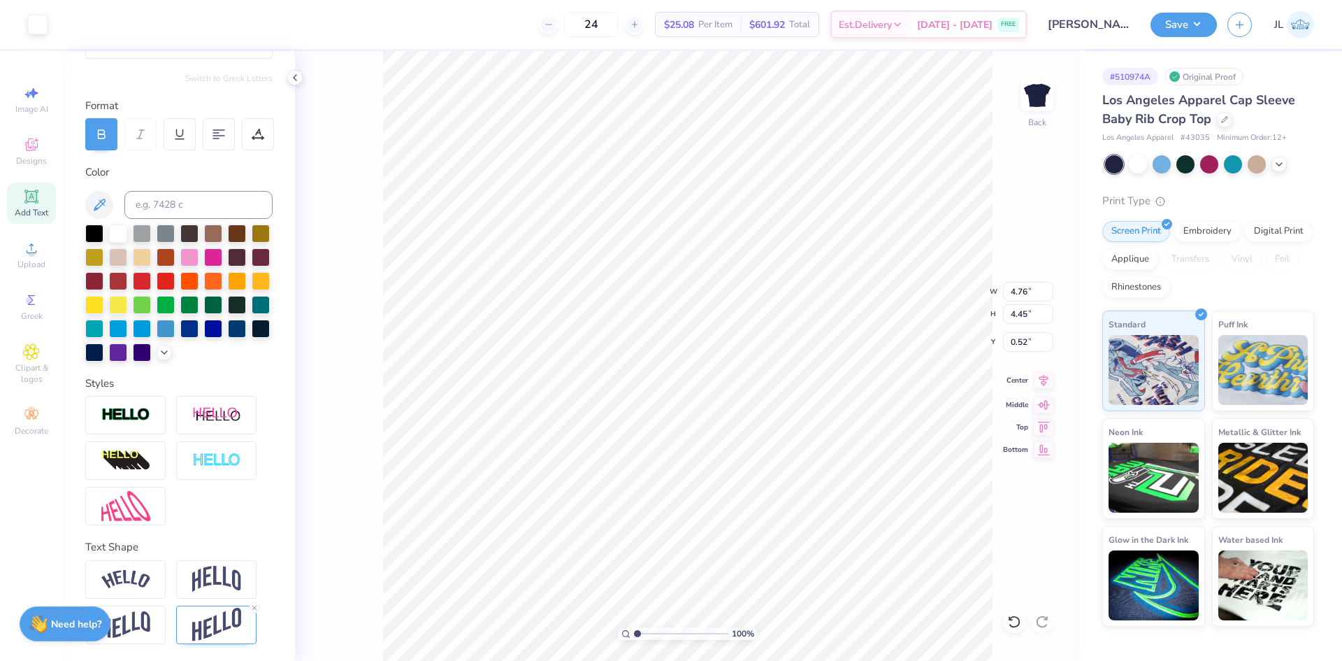
type input "9.06"
type input "-8.70"
type input "4.76"
type input "4.45"
click at [1021, 336] on input "0.52" at bounding box center [1028, 342] width 50 height 20
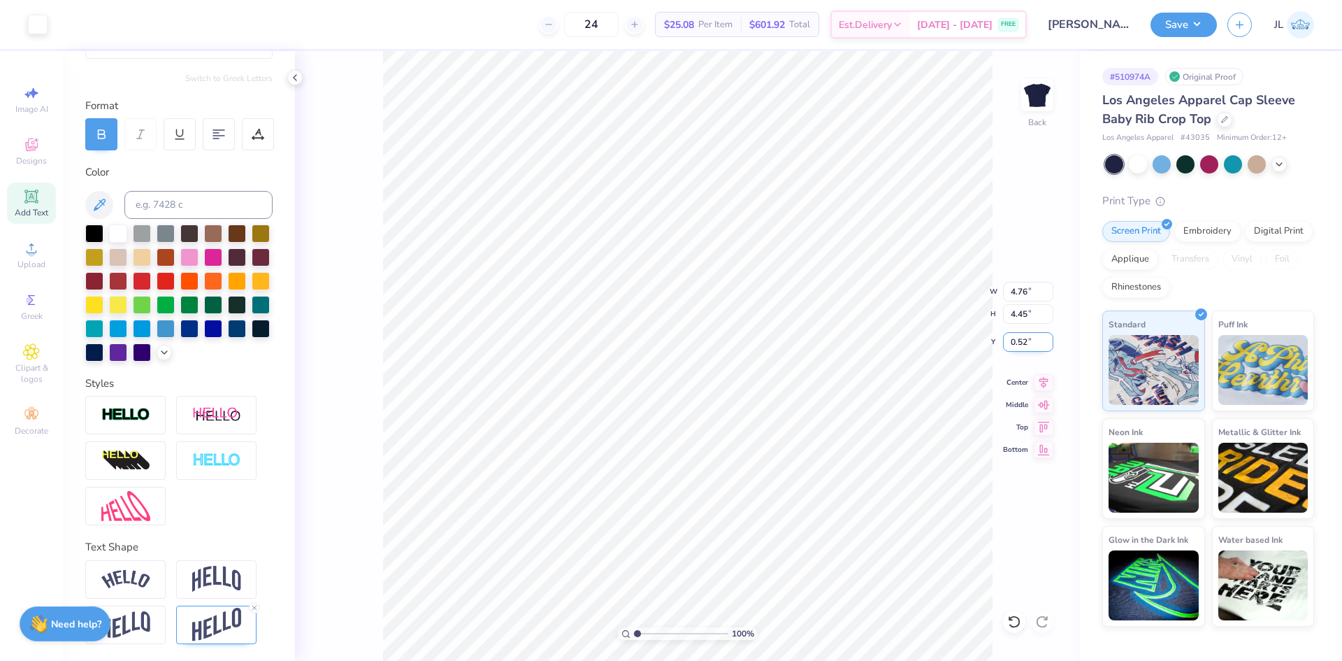
click at [1021, 336] on input "0.52" at bounding box center [1028, 342] width 50 height 20
type input "1.5"
type input "6.97"
type input "6.26"
type input "0.59"
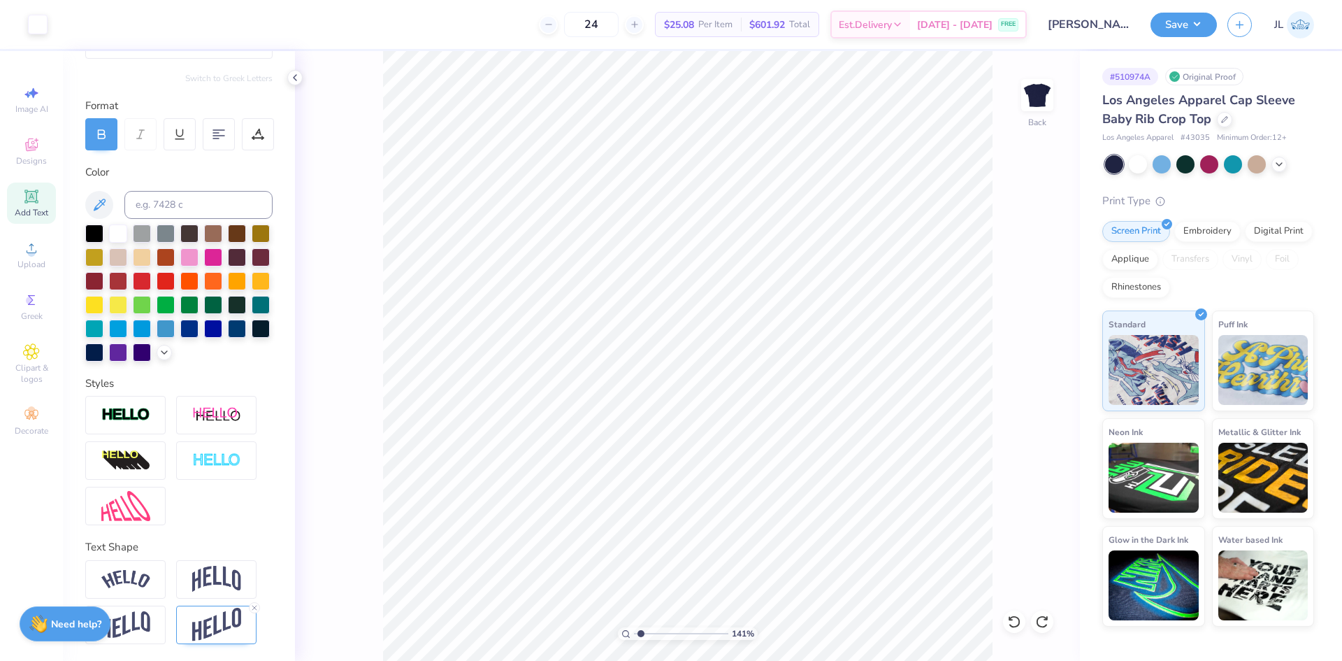
drag, startPoint x: 647, startPoint y: 639, endPoint x: 636, endPoint y: 628, distance: 15.3
type input "1.34"
click at [640, 637] on input "range" at bounding box center [681, 633] width 94 height 13
type input "4.76"
type input "1.51"
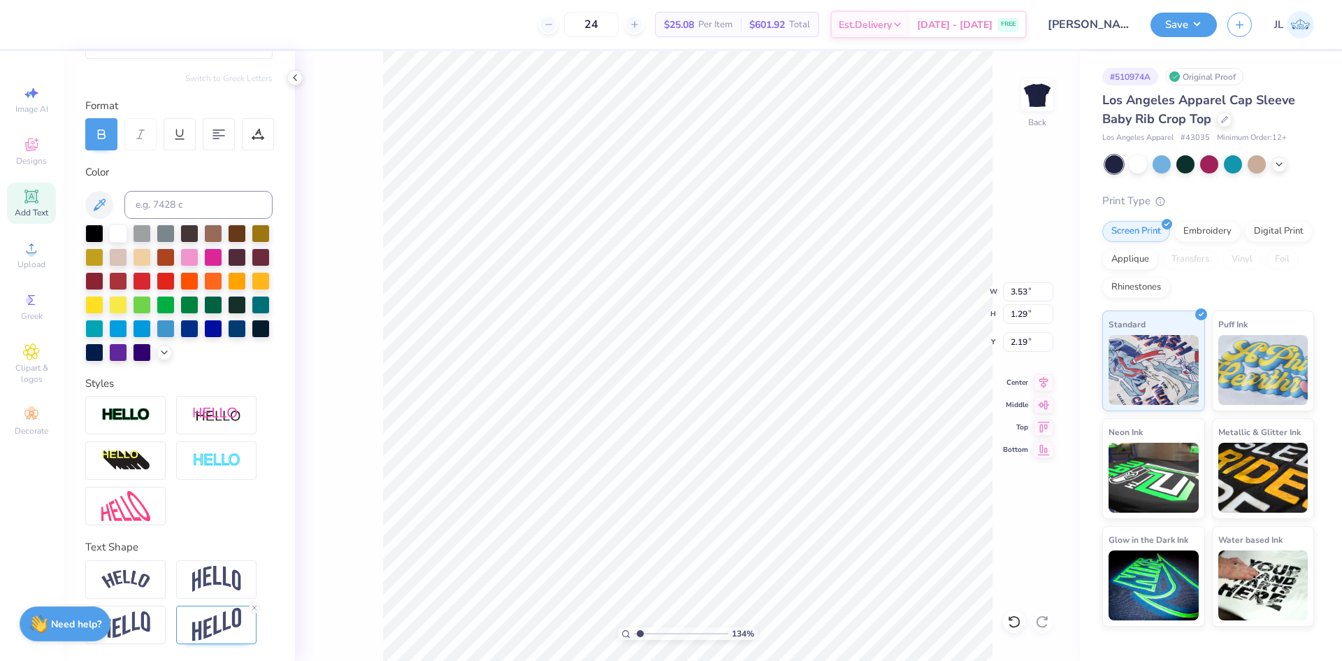
type input "0.52"
type input "3.36"
type input "3.47"
drag, startPoint x: 641, startPoint y: 631, endPoint x: 601, endPoint y: 621, distance: 40.9
type input "1"
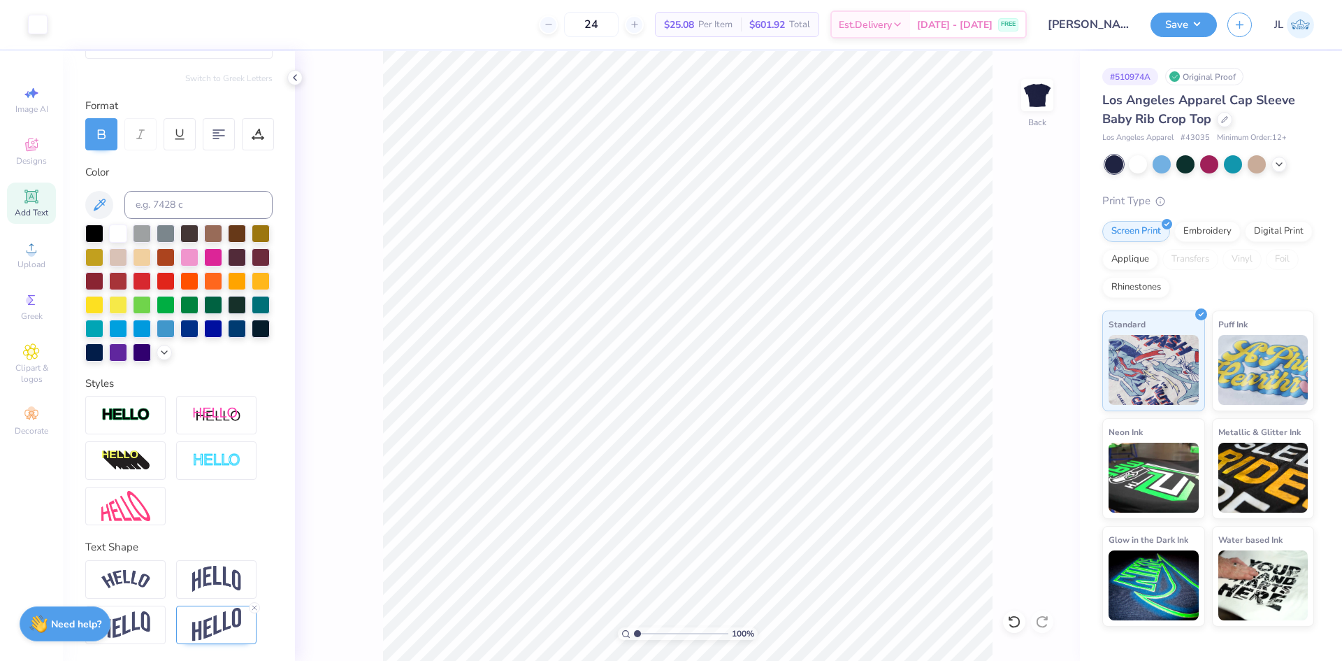
click at [634, 627] on input "range" at bounding box center [681, 633] width 94 height 13
type input "3.53"
type input "1.29"
type input "2.19"
type input "2.73"
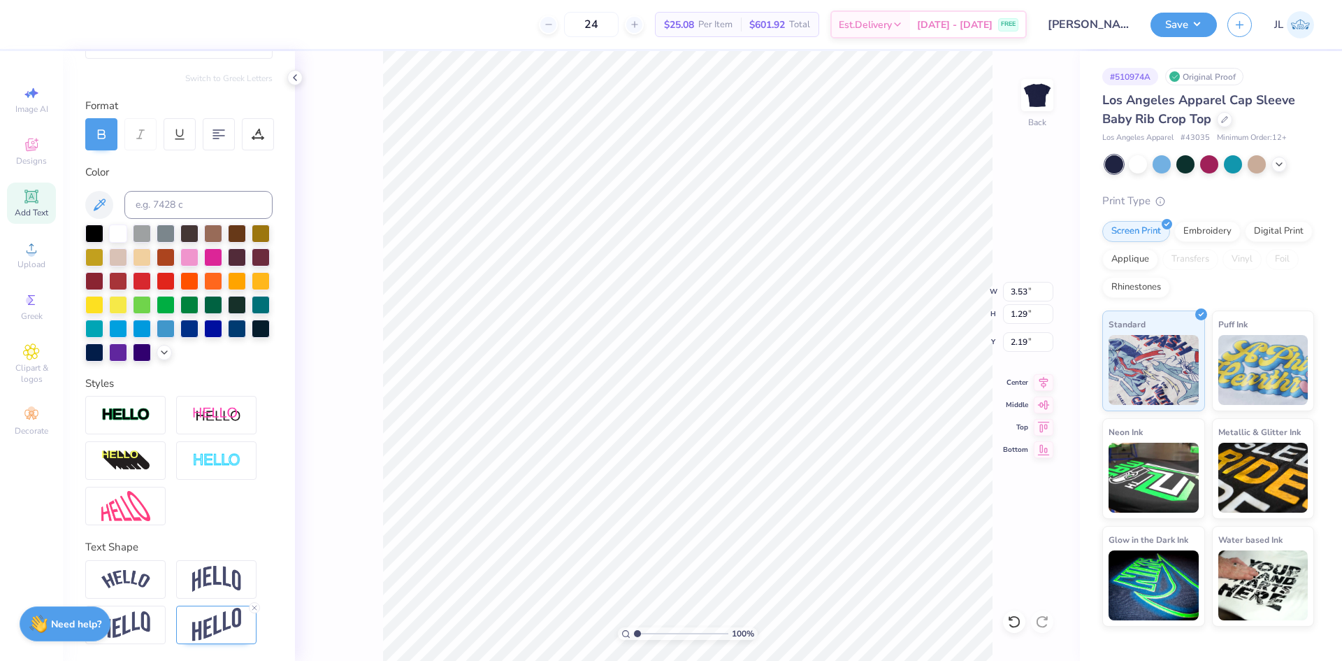
type input "1.50"
type input "3.47"
type input "0.50"
click at [766, 500] on li "Group" at bounding box center [776, 507] width 110 height 27
click at [1017, 298] on input "4.76" at bounding box center [1028, 292] width 50 height 20
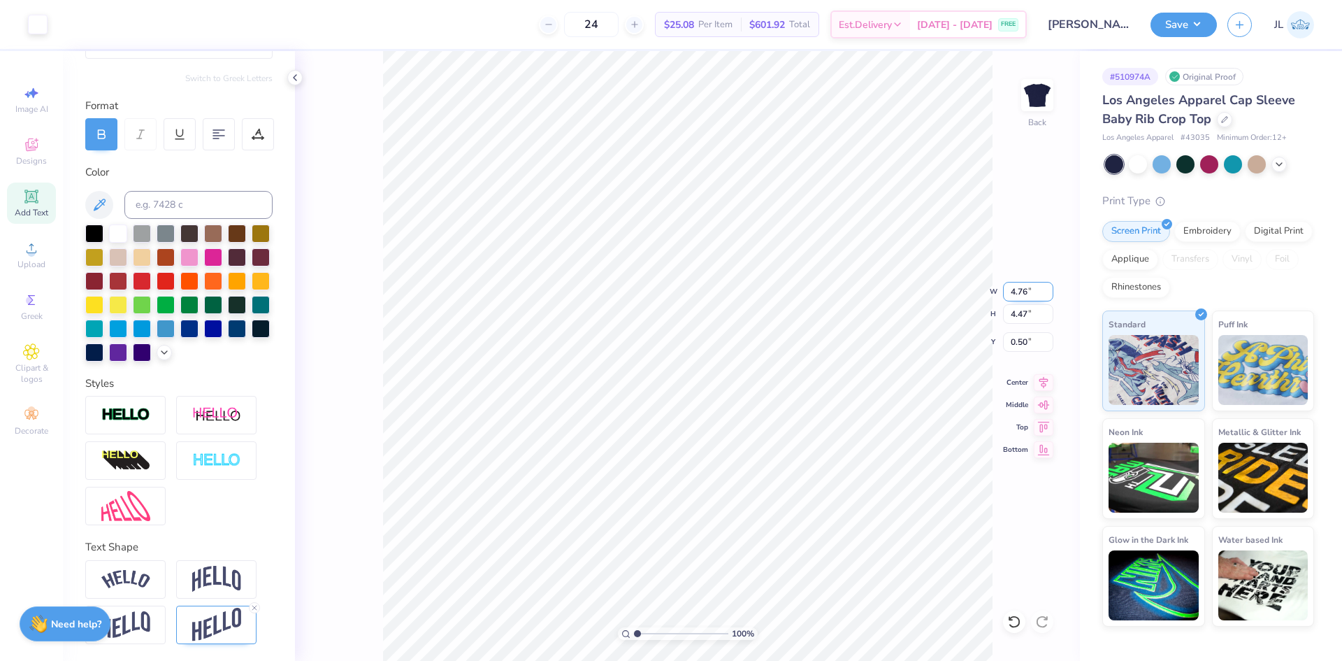
click at [1017, 298] on input "4.76" at bounding box center [1028, 292] width 50 height 20
click at [1016, 341] on input "0.50" at bounding box center [1028, 342] width 50 height 20
click at [1017, 340] on input "0.50" at bounding box center [1028, 342] width 50 height 20
type input "1.50"
drag, startPoint x: 1028, startPoint y: 294, endPoint x: 995, endPoint y: 294, distance: 32.9
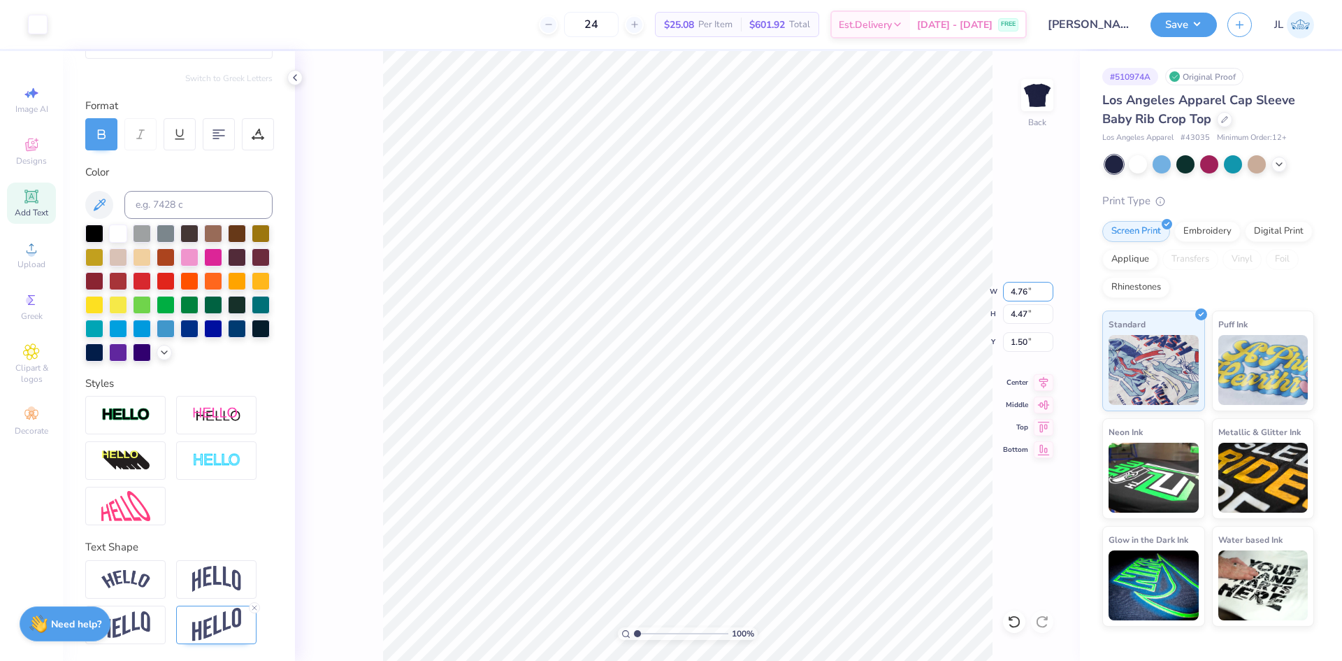
click at [995, 294] on div "100 % Back W 4.76 4.76 " H 4.47 4.47 " Y 1.50 1.50 " Center Middle Top Bottom" at bounding box center [687, 356] width 785 height 610
click at [1018, 318] on input "4.47" at bounding box center [1028, 314] width 50 height 20
click at [1023, 292] on input "4.76" at bounding box center [1028, 292] width 50 height 20
click at [1023, 291] on input "4.76" at bounding box center [1028, 292] width 50 height 20
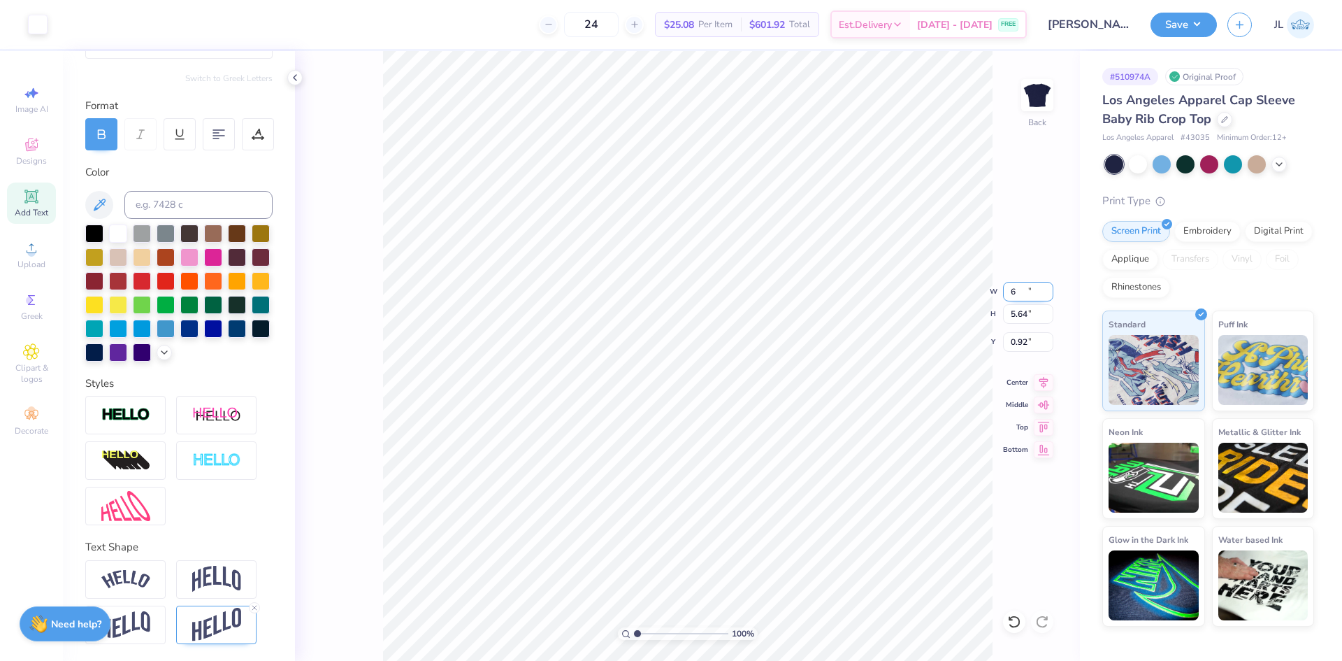
type input "6.00"
type input "5.64"
click at [1013, 342] on input "0.92" at bounding box center [1028, 342] width 50 height 20
type input "1.50"
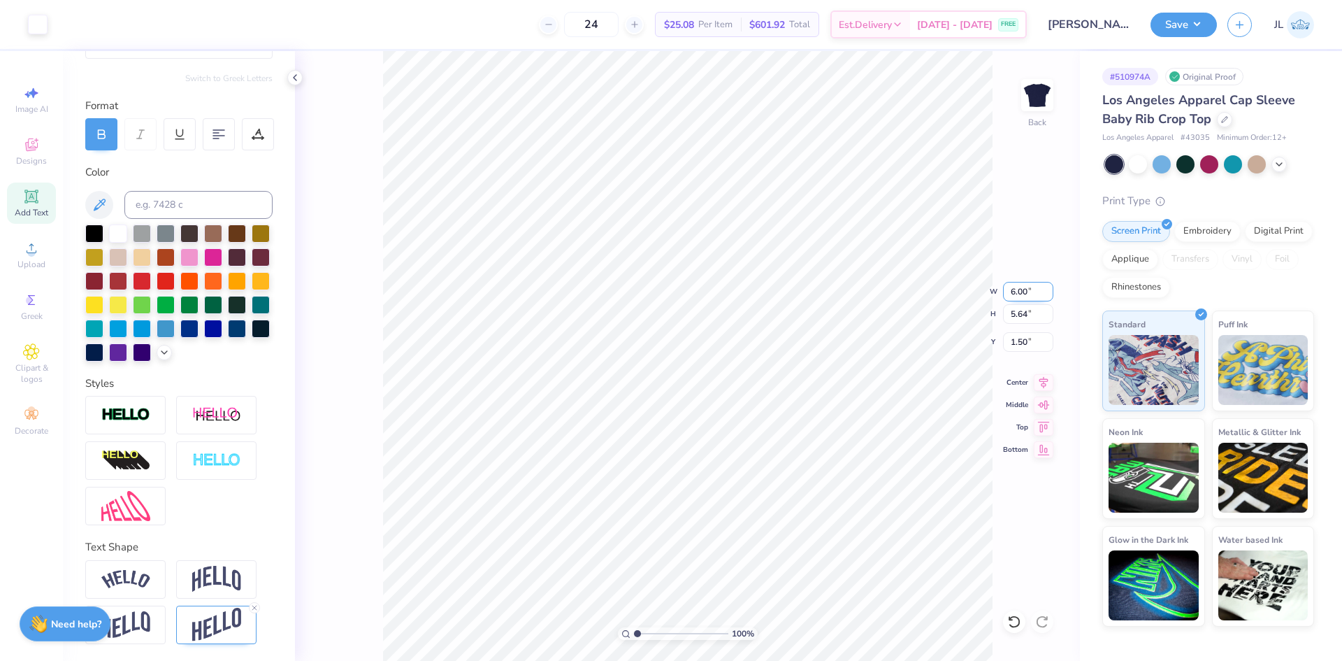
click at [1011, 293] on input "6.00" at bounding box center [1028, 292] width 50 height 20
type input "5.00"
type input "4.70"
click at [1021, 342] on input "1.97" at bounding box center [1028, 342] width 50 height 20
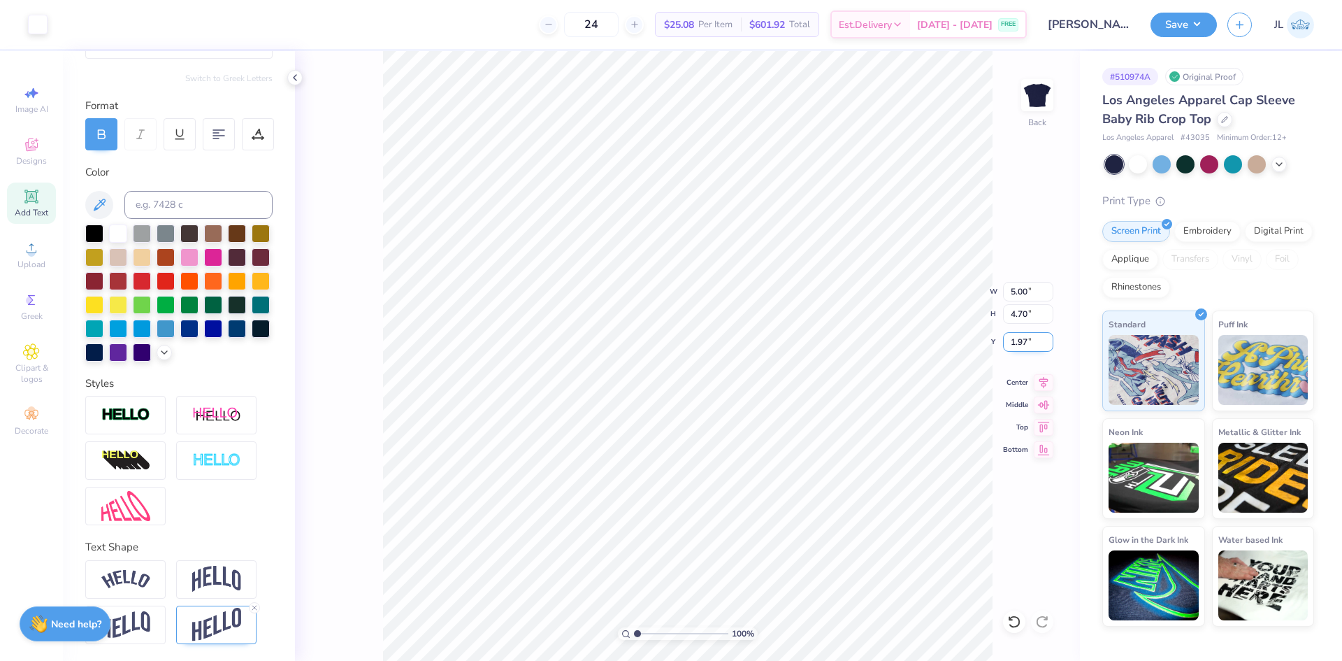
click at [1021, 342] on input "1.97" at bounding box center [1028, 342] width 50 height 20
type input "1.50"
click at [301, 78] on div at bounding box center [294, 77] width 15 height 15
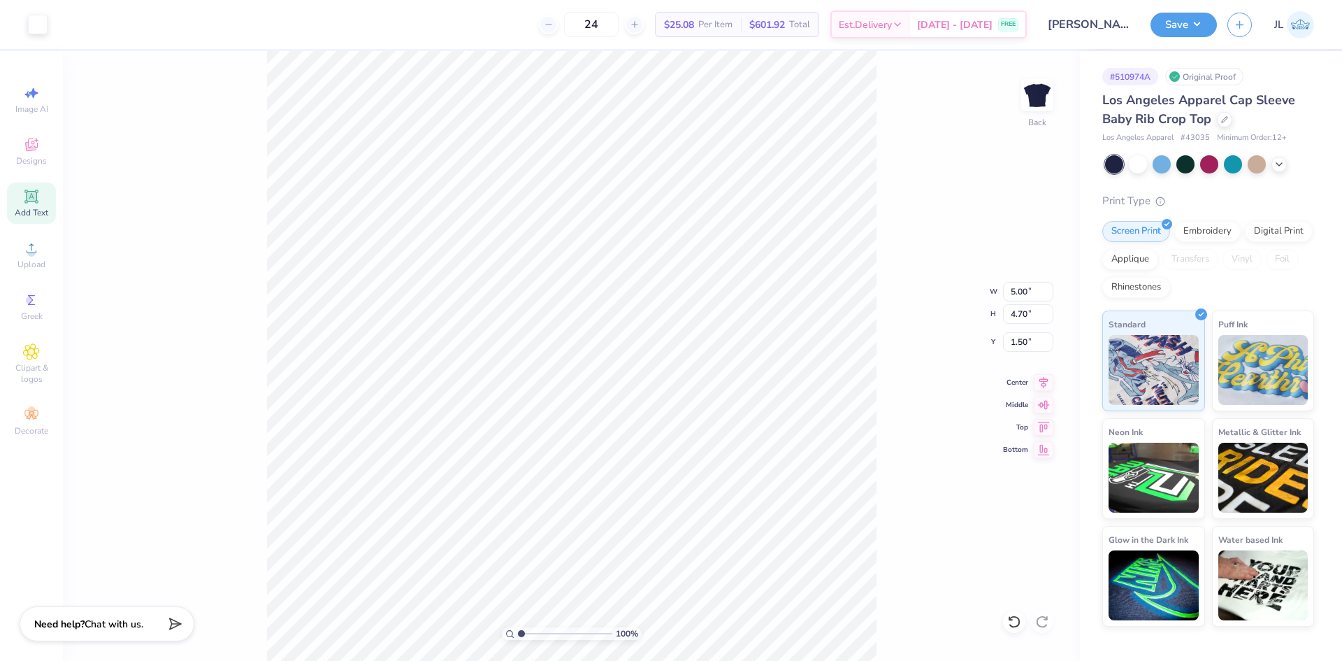
type input "3.00"
click at [1015, 343] on input "3.00" at bounding box center [1028, 342] width 50 height 20
type input "4"
type input "3.00"
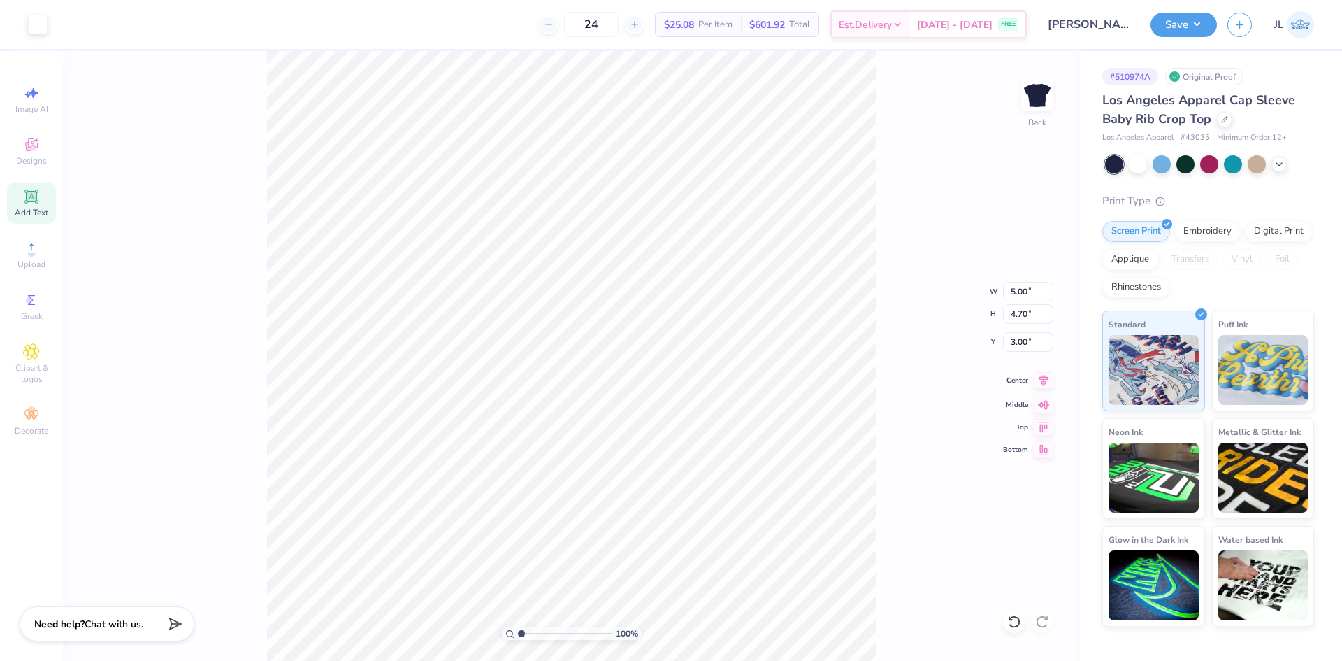
click at [1045, 384] on icon at bounding box center [1044, 380] width 20 height 17
click at [1186, 19] on button "Save" at bounding box center [1184, 22] width 66 height 24
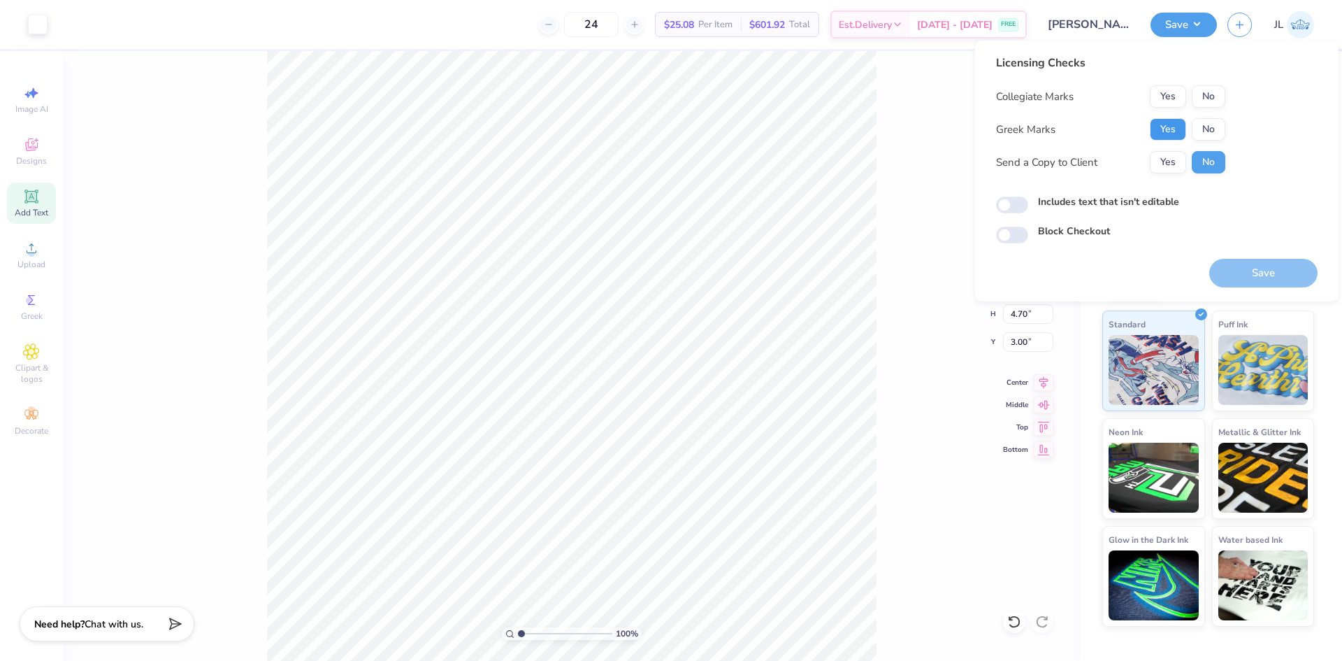
click at [1171, 126] on button "Yes" at bounding box center [1168, 129] width 36 height 22
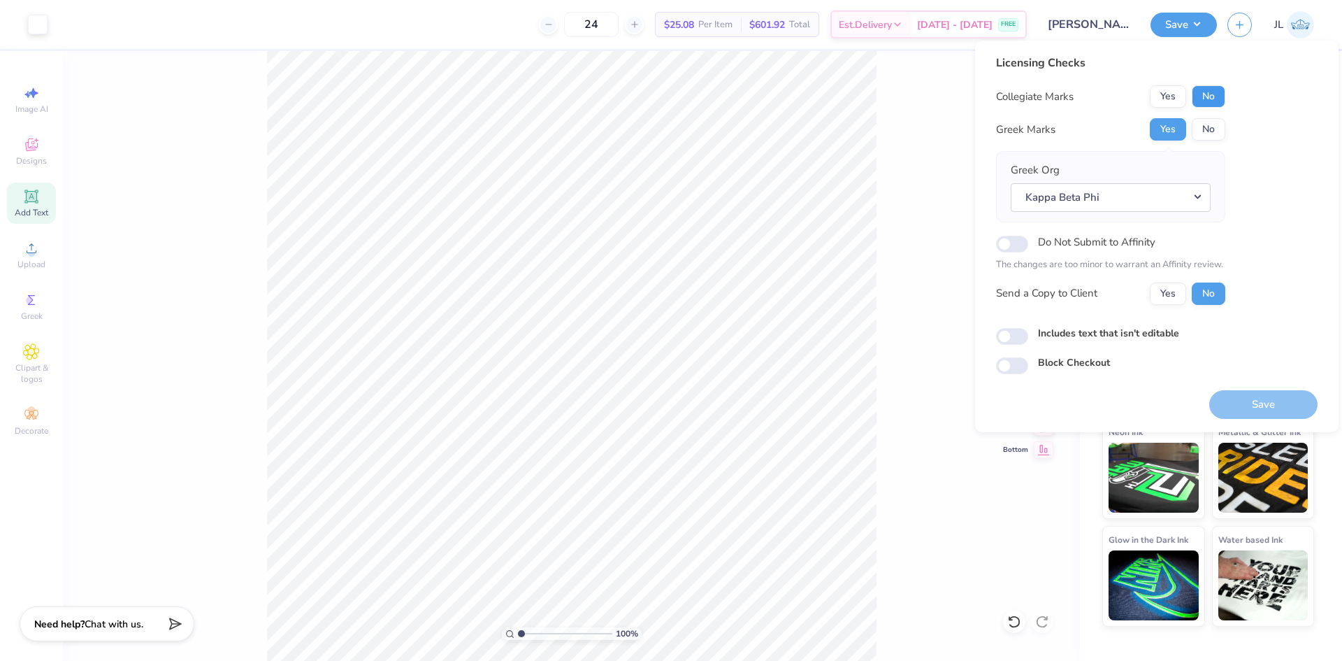
click at [1213, 96] on button "No" at bounding box center [1209, 96] width 34 height 22
click at [1169, 279] on div "Collegiate Marks Yes No Greek Marks Yes No Greek Org Kappa Beta Phi Do Not Subm…" at bounding box center [1110, 194] width 229 height 219
click at [1164, 289] on button "Yes" at bounding box center [1168, 293] width 36 height 22
click at [1237, 406] on button "Save" at bounding box center [1263, 404] width 108 height 29
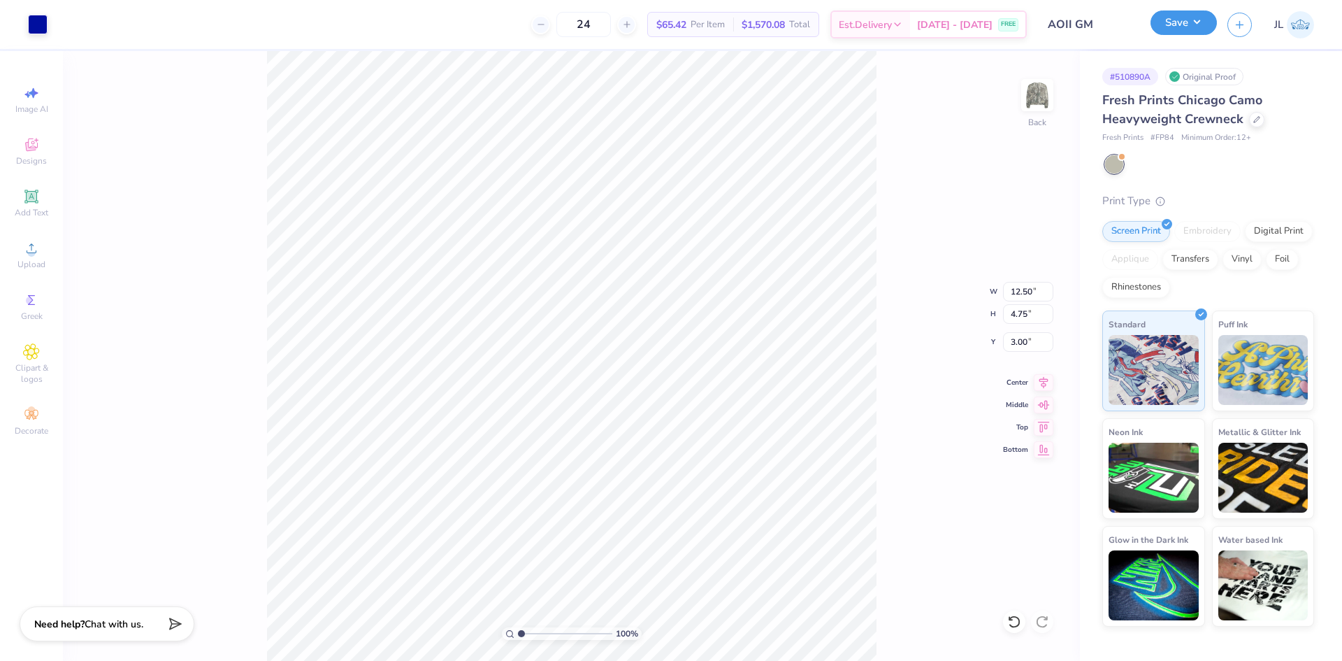
click at [1193, 31] on button "Save" at bounding box center [1184, 22] width 66 height 24
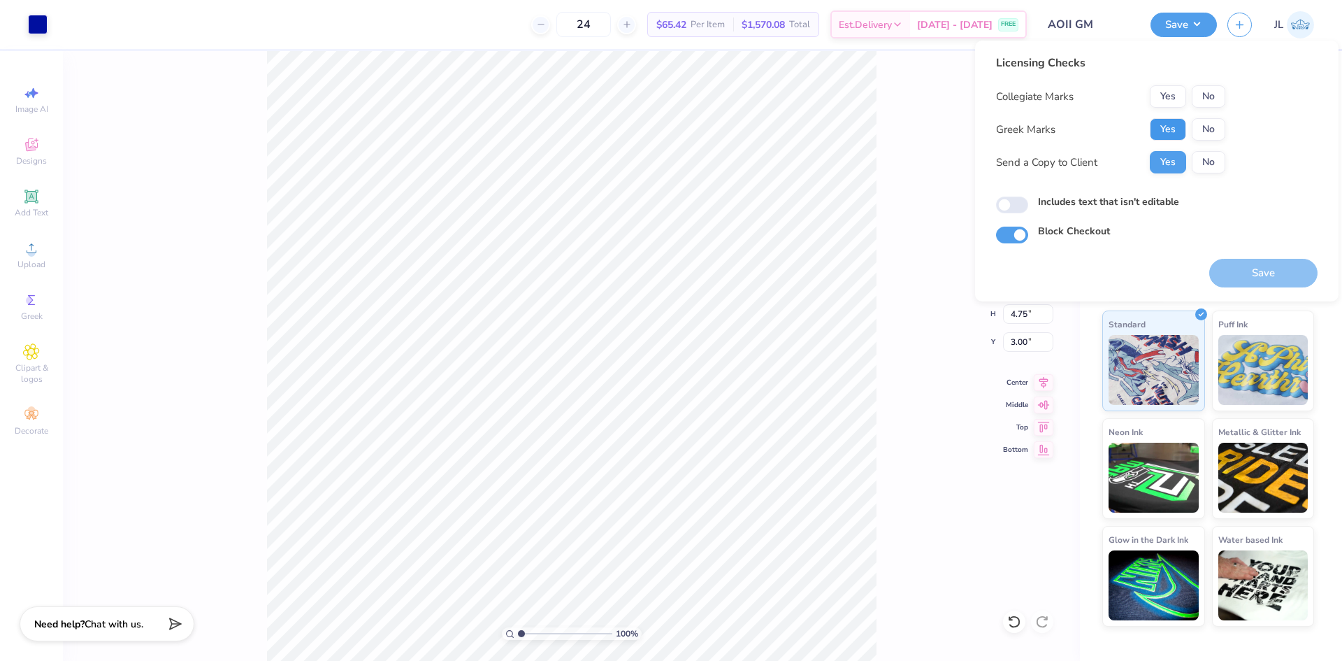
click at [1166, 126] on button "Yes" at bounding box center [1168, 129] width 36 height 22
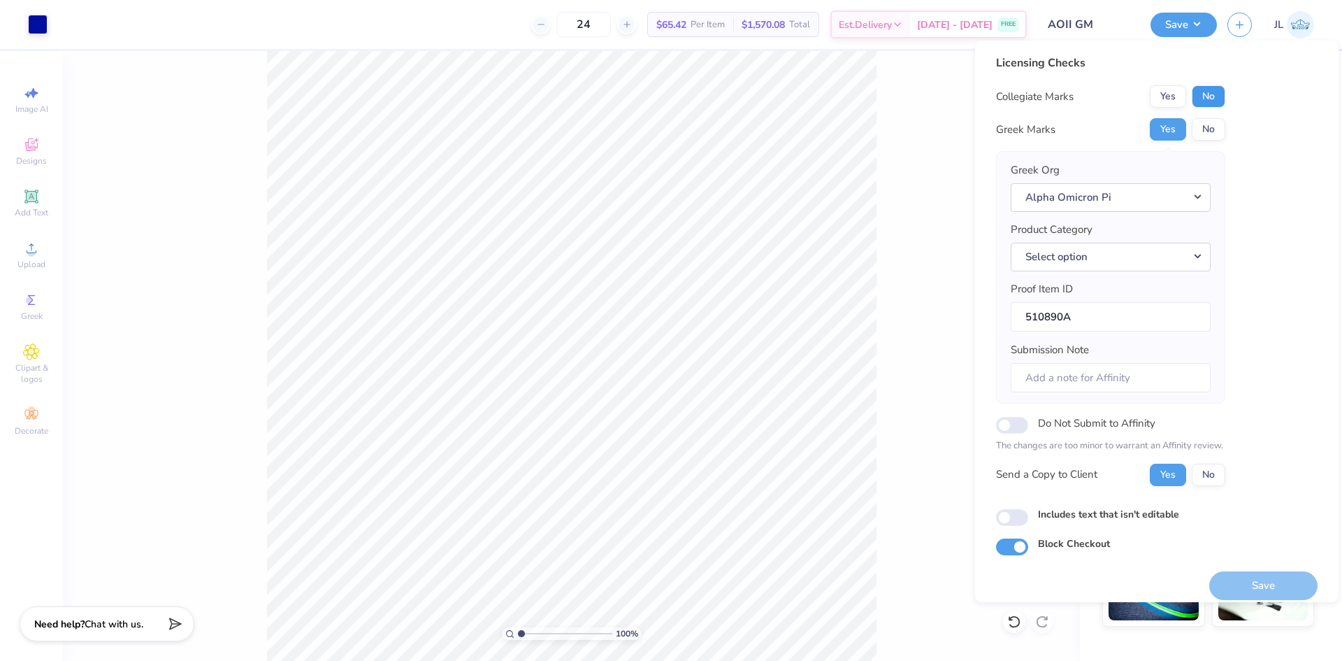
click at [1200, 98] on button "No" at bounding box center [1209, 96] width 34 height 22
click at [1251, 584] on button "Save" at bounding box center [1263, 585] width 108 height 29
